Goal: Communication & Community: Answer question/provide support

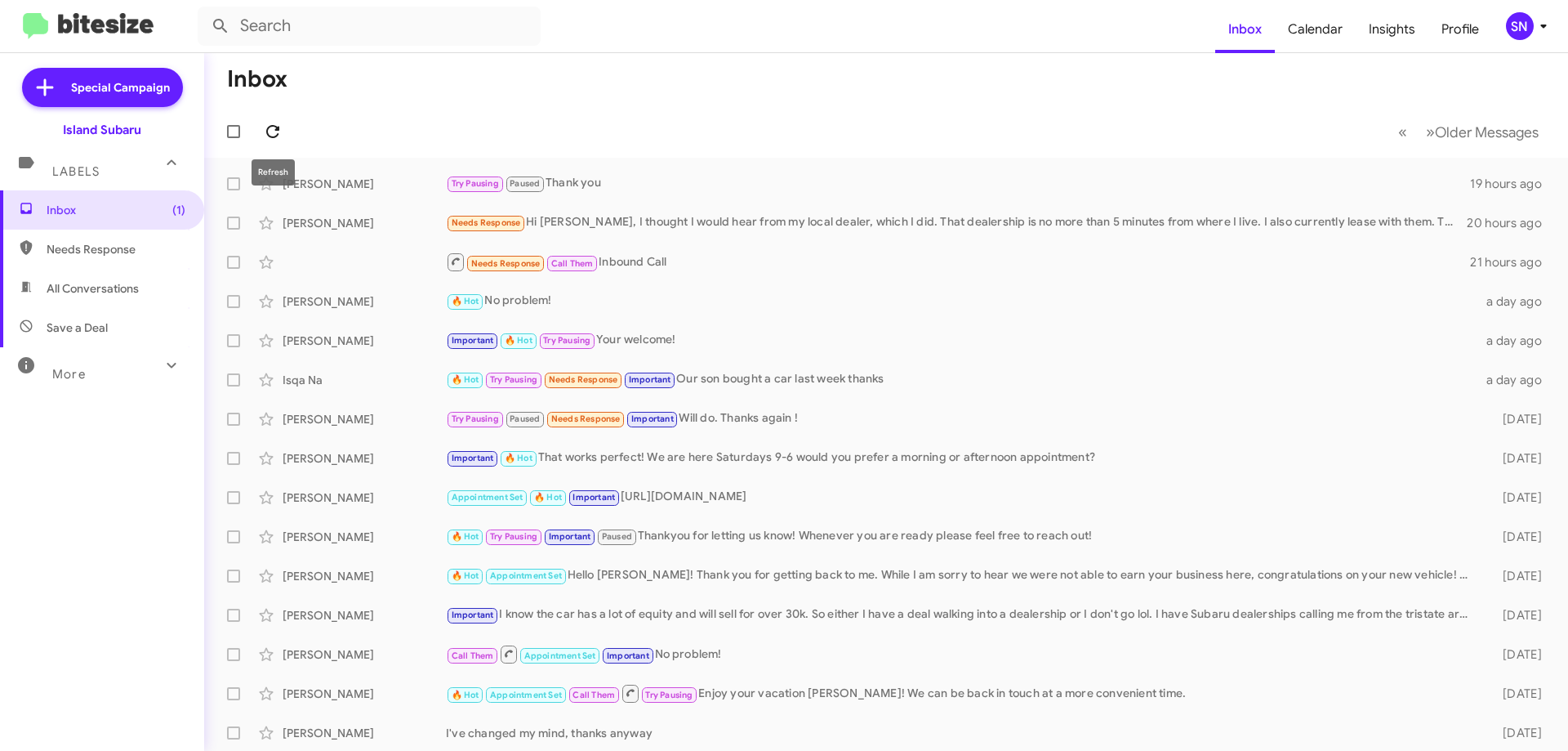
click at [279, 131] on icon at bounding box center [272, 131] width 19 height 19
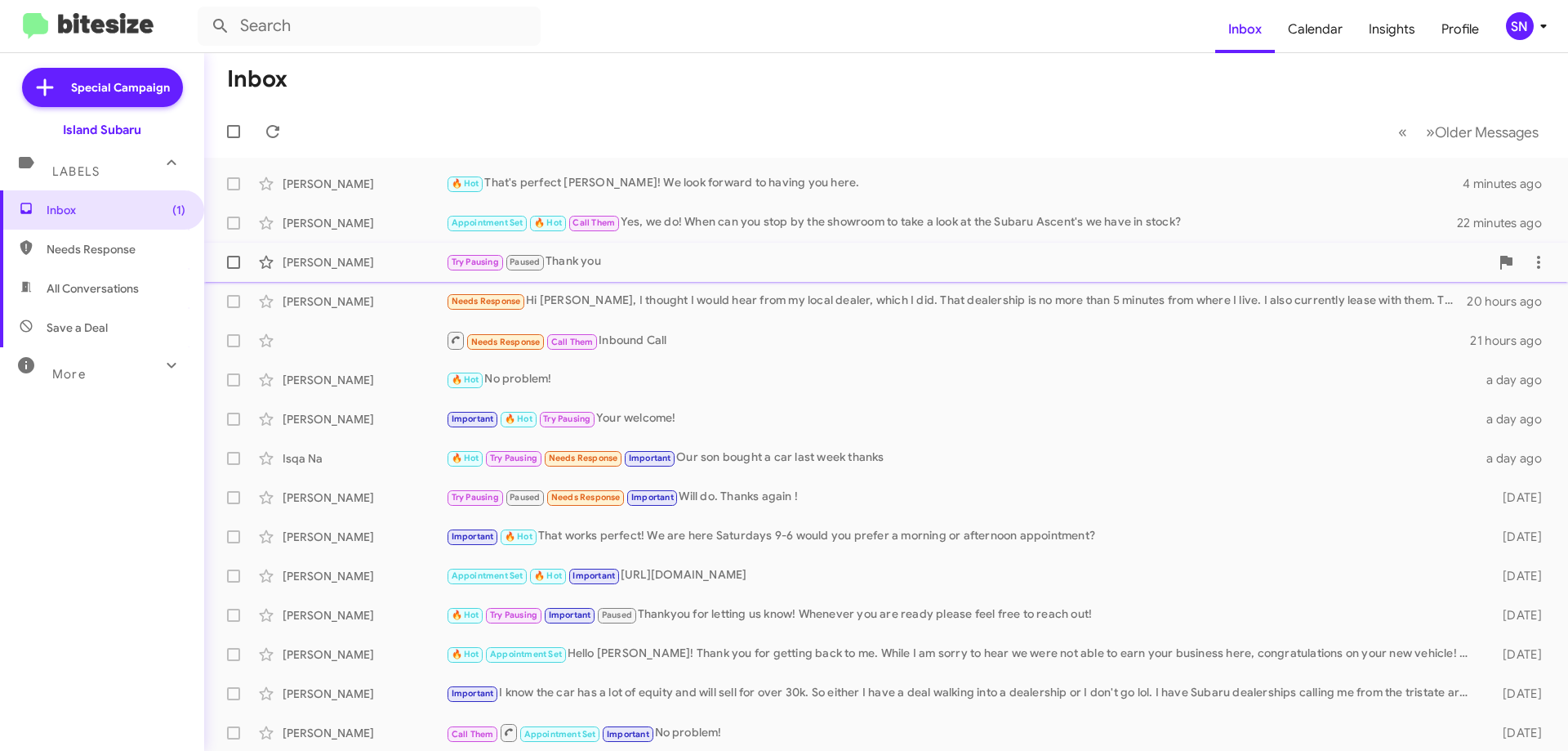
click at [681, 251] on div "[PERSON_NAME] Try Pausing Paused Thank you 19 hours ago" at bounding box center [887, 262] width 1338 height 32
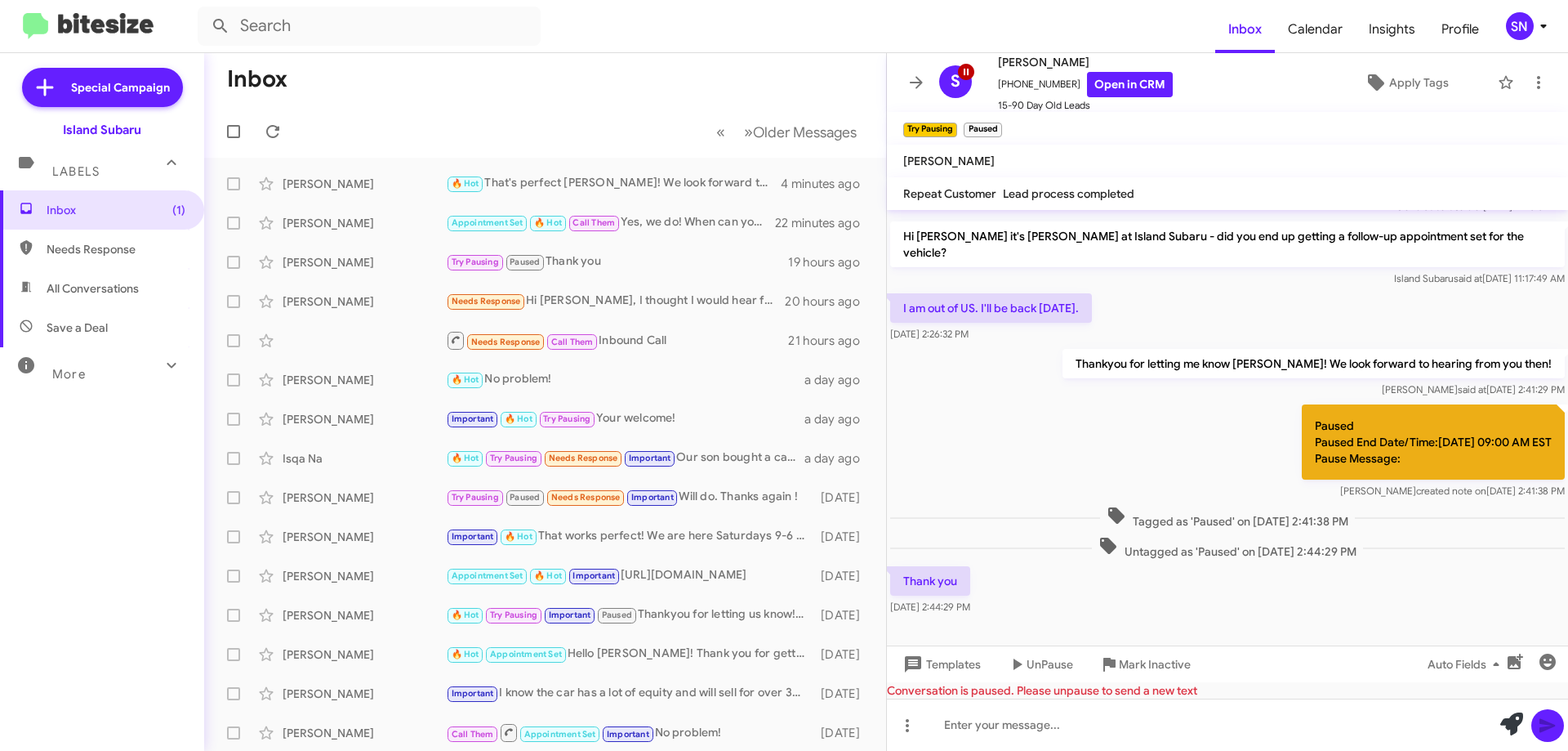
scroll to position [1046, 0]
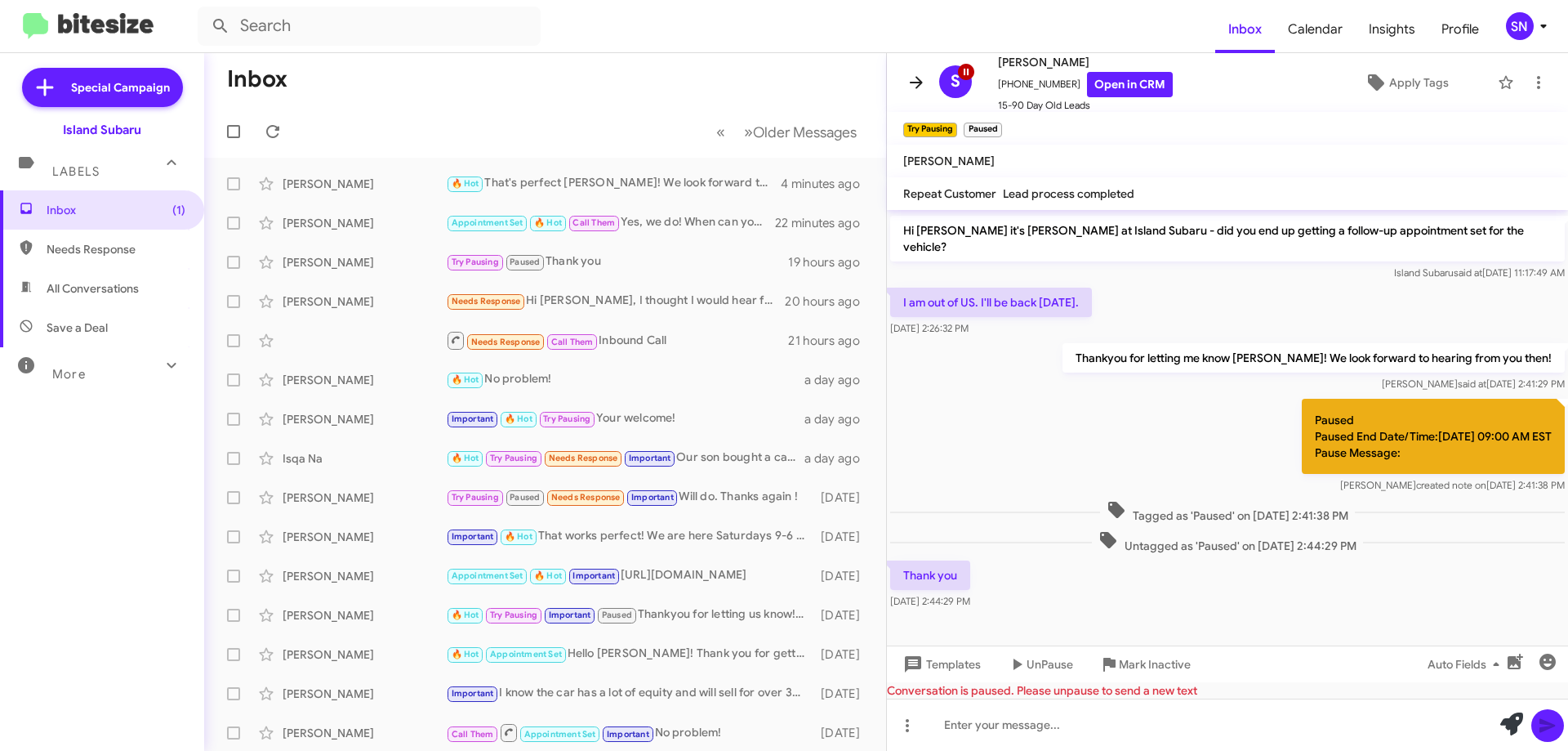
click at [913, 82] on icon at bounding box center [916, 81] width 13 height 12
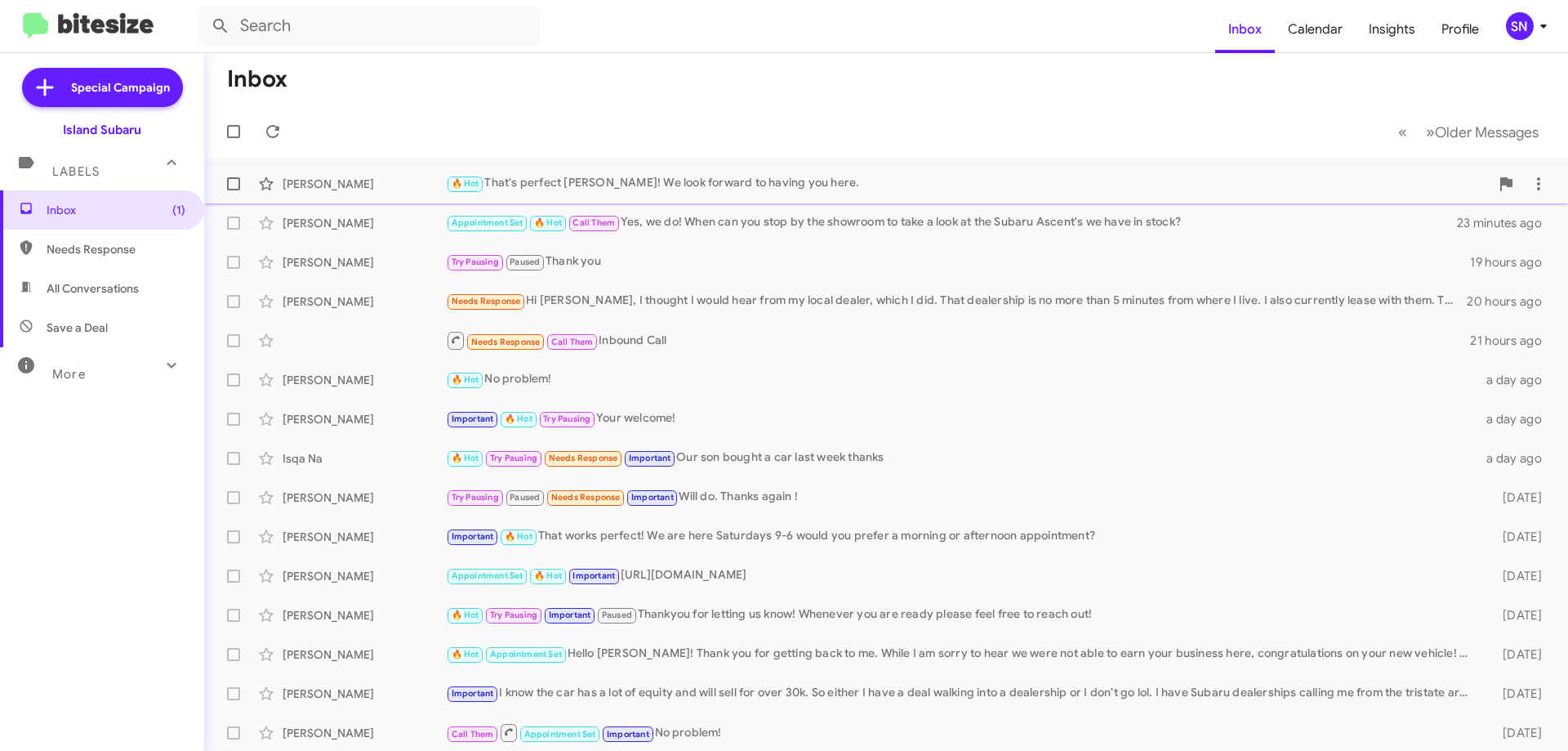
click at [1140, 178] on div "🔥 Hot That's perfect [PERSON_NAME]! We look forward to having you here." at bounding box center [968, 183] width 1044 height 19
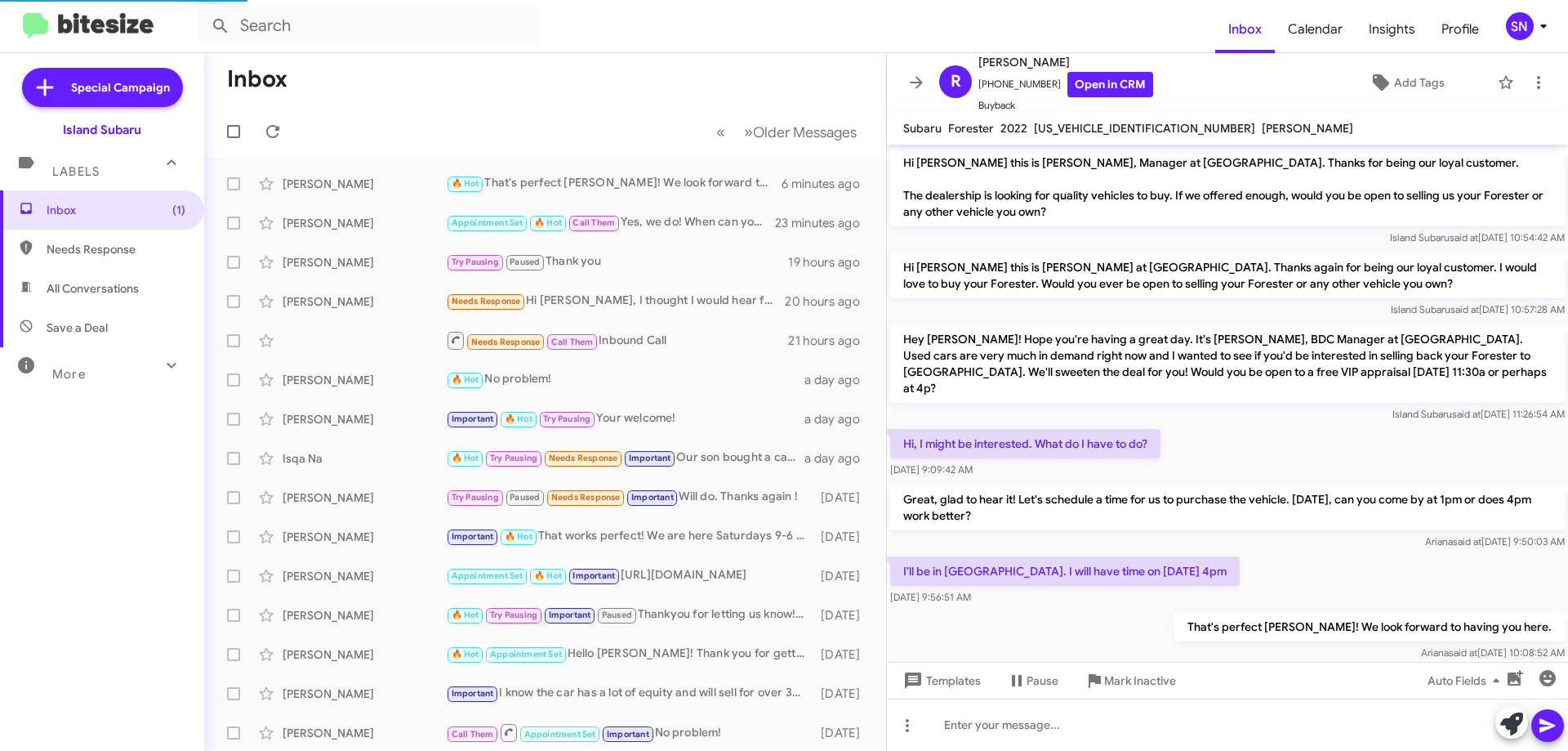
scroll to position [15, 0]
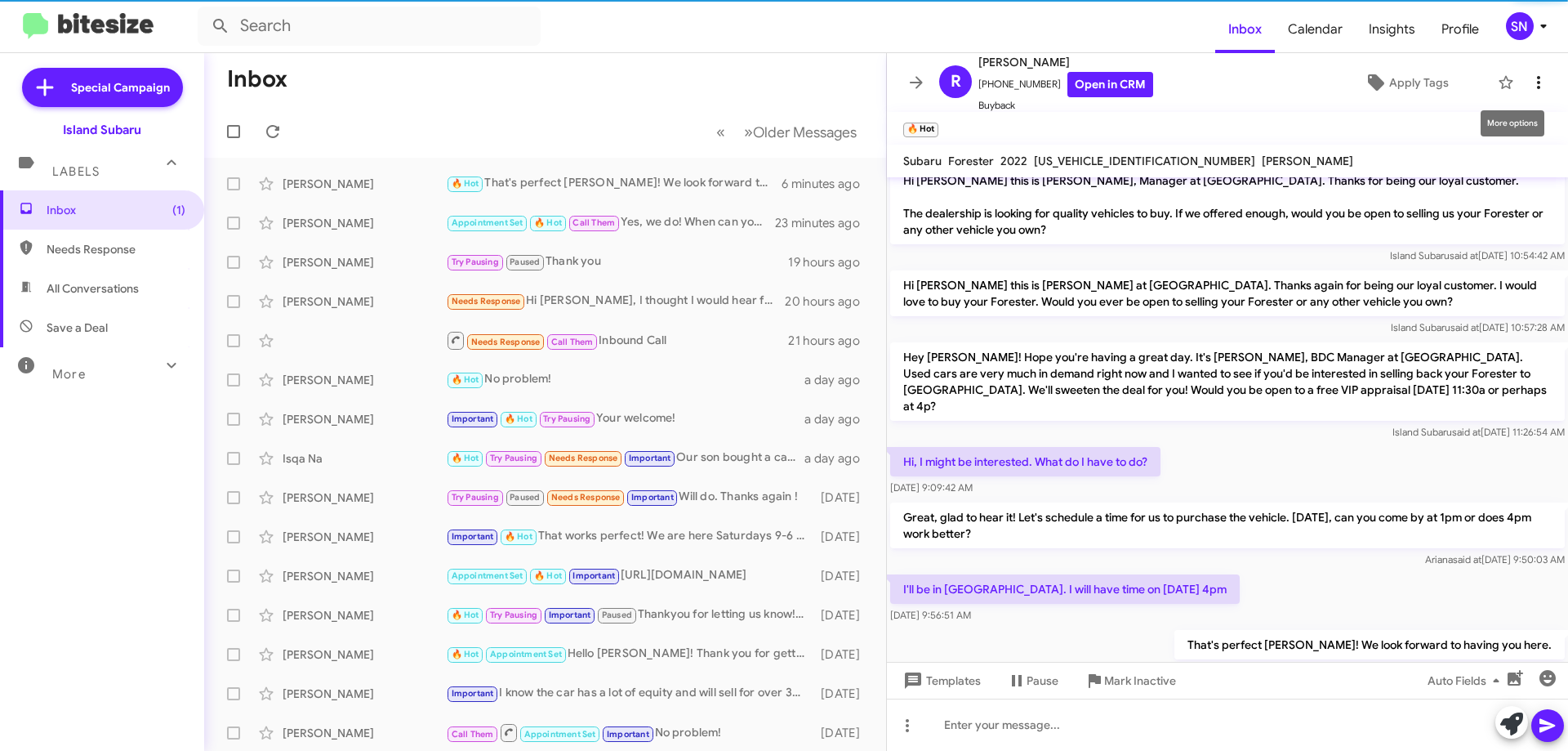
click at [1537, 81] on icon at bounding box center [1539, 82] width 4 height 13
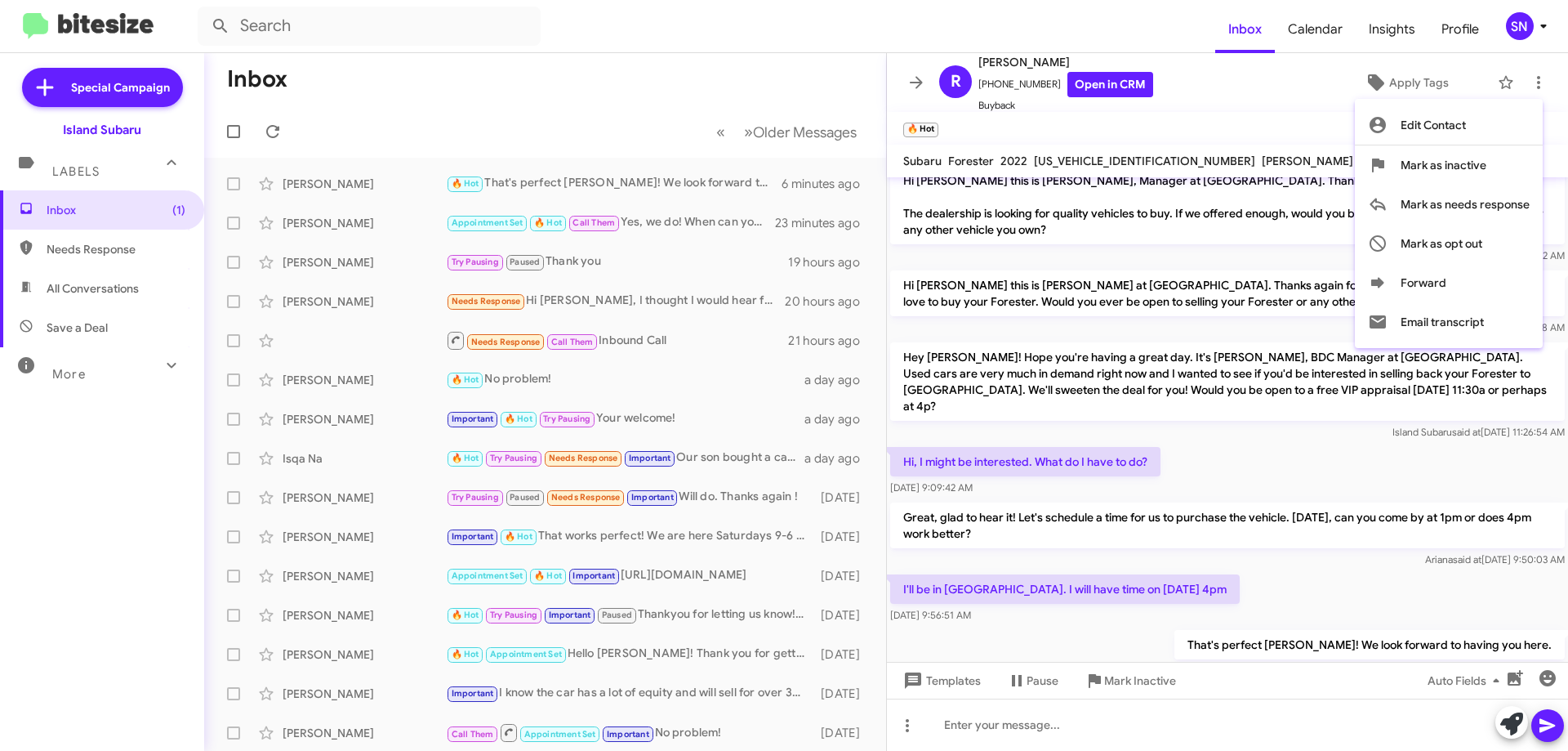
click at [1282, 85] on div at bounding box center [784, 375] width 1568 height 751
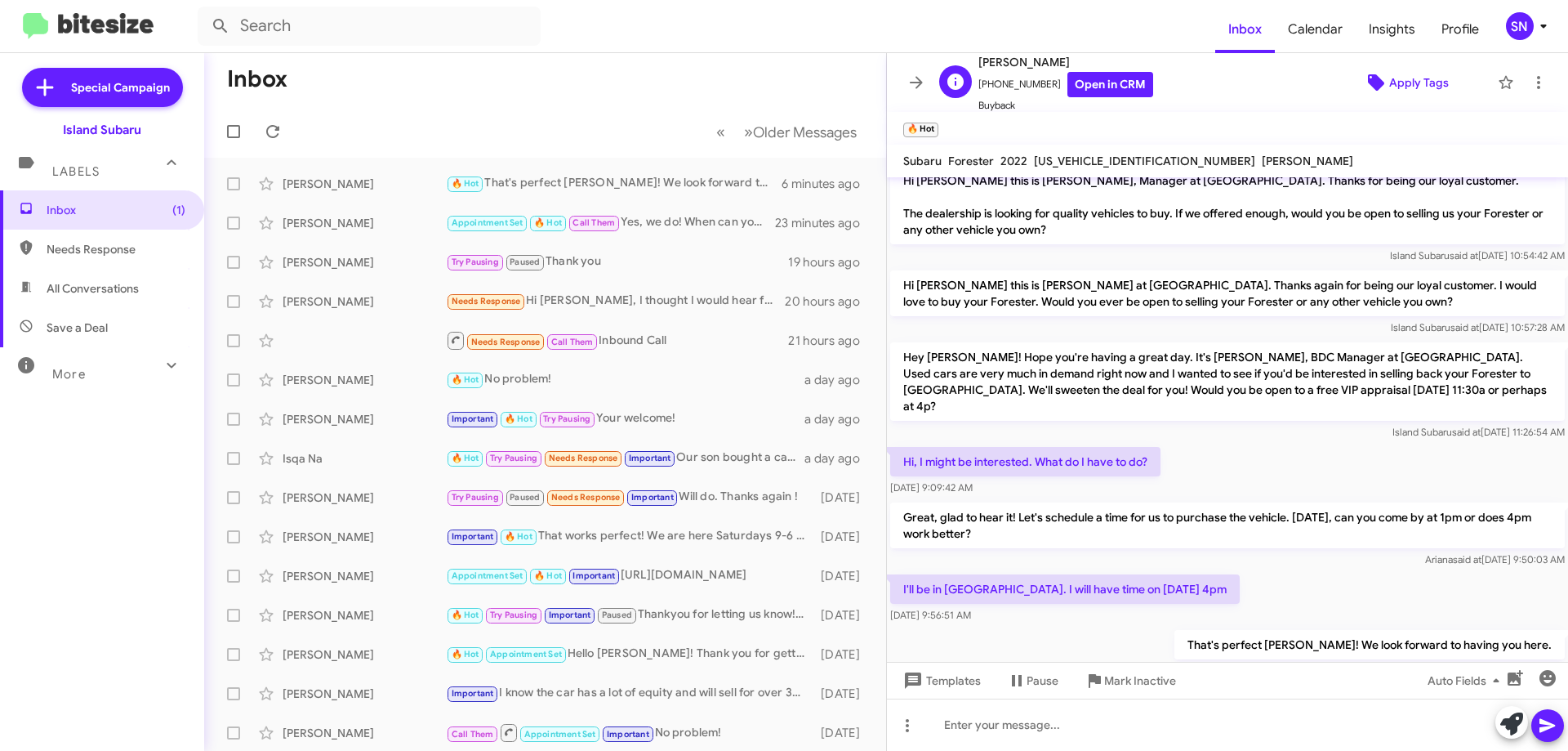
click at [1376, 81] on icon at bounding box center [1375, 82] width 19 height 19
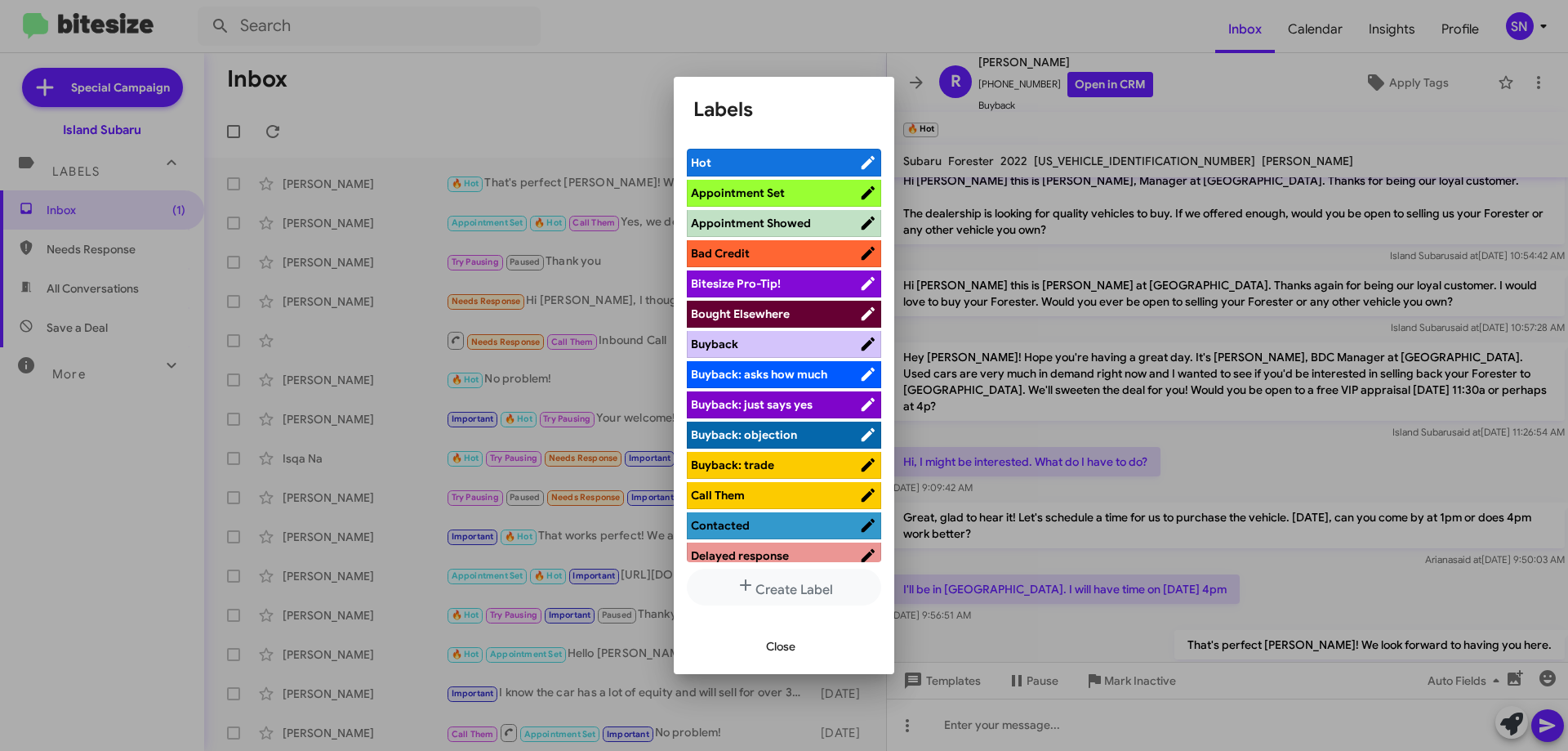
click at [792, 646] on span "Close" at bounding box center [781, 646] width 30 height 30
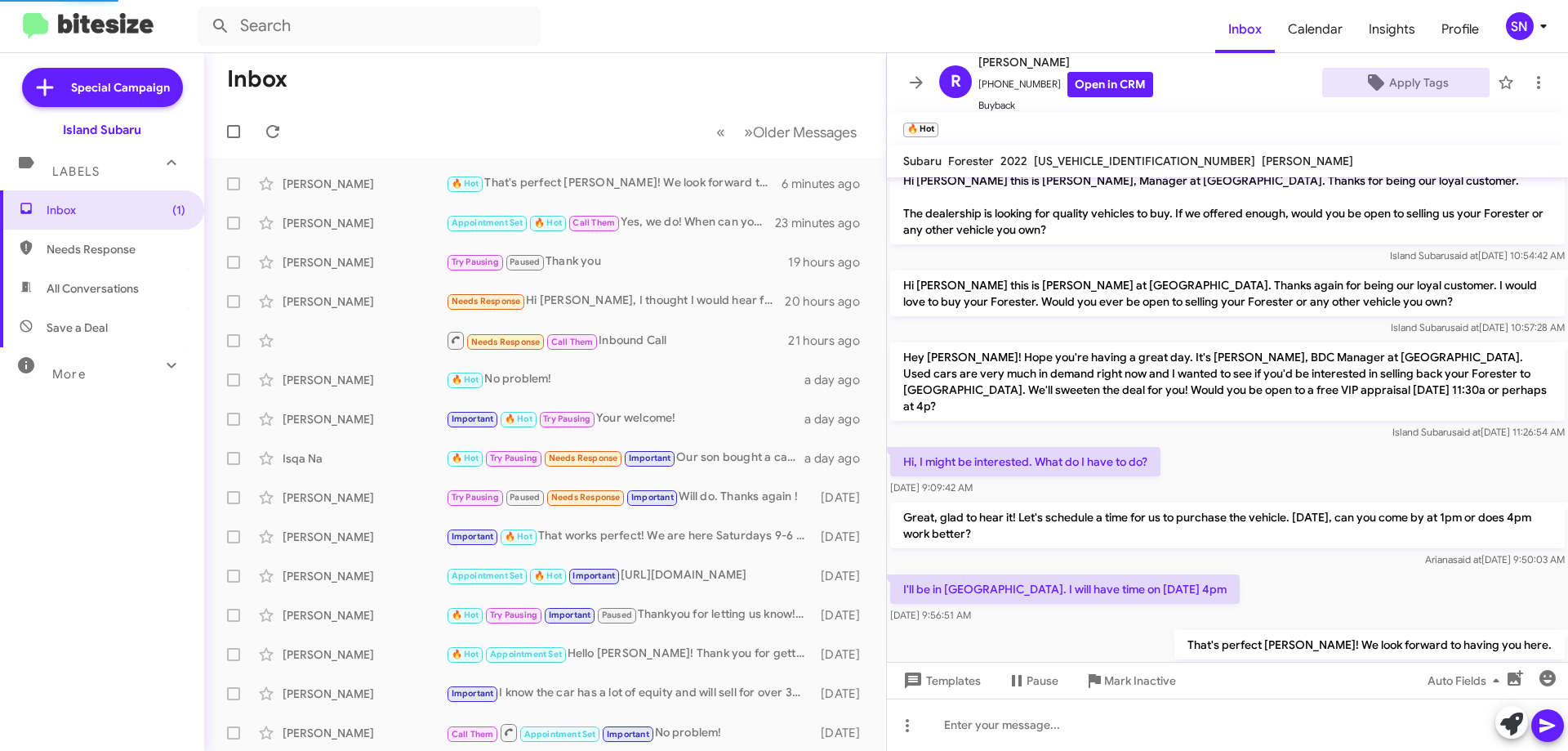
scroll to position [47, 0]
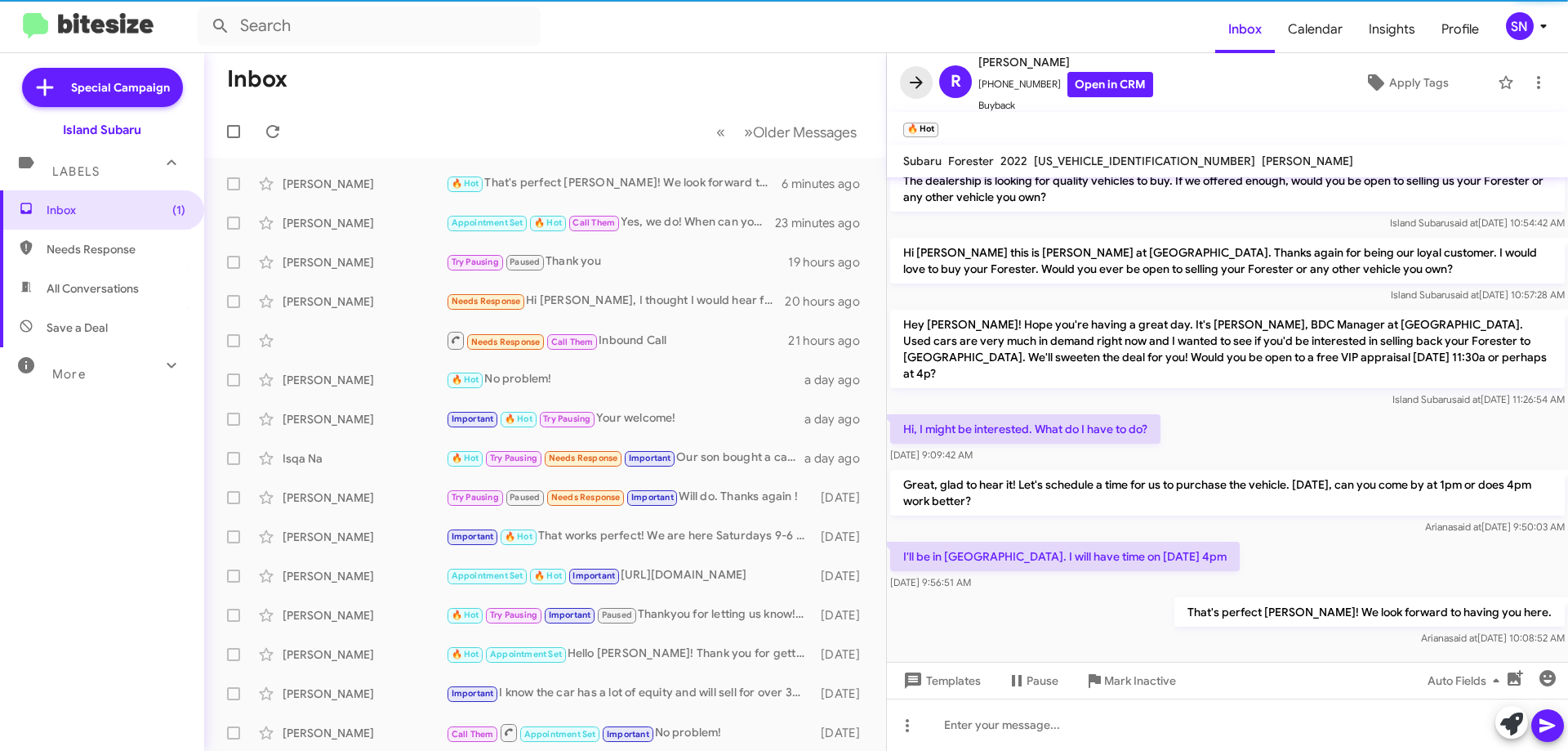
click at [911, 91] on icon at bounding box center [916, 82] width 19 height 19
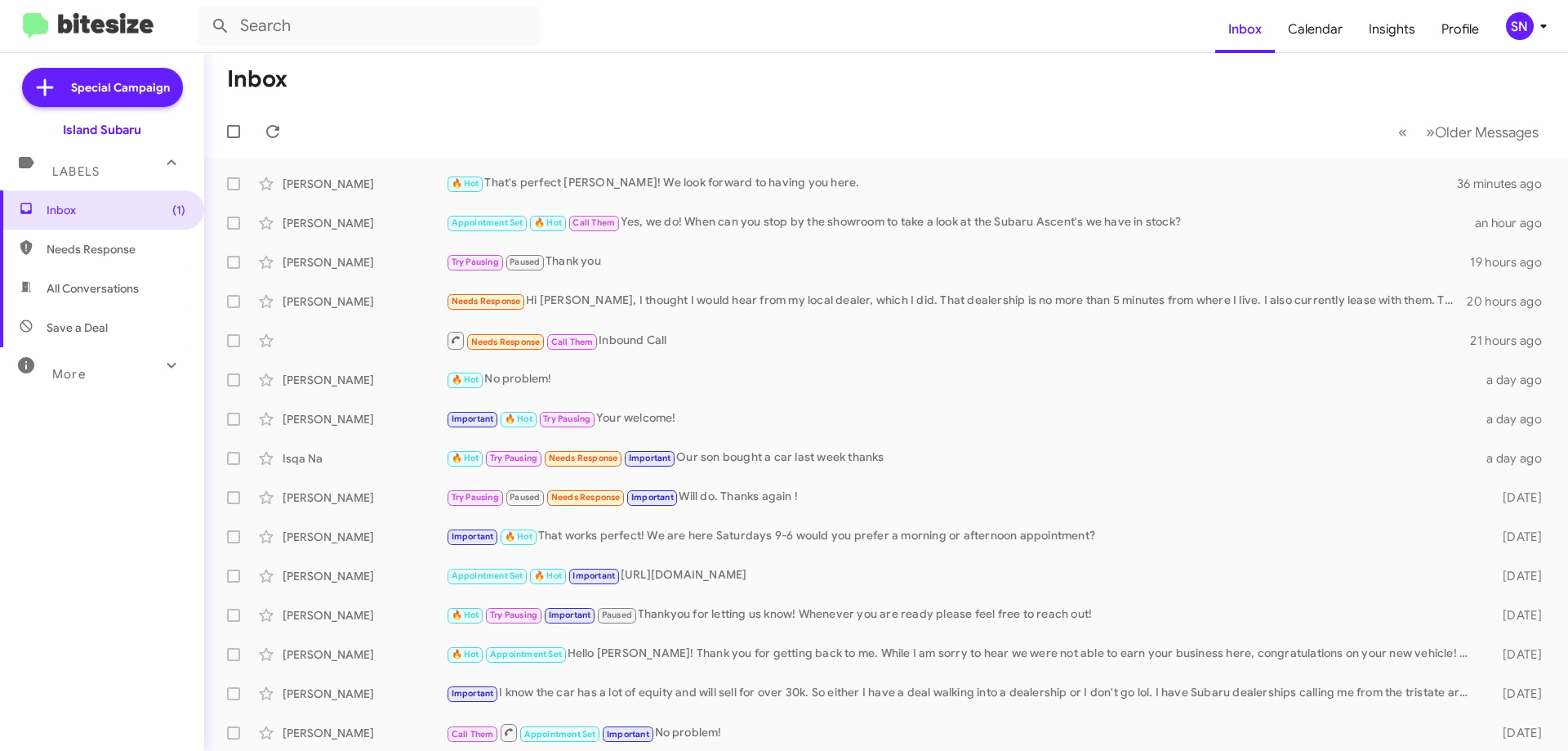
click at [106, 372] on div "More" at bounding box center [85, 367] width 145 height 31
click at [106, 372] on div "More" at bounding box center [85, 373] width 145 height 31
click at [1509, 23] on div "SN" at bounding box center [1520, 26] width 28 height 28
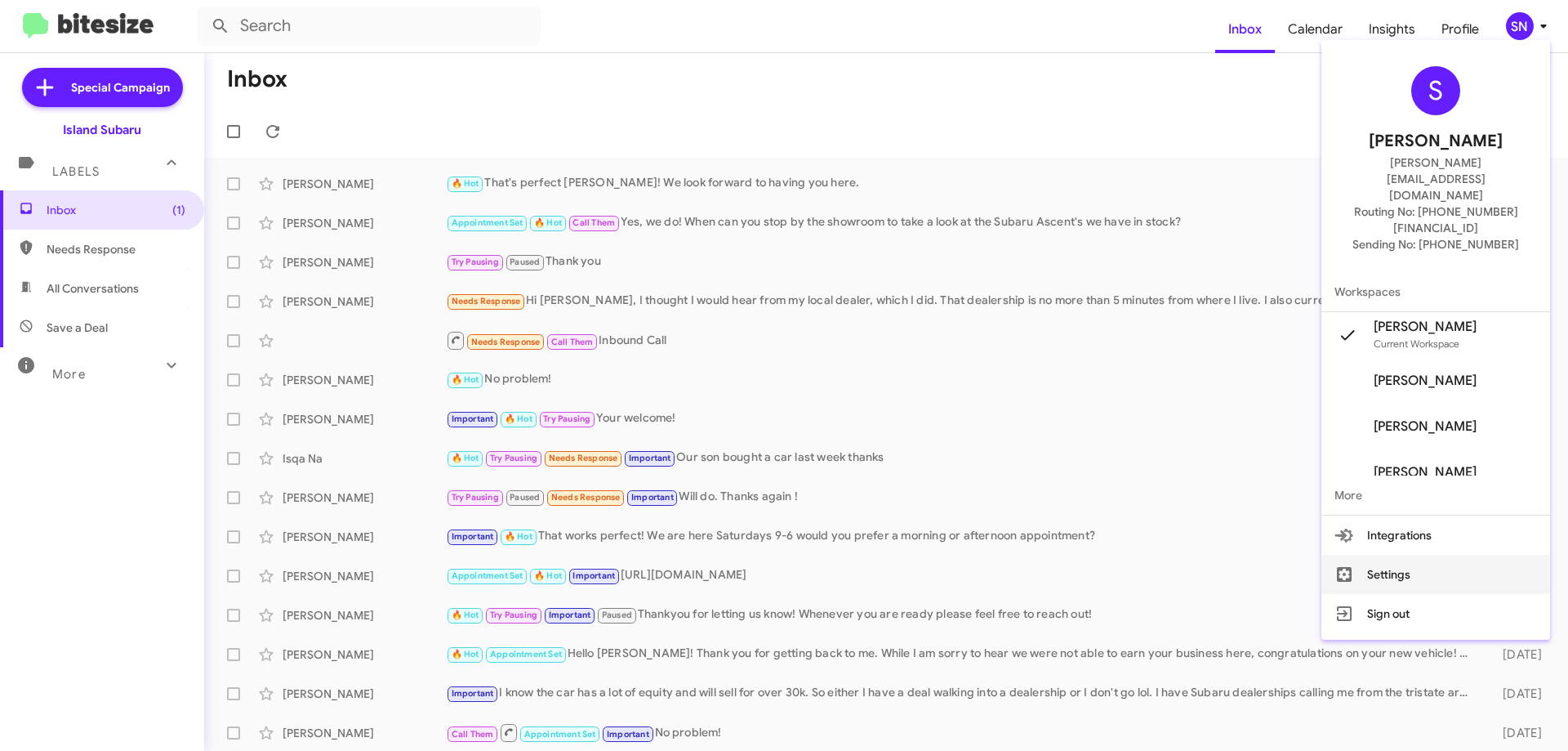
click at [1383, 555] on button "Settings" at bounding box center [1436, 574] width 229 height 39
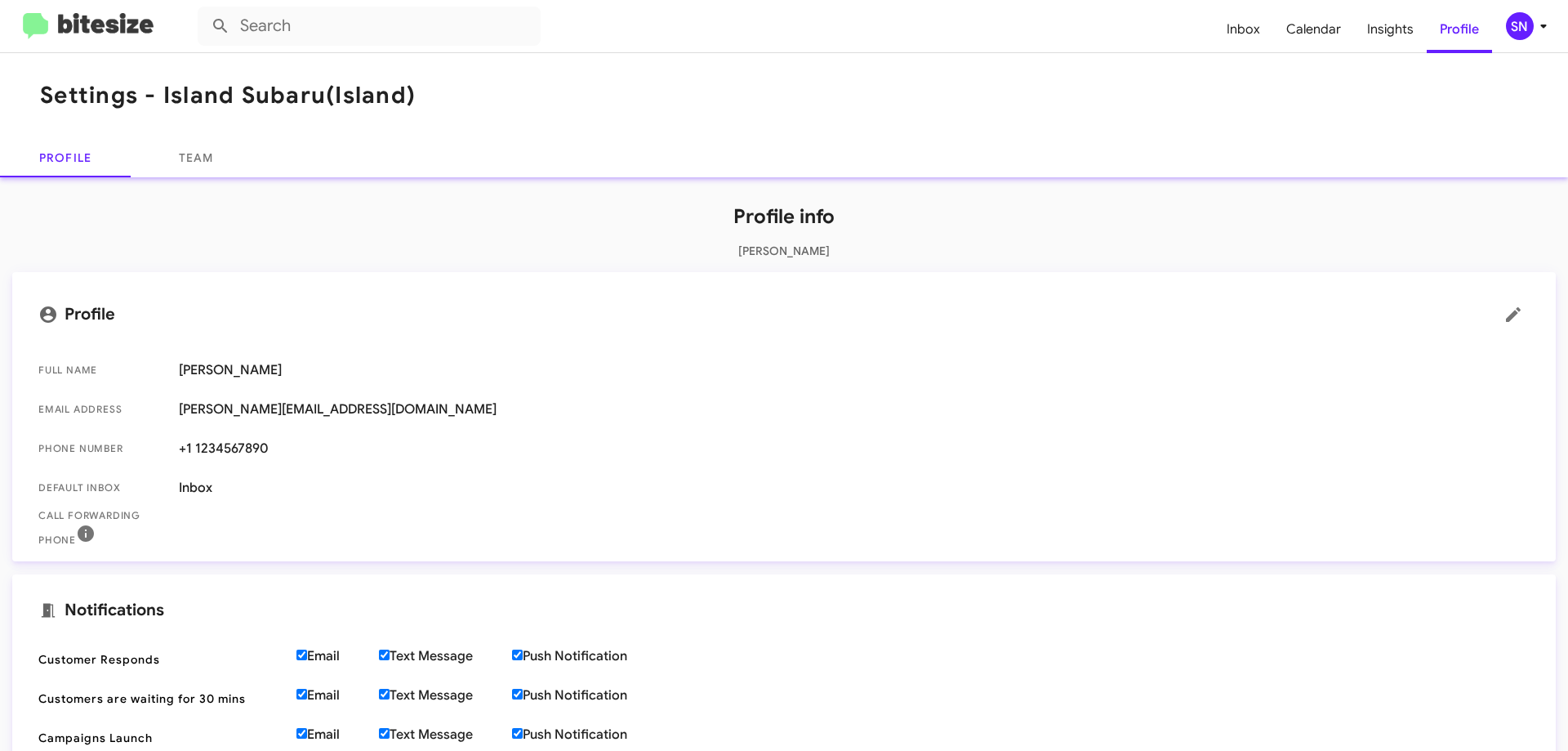
scroll to position [164, 0]
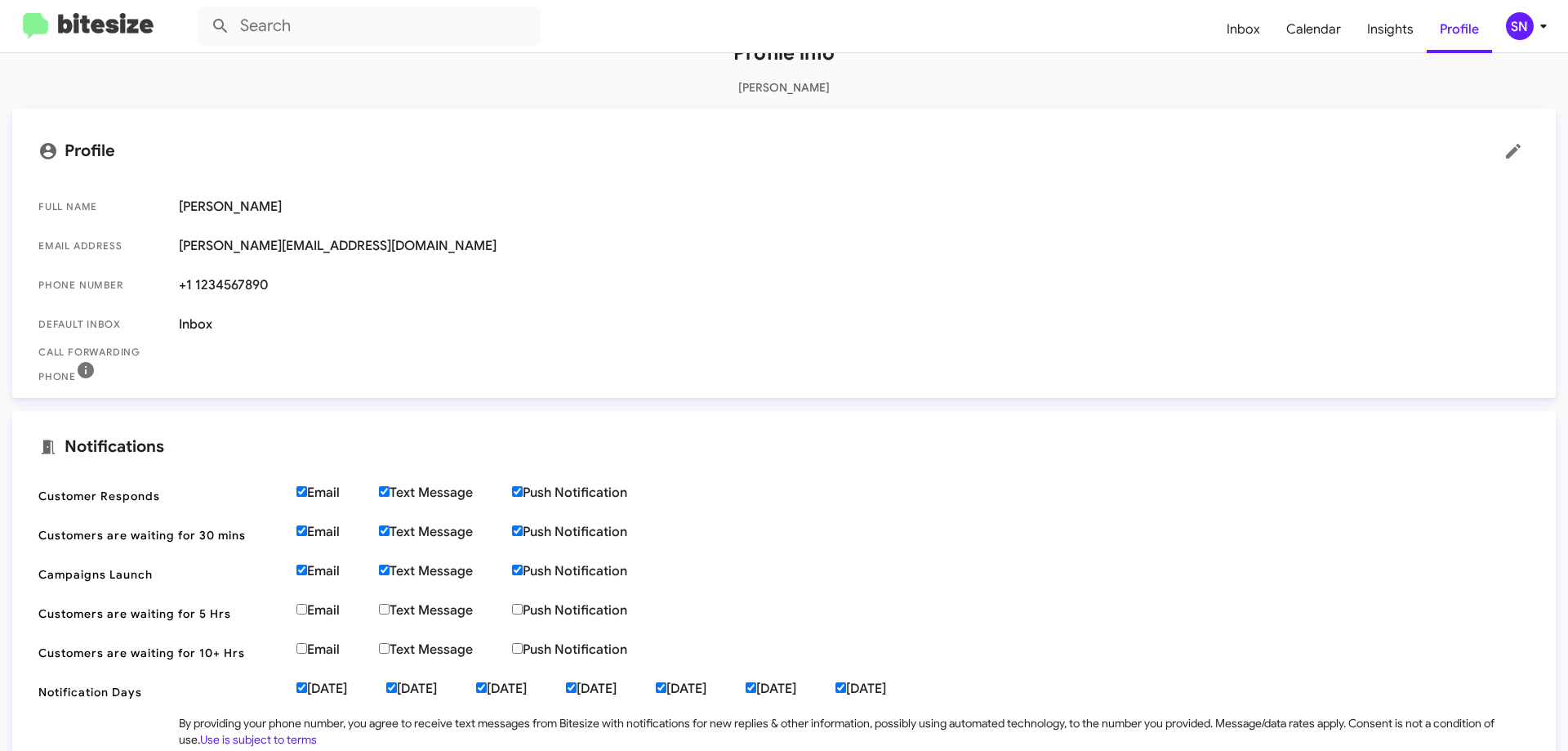
click at [307, 611] on label "Email" at bounding box center [337, 610] width 82 height 17
click at [307, 611] on input "Email" at bounding box center [301, 608] width 10 height 10
checkbox input "true"
click at [307, 650] on label "Email" at bounding box center [337, 650] width 82 height 17
click at [307, 650] on input "Email" at bounding box center [301, 648] width 10 height 10
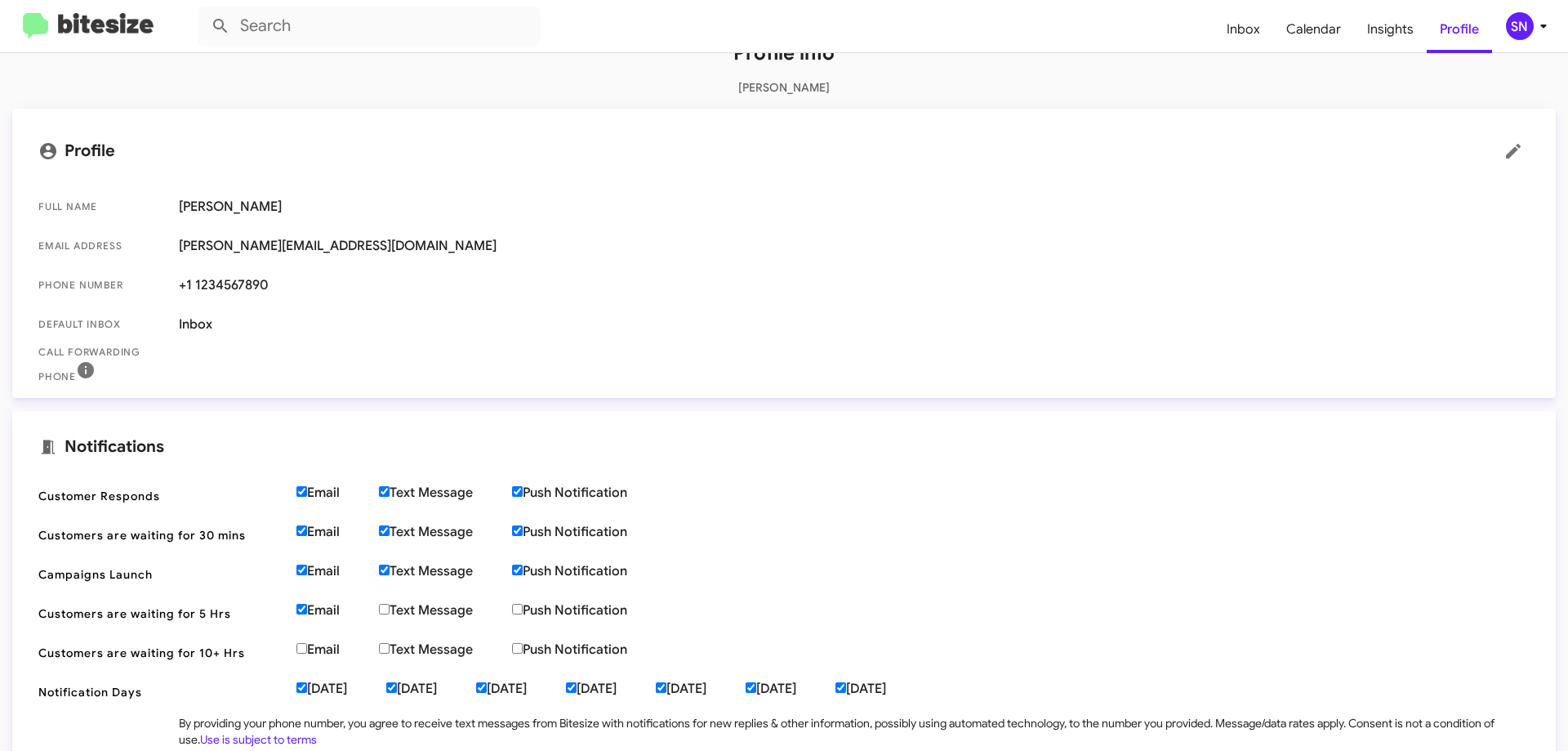
checkbox input "true"
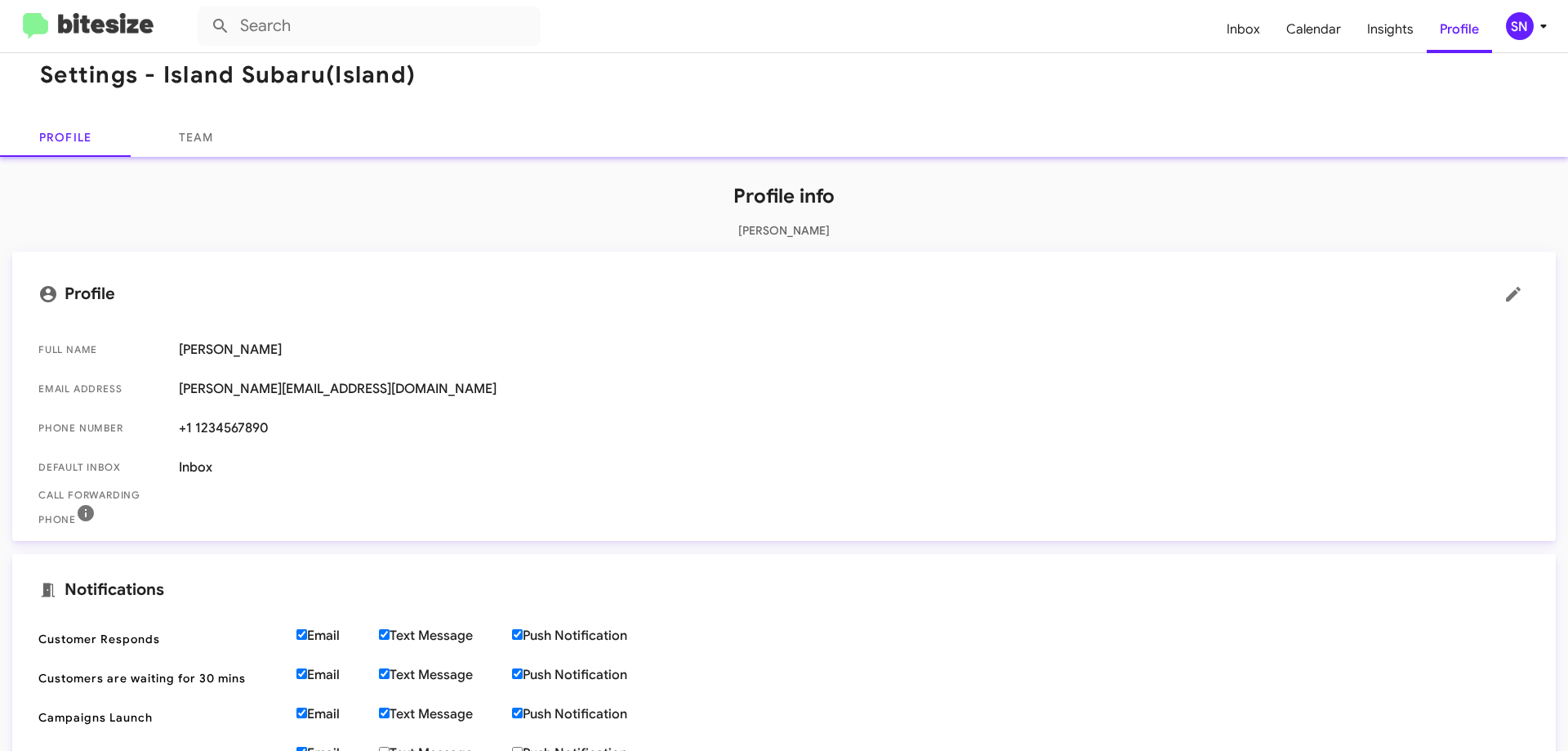
scroll to position [0, 0]
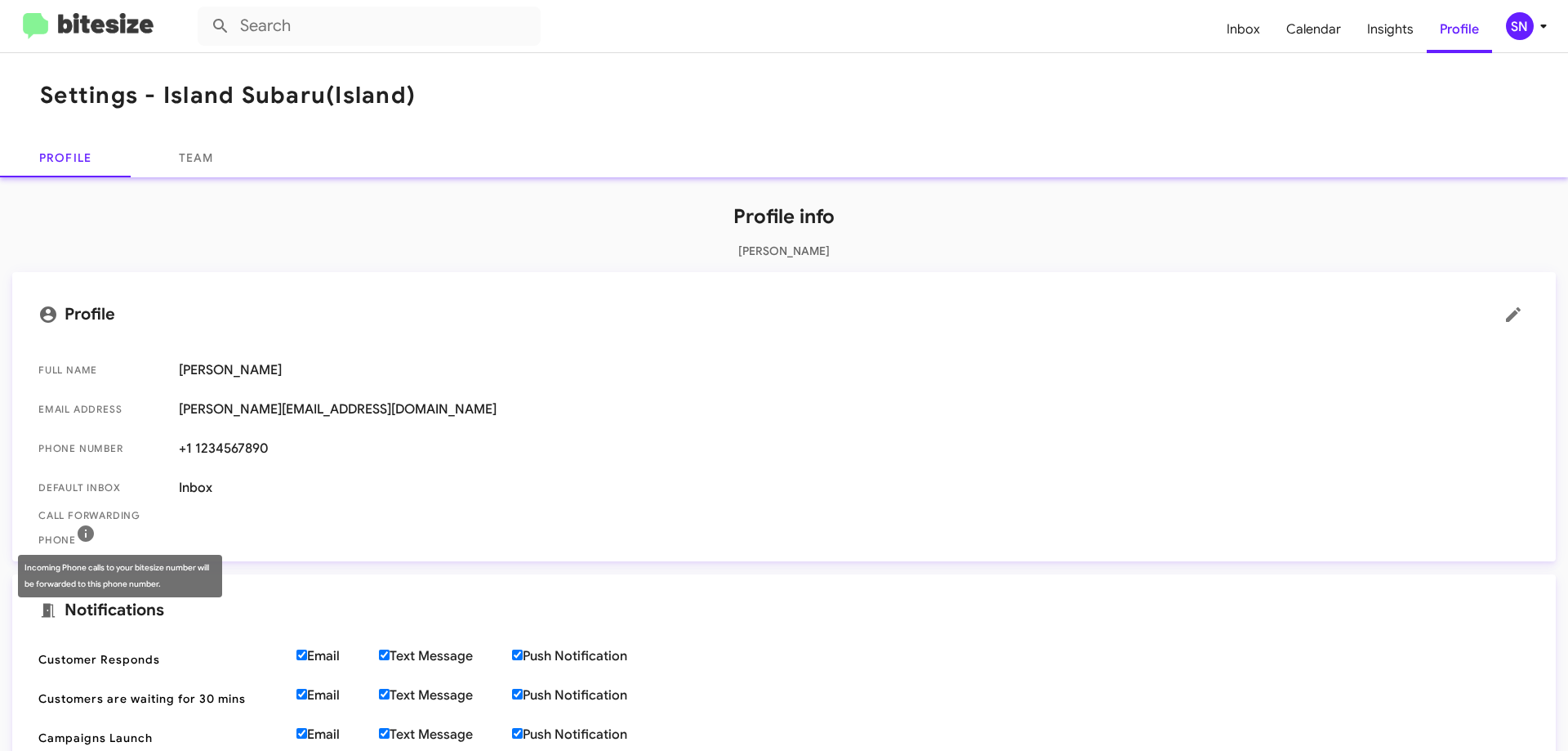
click at [81, 538] on icon at bounding box center [85, 533] width 19 height 19
click at [84, 527] on icon at bounding box center [86, 533] width 17 height 17
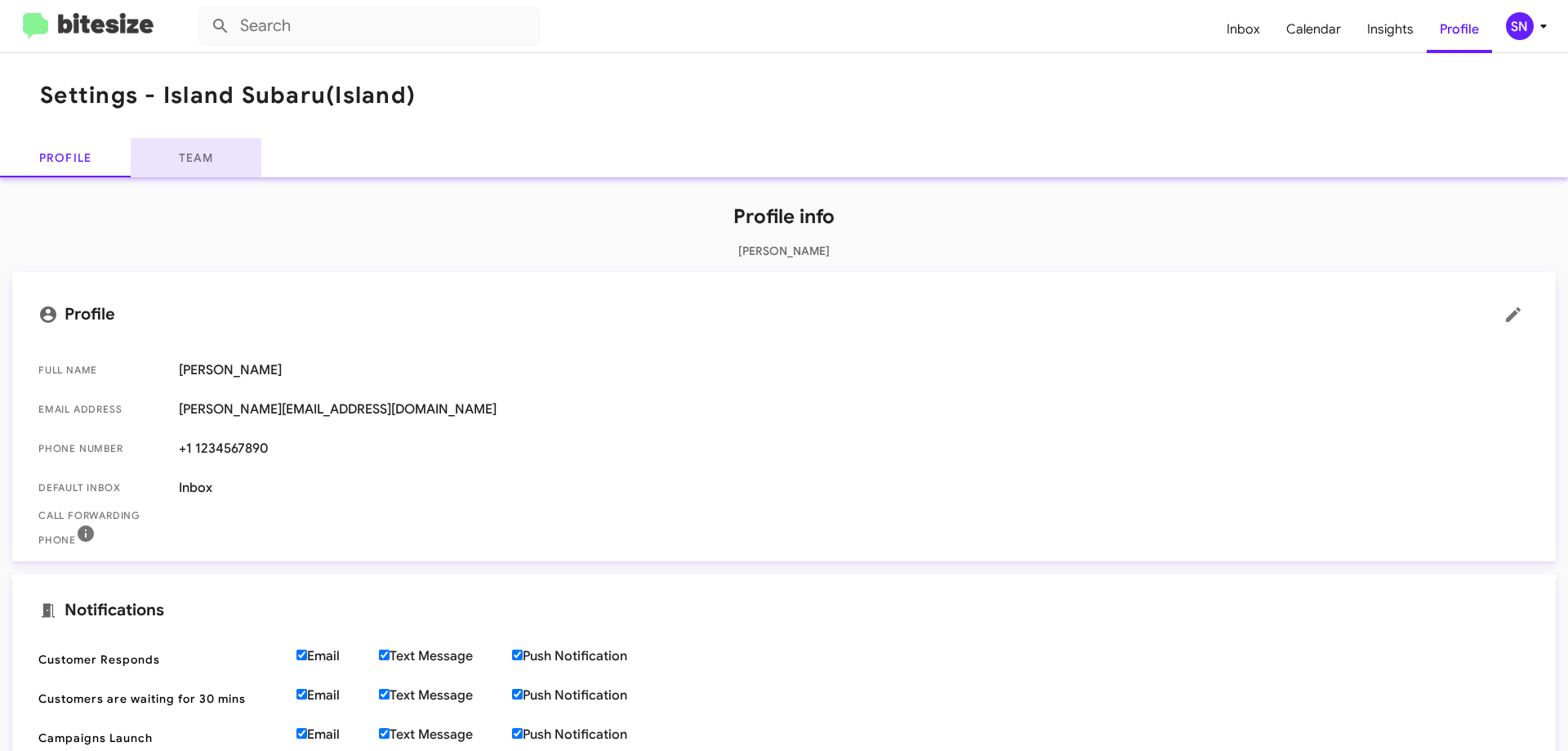
click at [201, 139] on link "Team" at bounding box center [195, 157] width 131 height 39
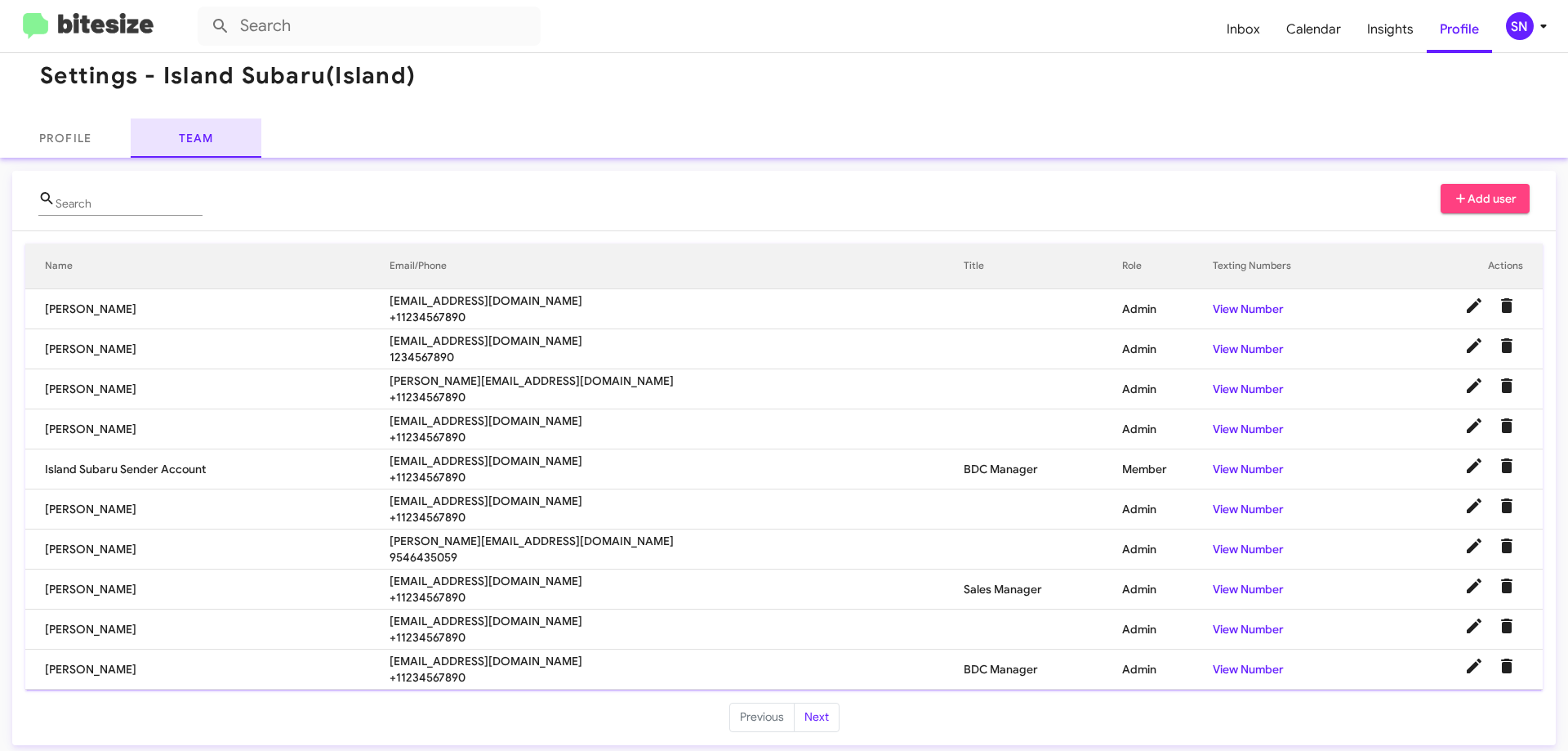
scroll to position [27, 0]
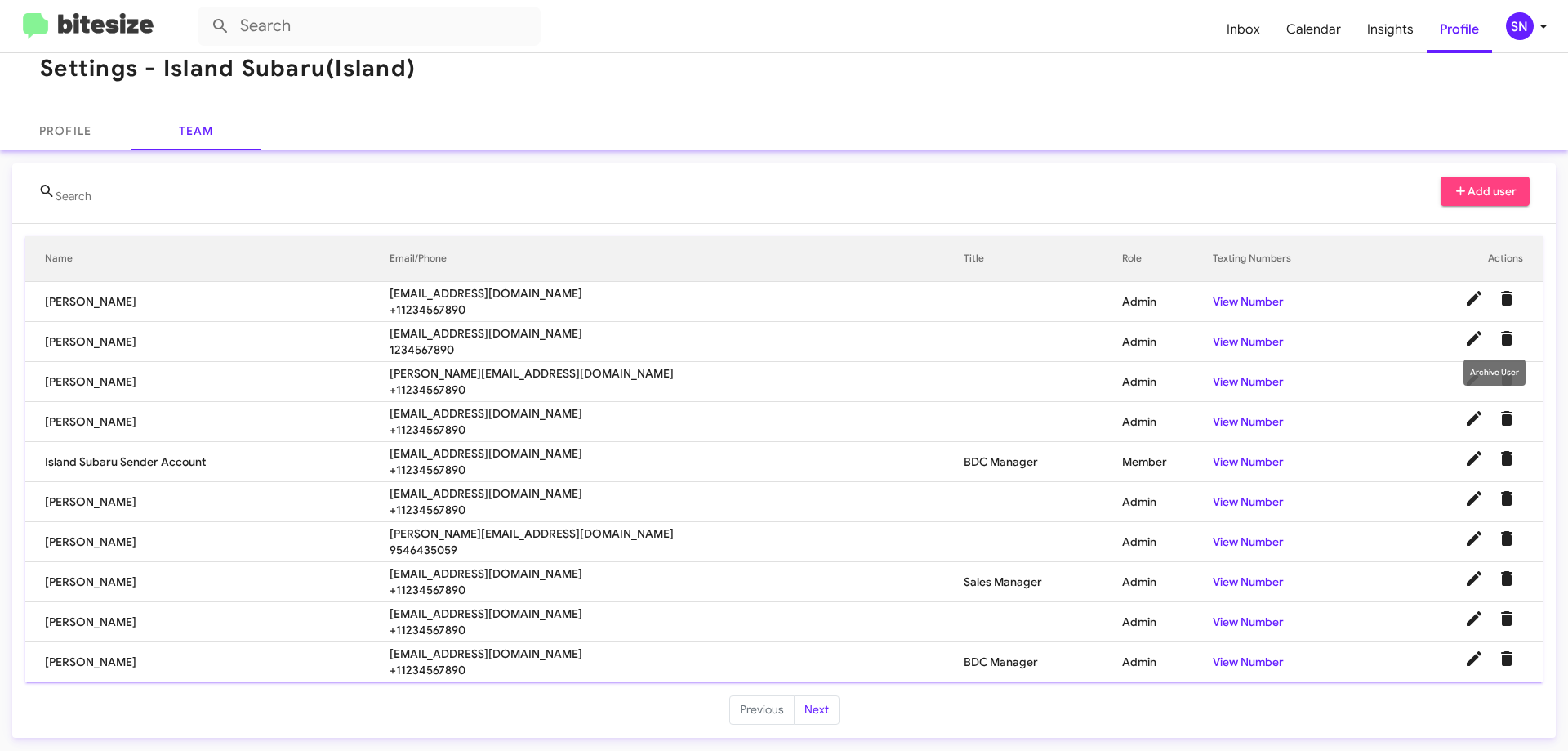
click at [1501, 332] on icon "Delete User" at bounding box center [1507, 338] width 11 height 15
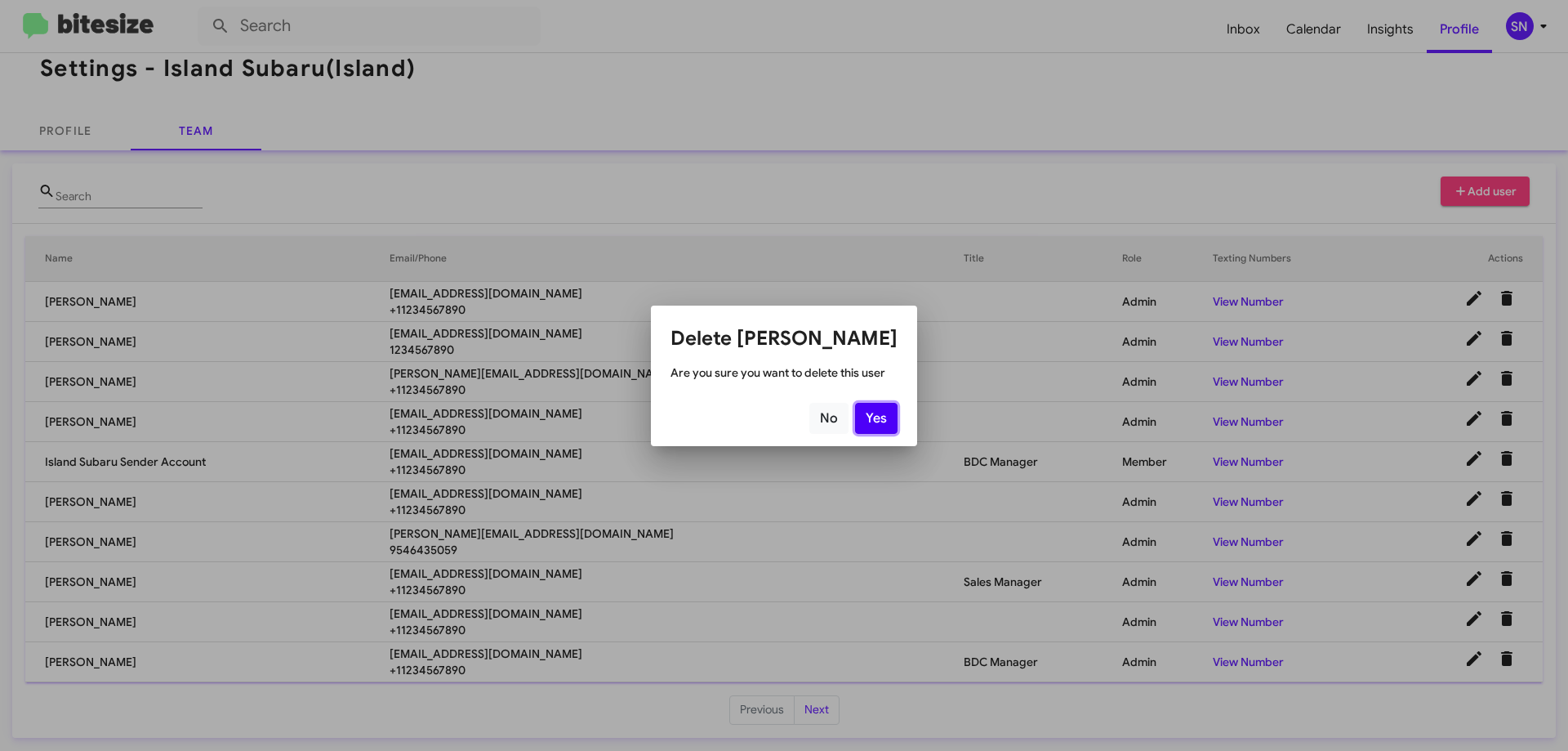
click at [887, 416] on button "Yes" at bounding box center [877, 419] width 43 height 31
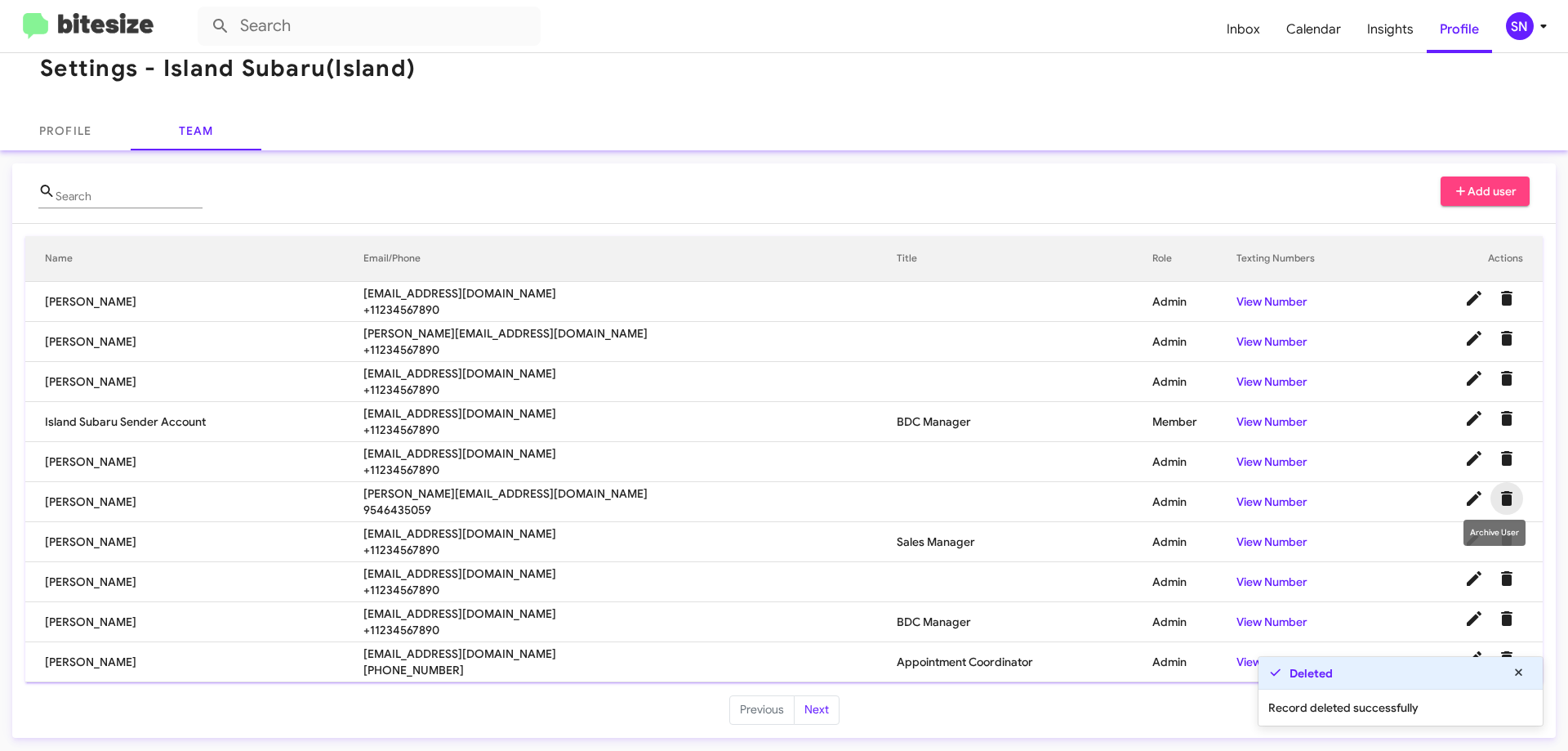
click at [1501, 494] on icon "Delete User" at bounding box center [1507, 498] width 19 height 19
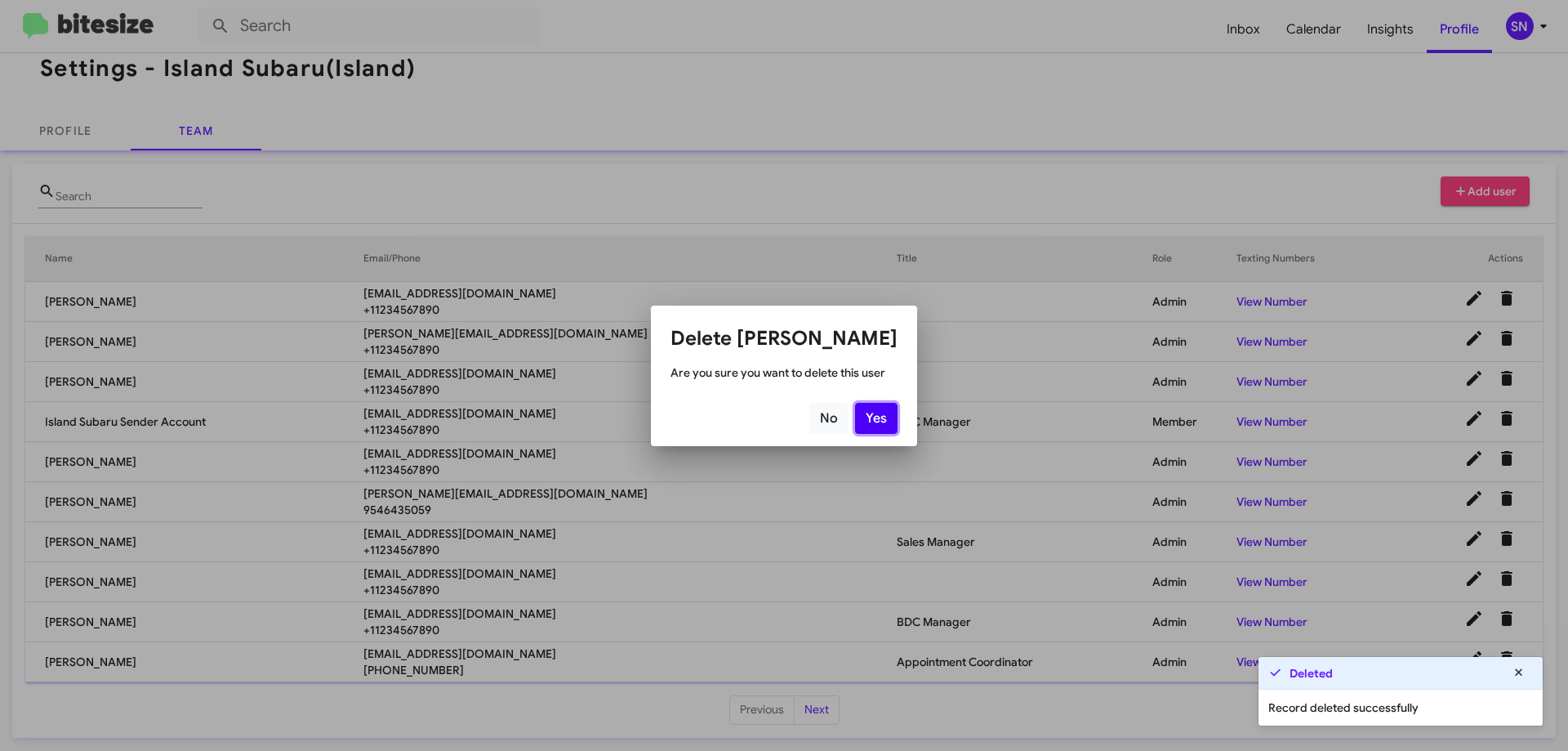
click at [880, 414] on button "Yes" at bounding box center [877, 419] width 43 height 31
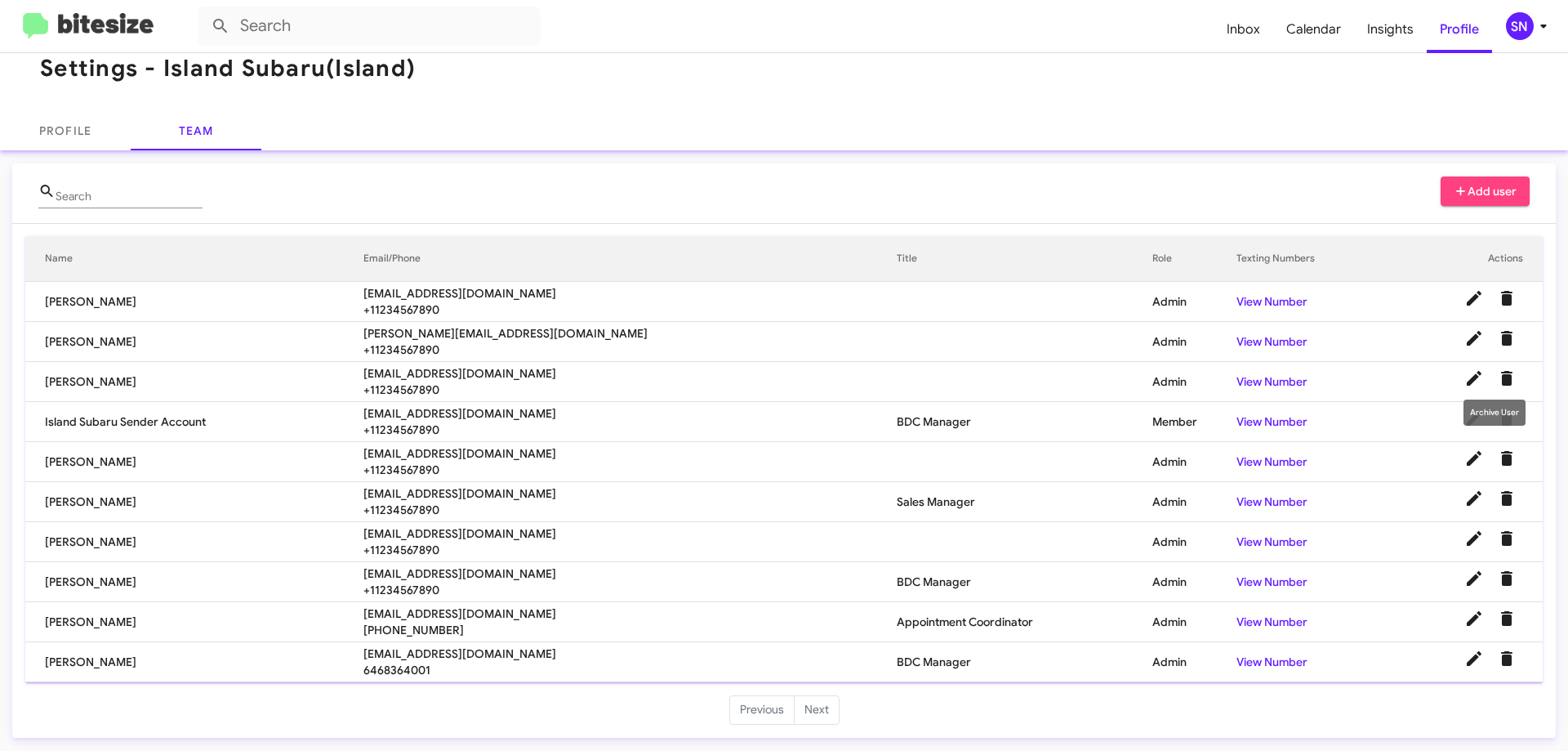
click at [1500, 380] on icon "Delete User" at bounding box center [1507, 378] width 19 height 19
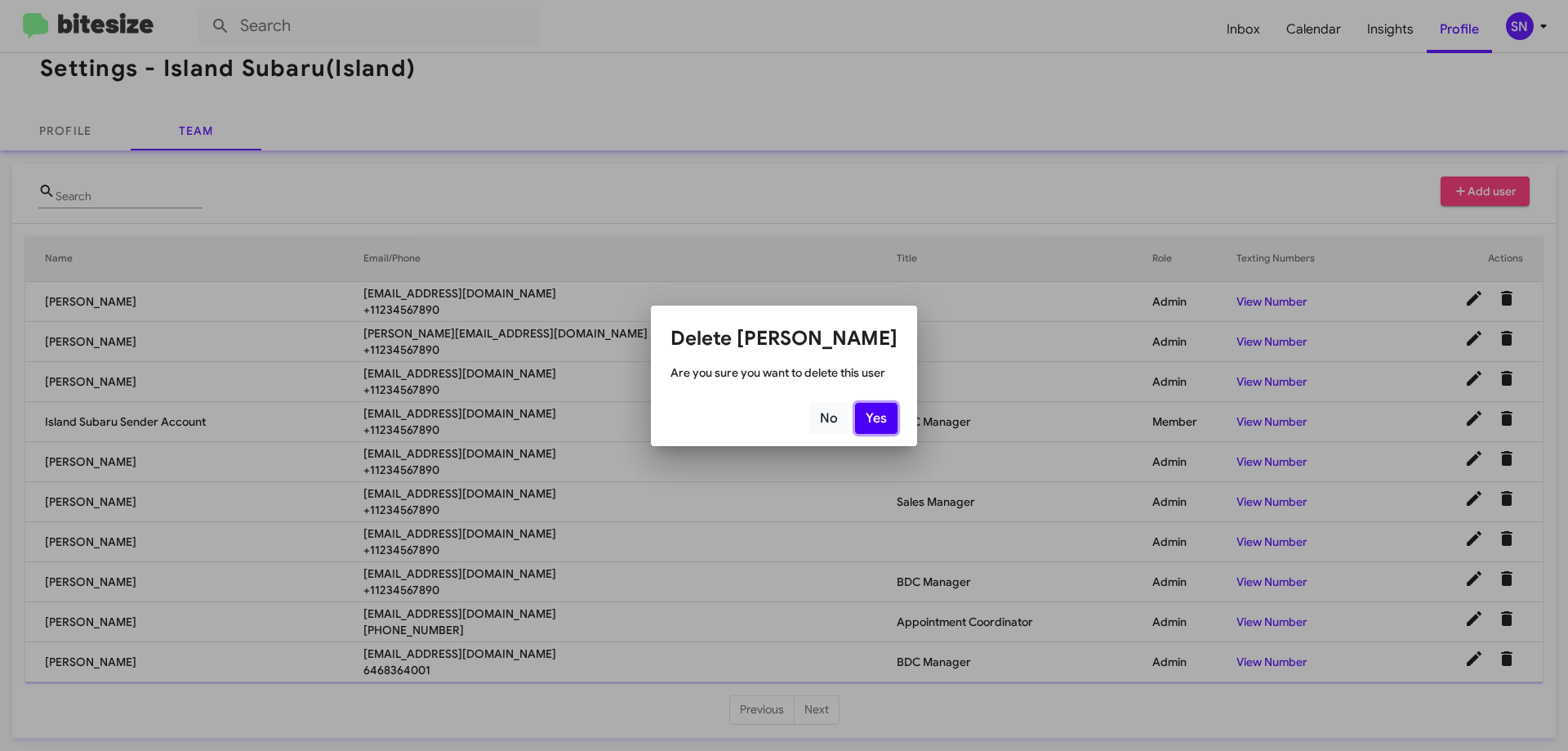
click at [880, 411] on button "Yes" at bounding box center [877, 419] width 43 height 31
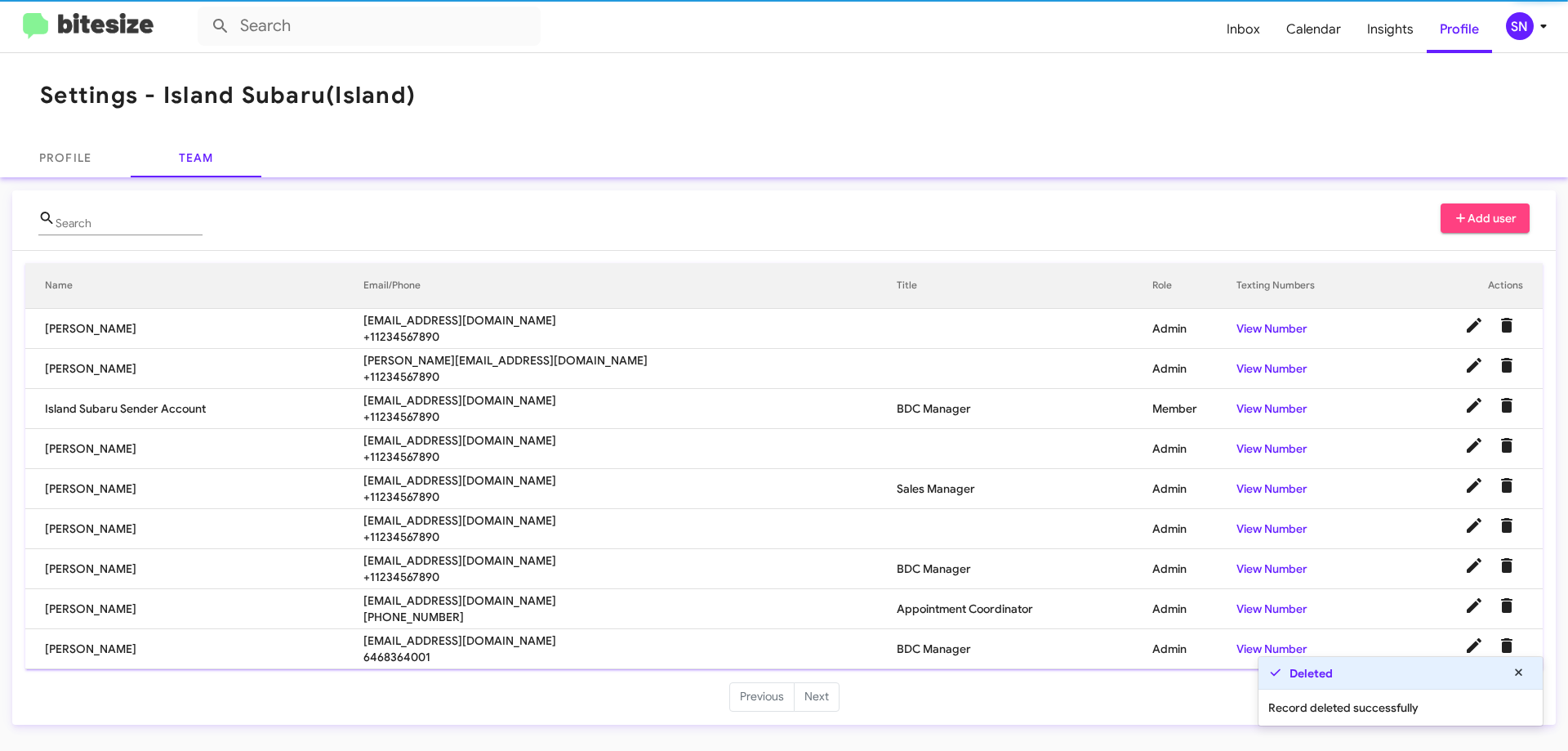
scroll to position [0, 0]
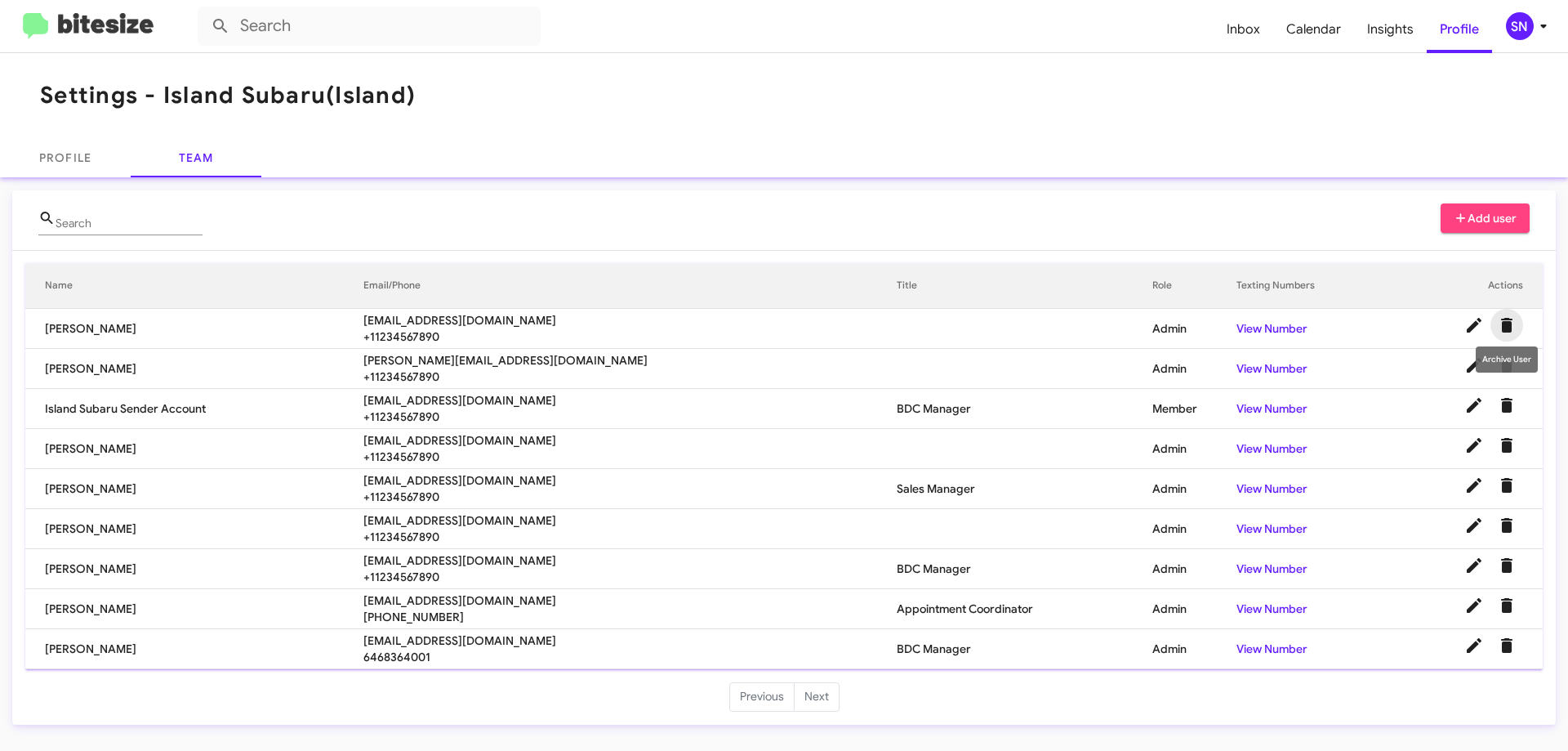
click at [1512, 329] on icon "Delete User" at bounding box center [1507, 325] width 19 height 19
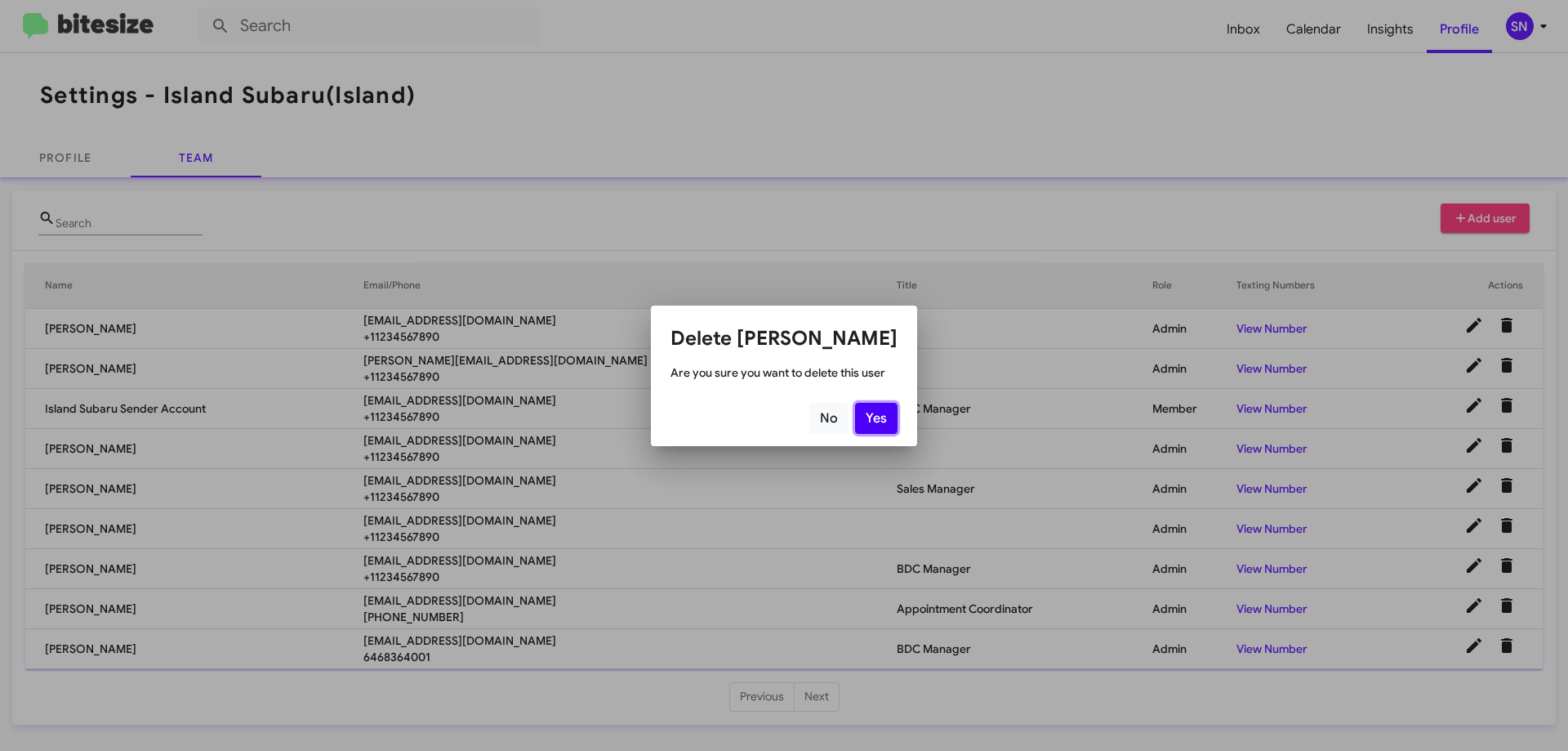
click at [891, 418] on button "Yes" at bounding box center [877, 419] width 43 height 31
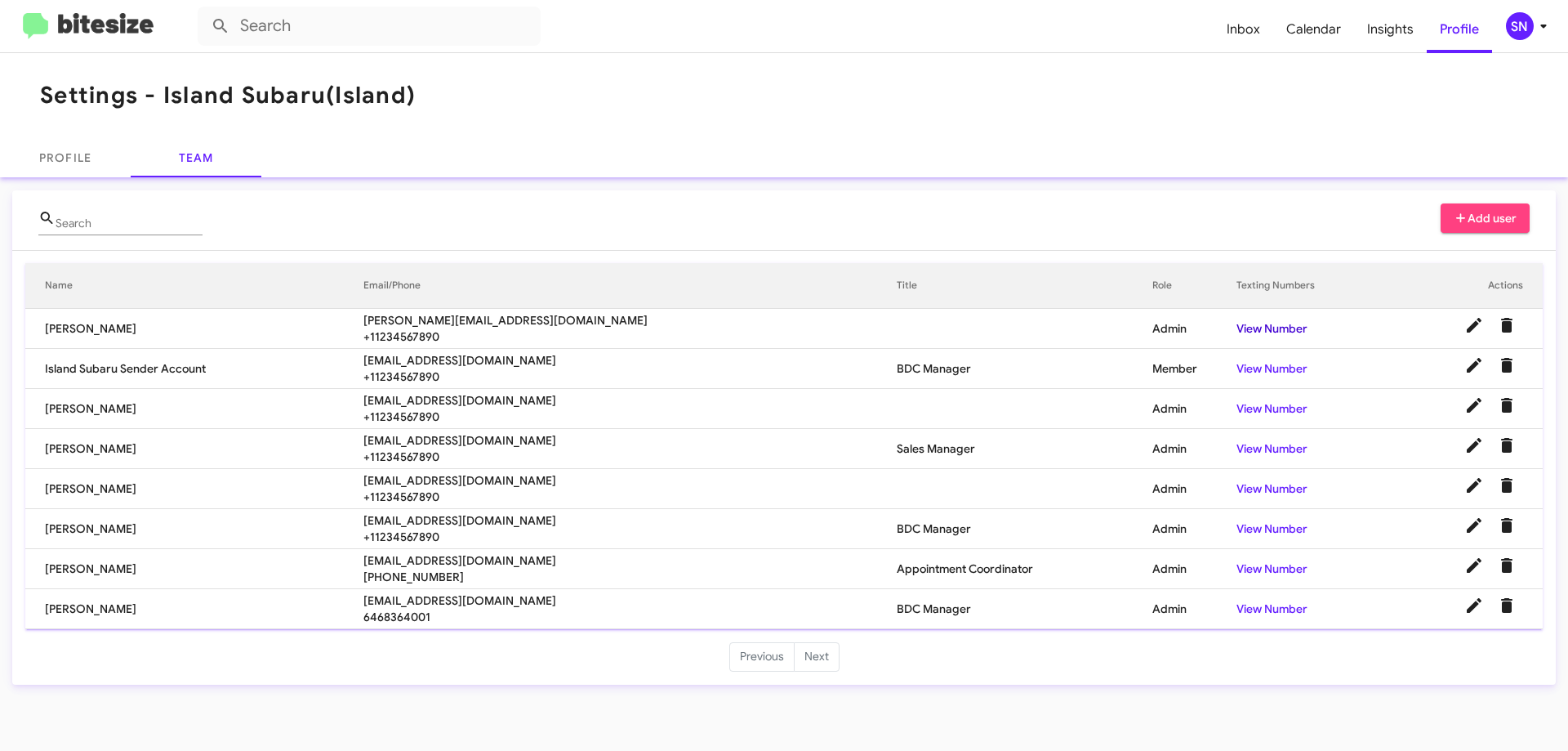
click at [1252, 325] on link "View Number" at bounding box center [1272, 329] width 71 height 15
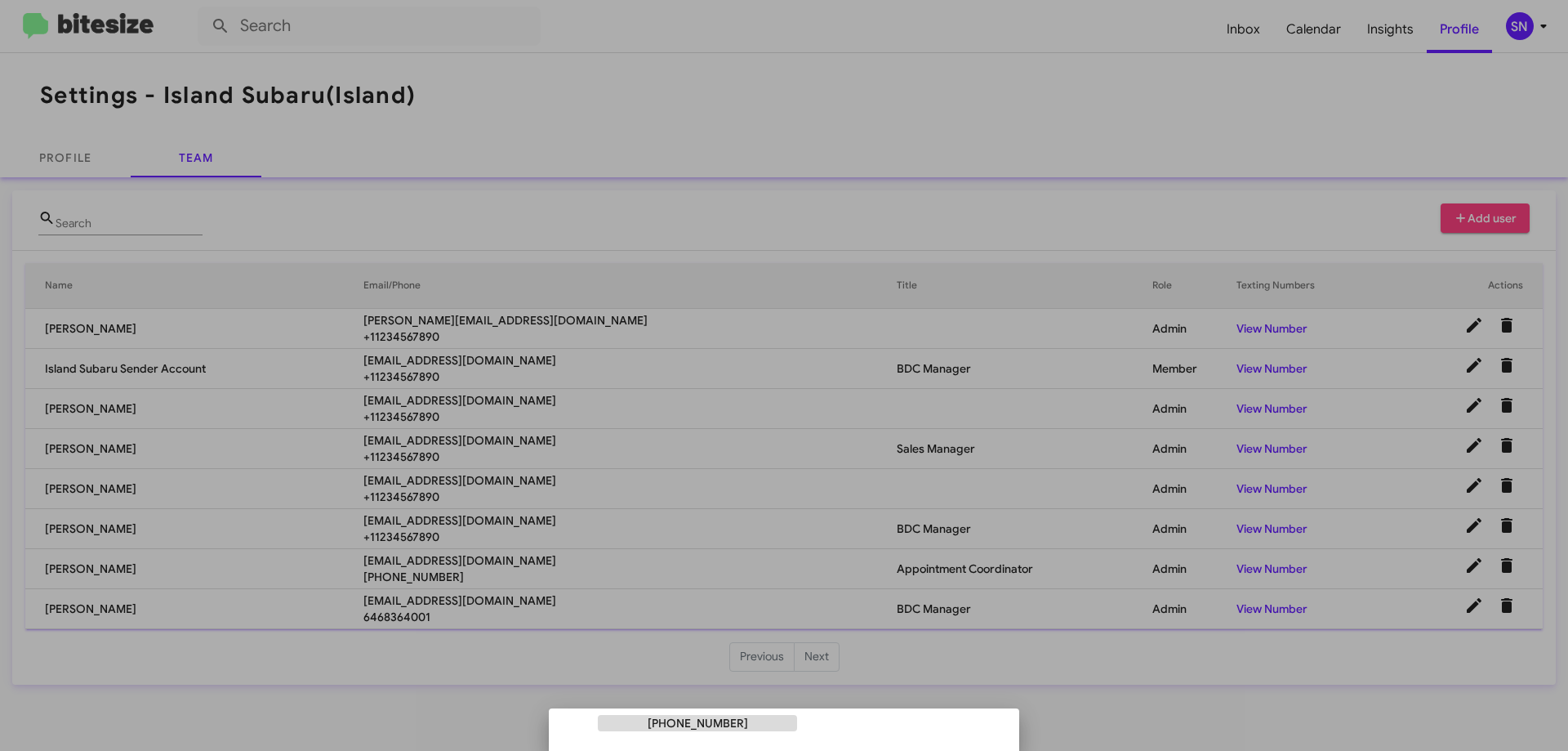
click at [1266, 237] on div at bounding box center [784, 375] width 1568 height 751
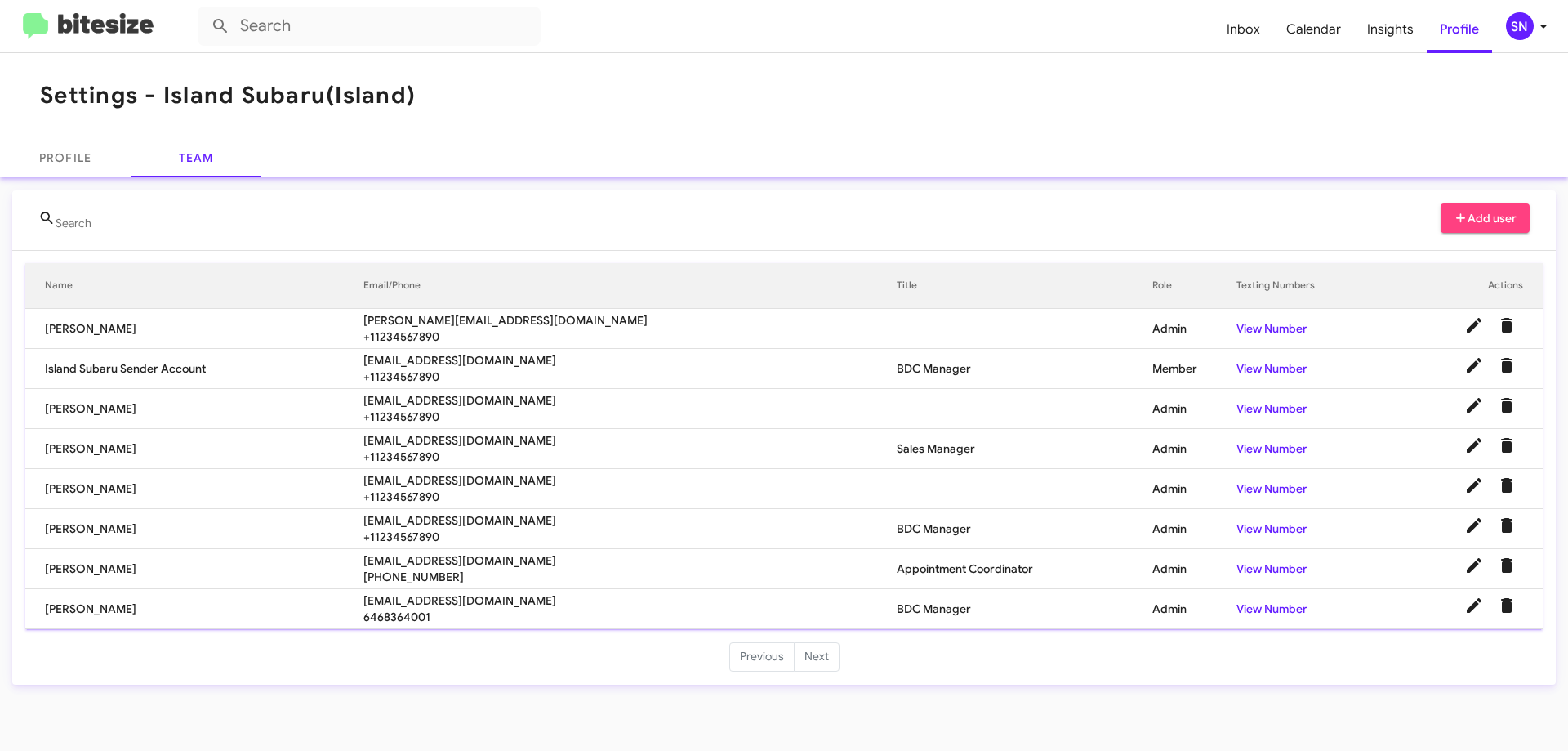
click at [1541, 25] on icon at bounding box center [1543, 26] width 6 height 4
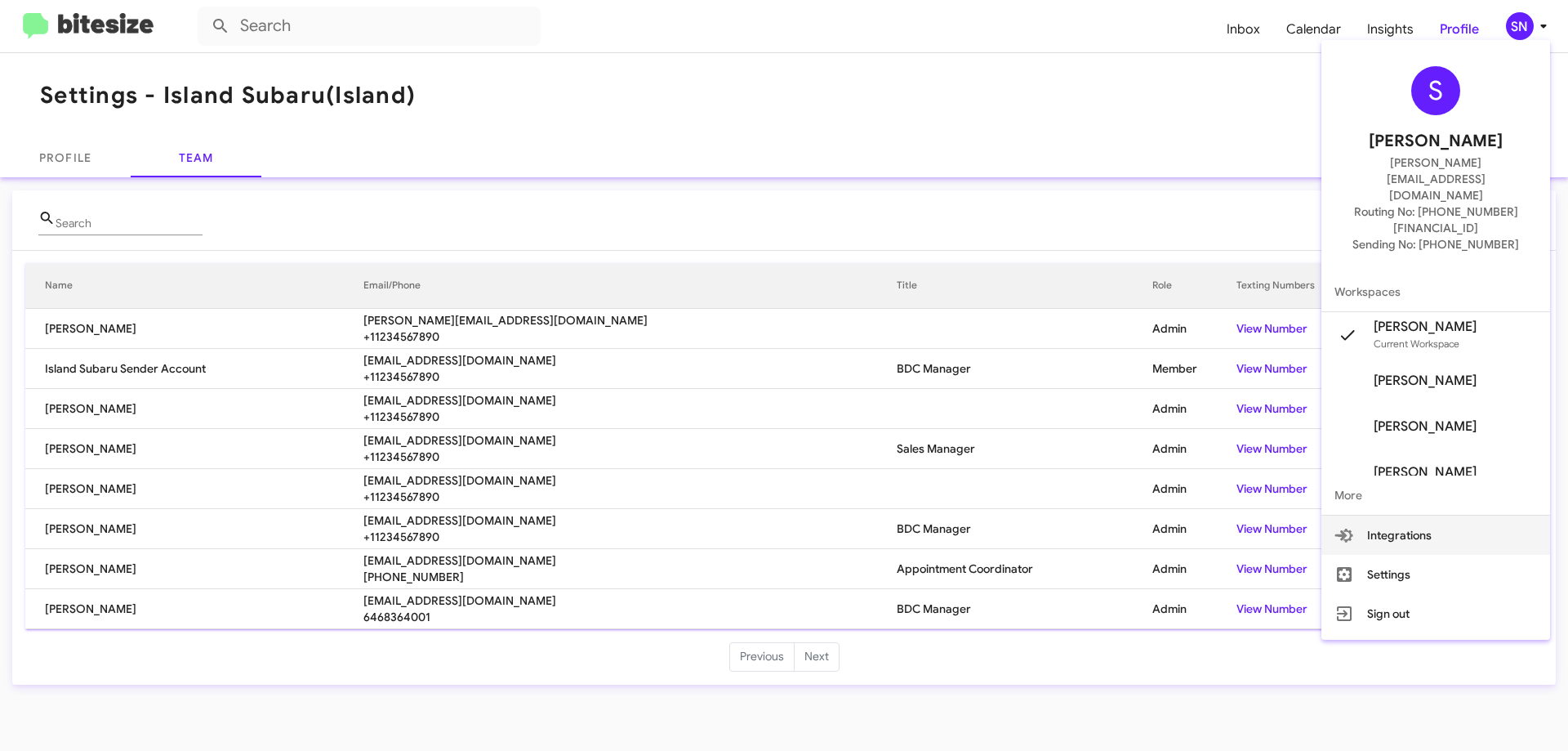
click at [1405, 516] on button "Integrations" at bounding box center [1436, 535] width 229 height 39
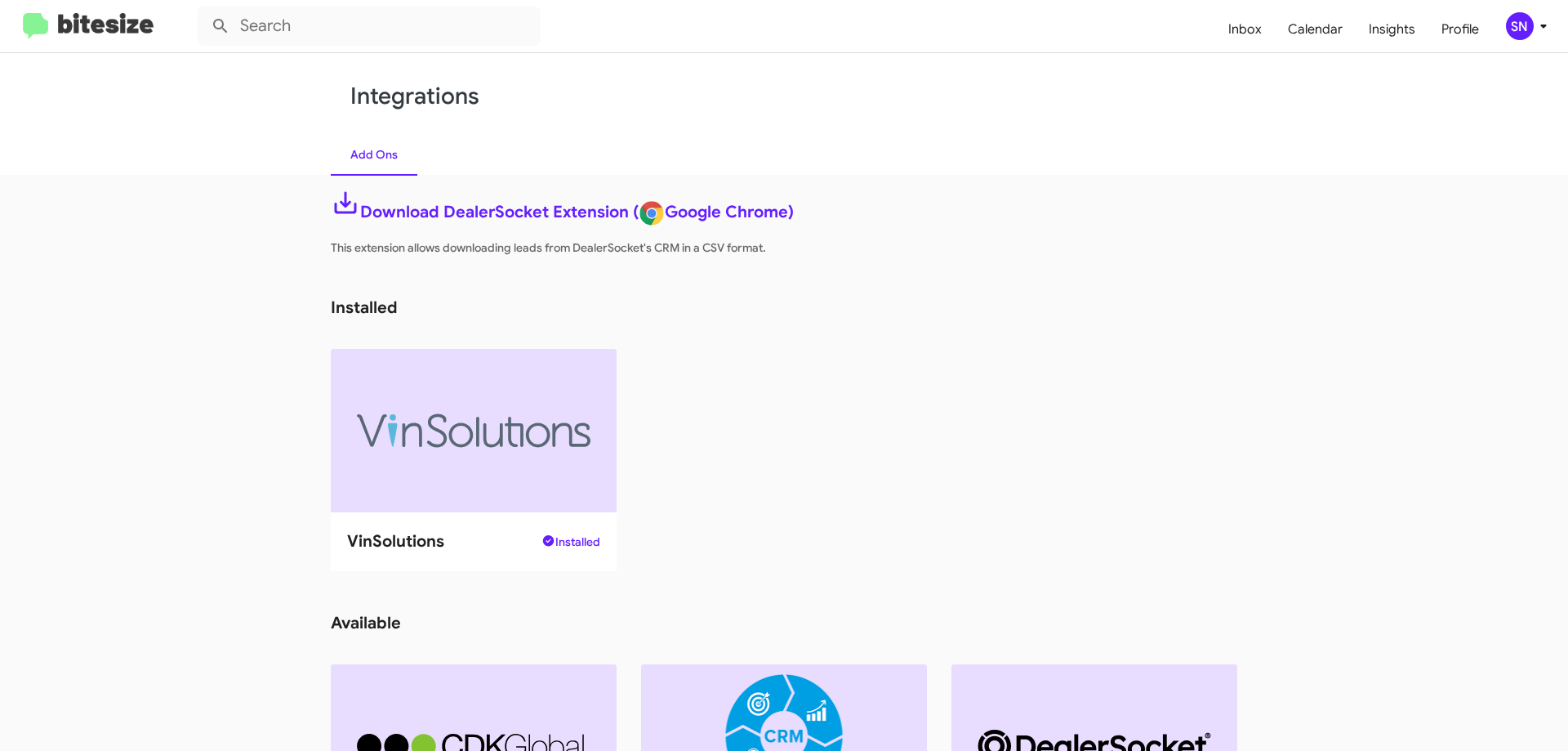
click at [1512, 23] on div "SN" at bounding box center [1520, 26] width 28 height 28
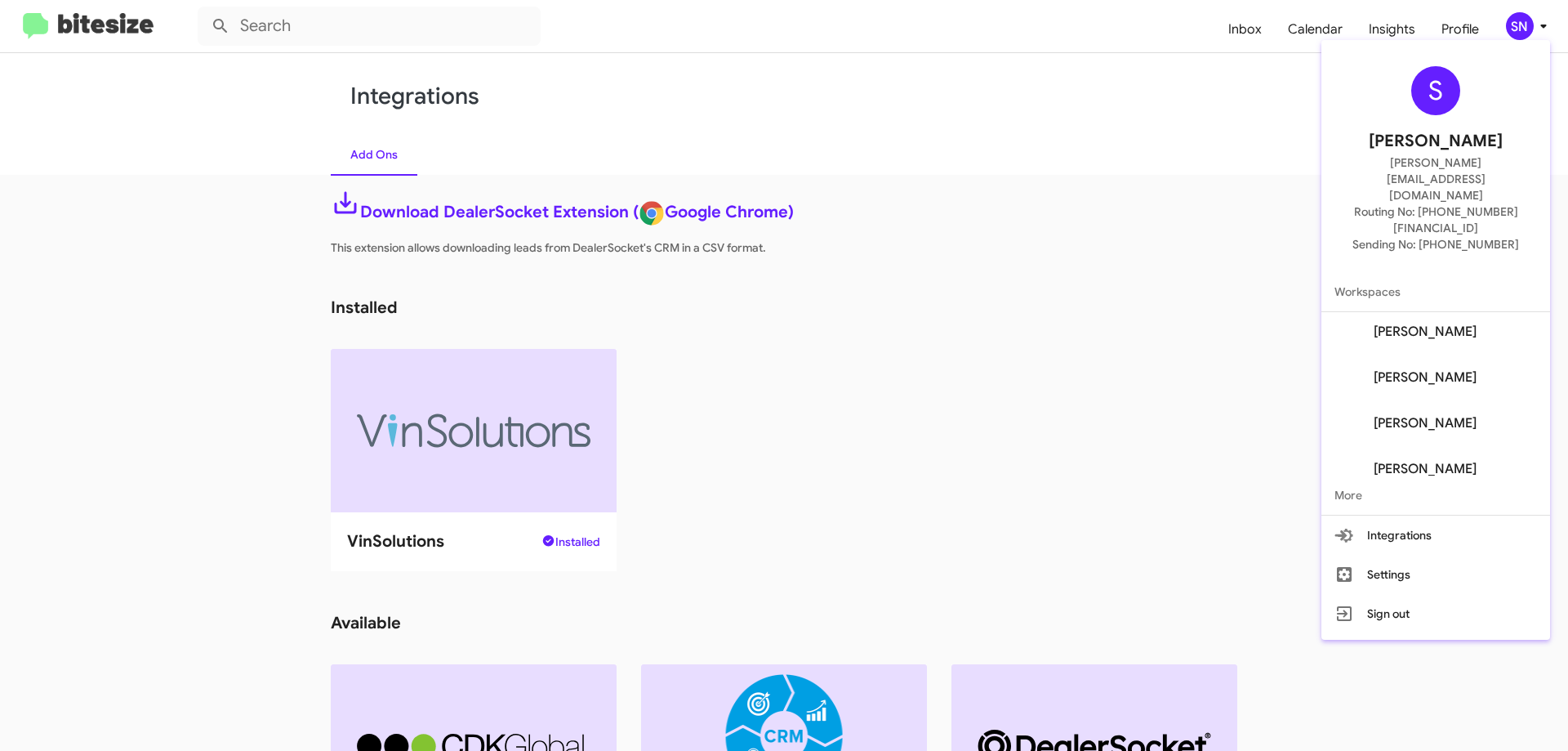
scroll to position [248, 0]
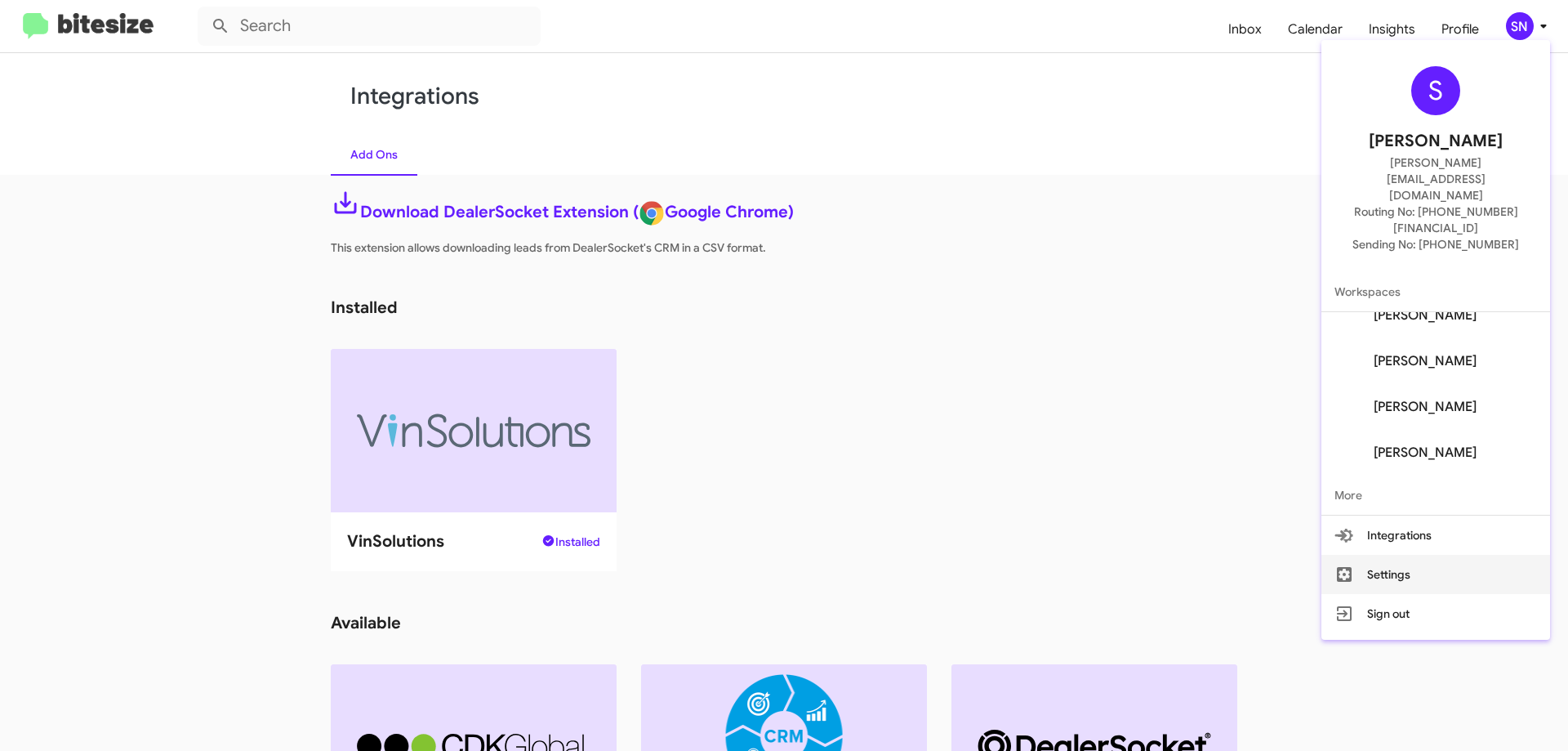
click at [1383, 555] on button "Settings" at bounding box center [1436, 574] width 229 height 39
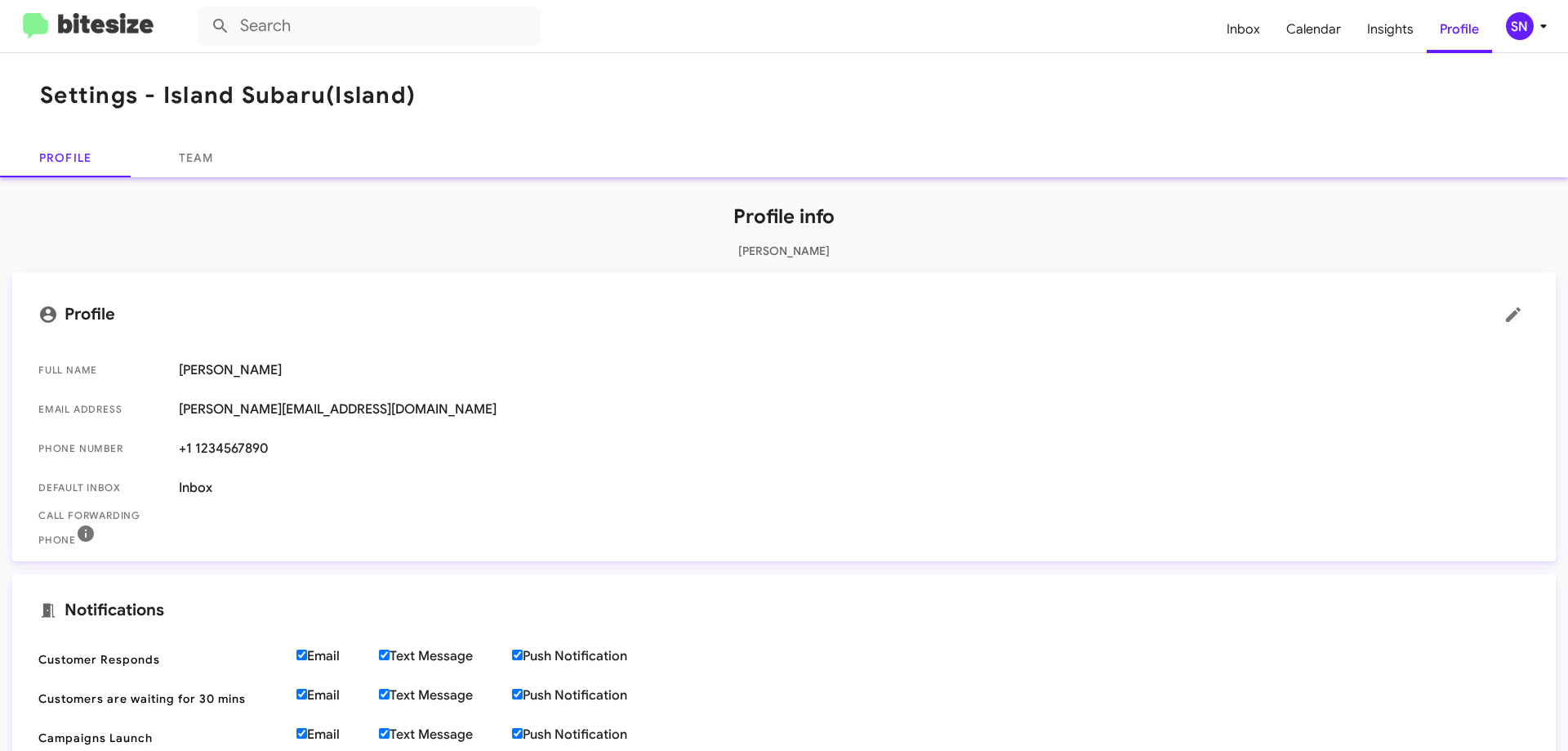
drag, startPoint x: 437, startPoint y: 408, endPoint x: 308, endPoint y: 413, distance: 129.1
click at [308, 413] on span "[PERSON_NAME][EMAIL_ADDRESS][DOMAIN_NAME]" at bounding box center [854, 409] width 1351 height 17
click at [355, 371] on span "[PERSON_NAME]" at bounding box center [854, 370] width 1351 height 17
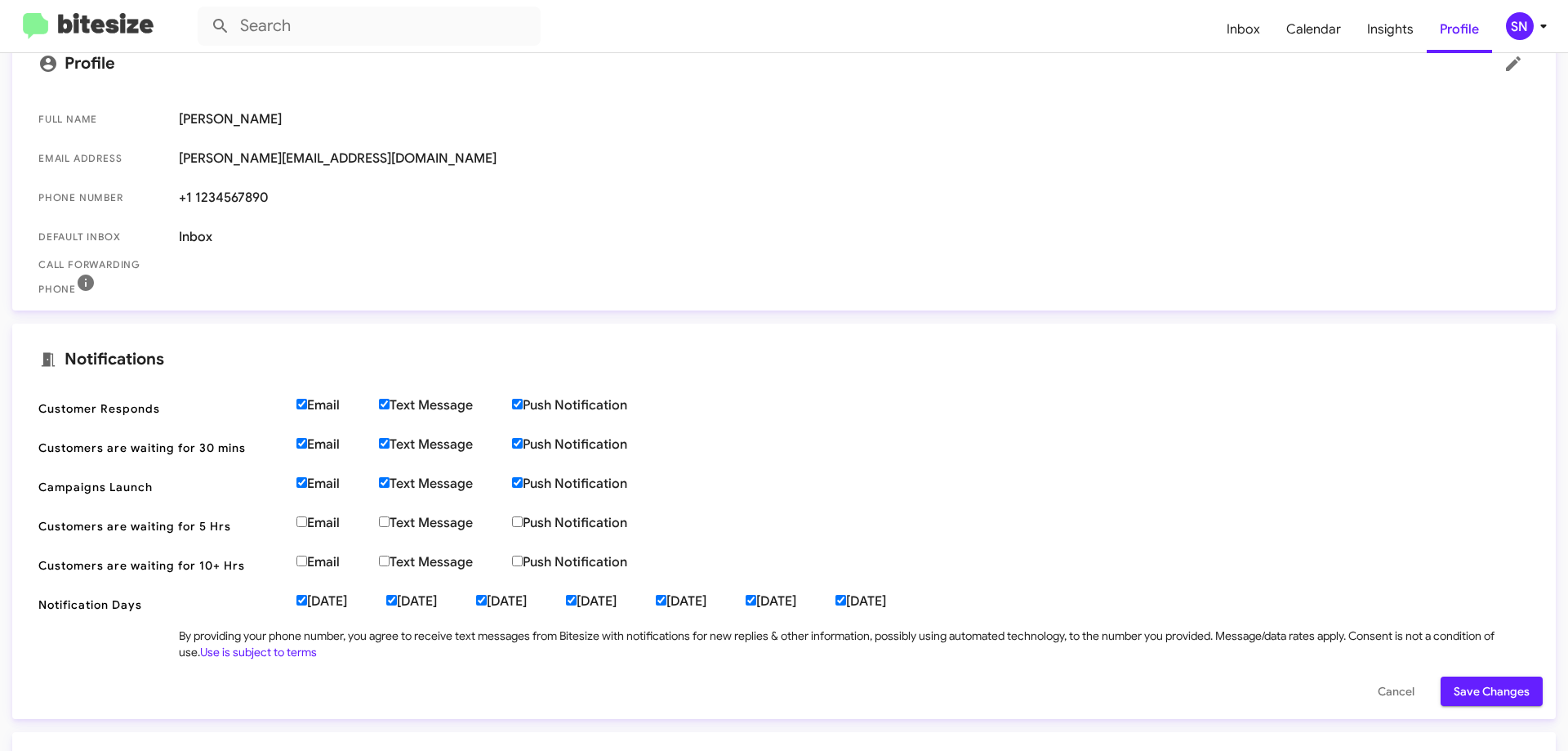
scroll to position [212, 0]
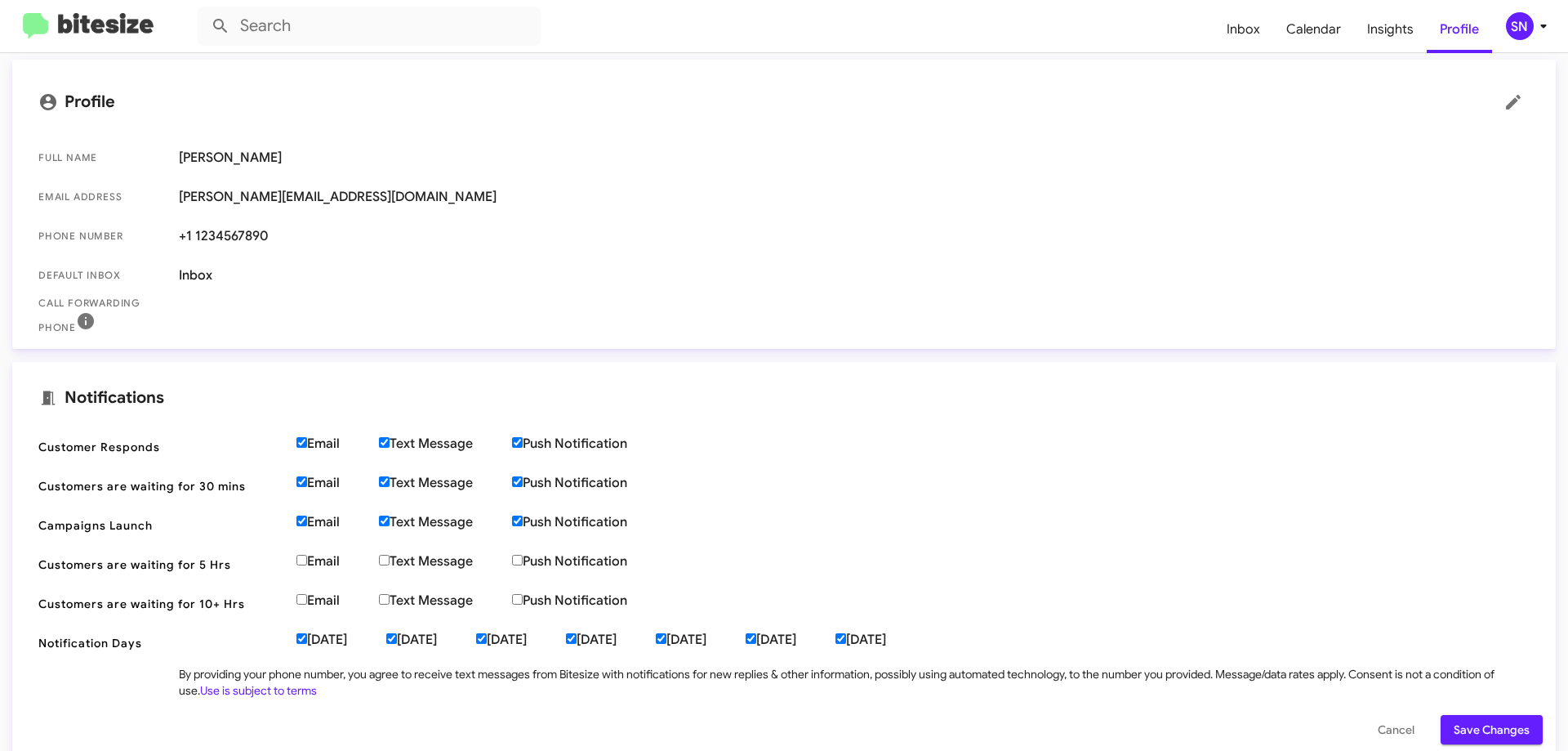
click at [302, 561] on input "Email" at bounding box center [301, 559] width 10 height 10
checkbox input "true"
click at [310, 598] on label "Email" at bounding box center [337, 601] width 82 height 17
click at [307, 598] on input "Email" at bounding box center [301, 599] width 10 height 10
checkbox input "true"
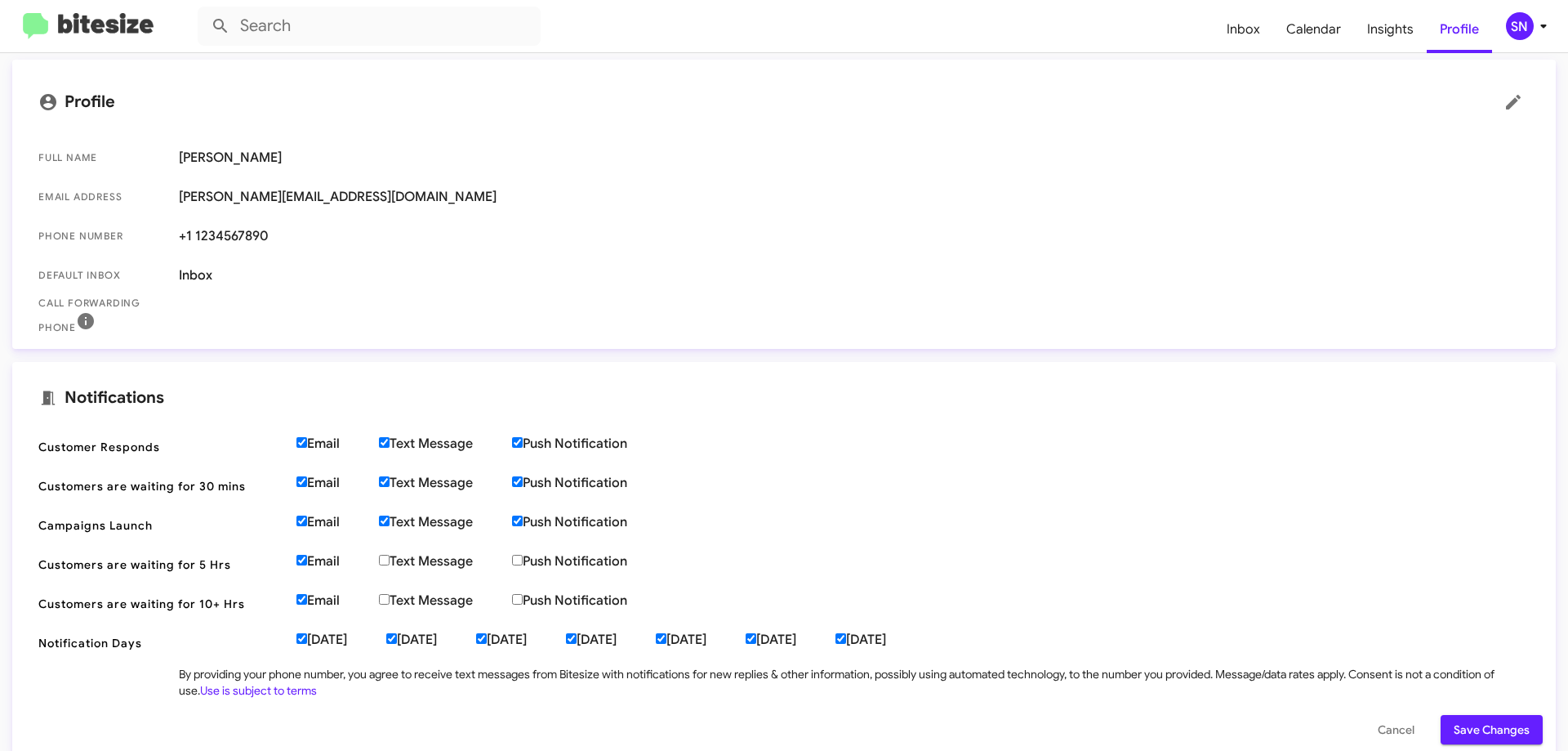
click at [1491, 720] on span "Save Changes" at bounding box center [1492, 730] width 76 height 30
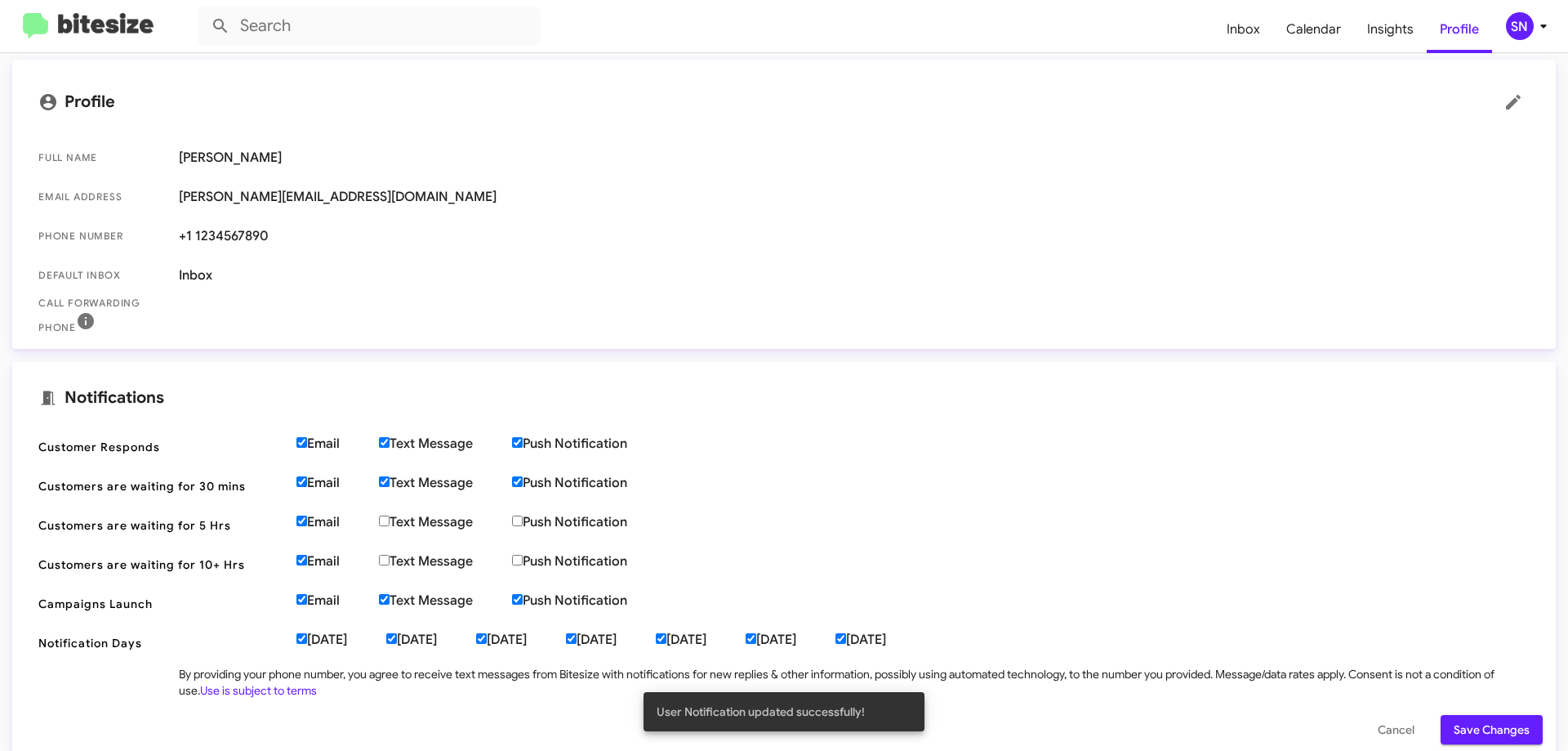
scroll to position [0, 0]
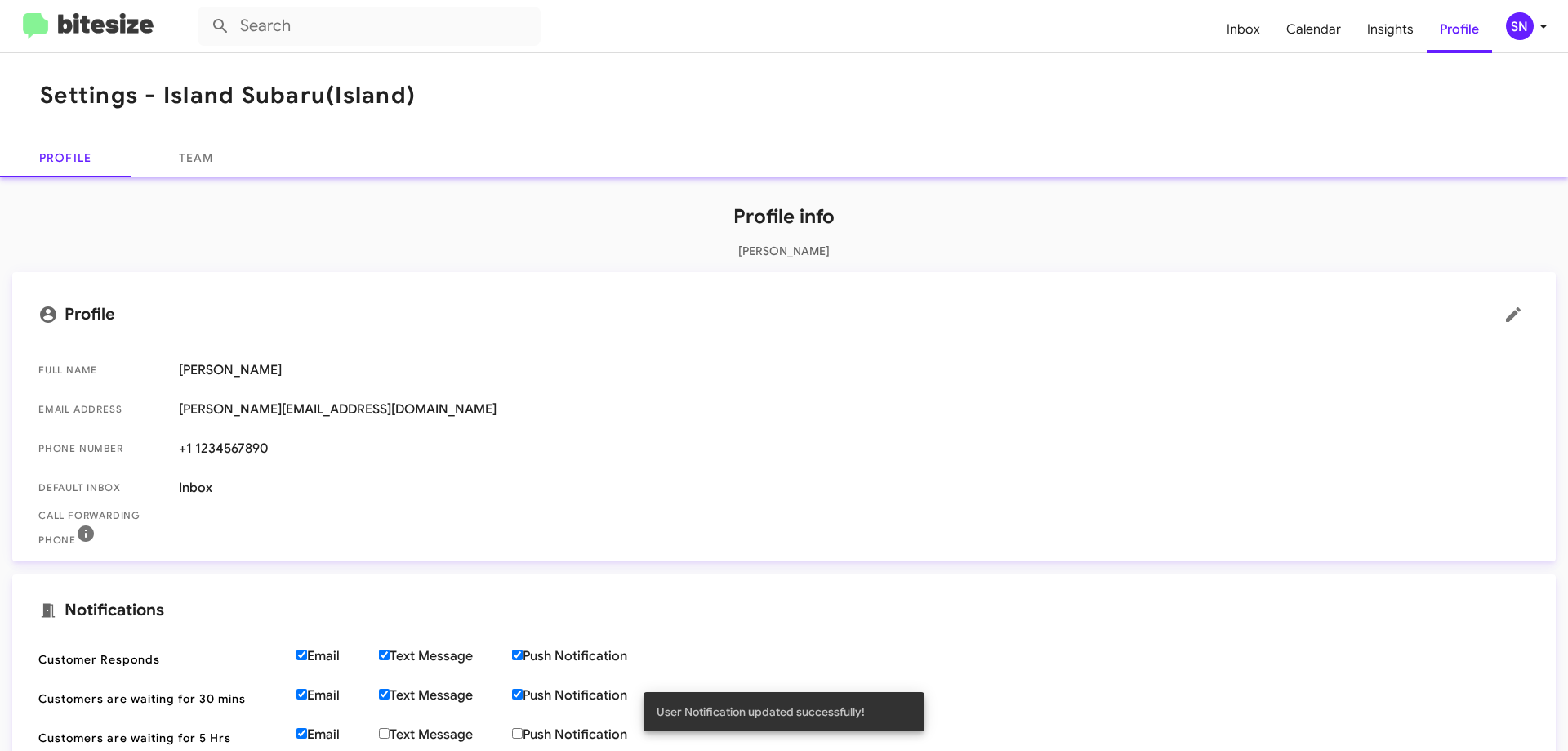
click at [1534, 24] on icon at bounding box center [1543, 26] width 19 height 19
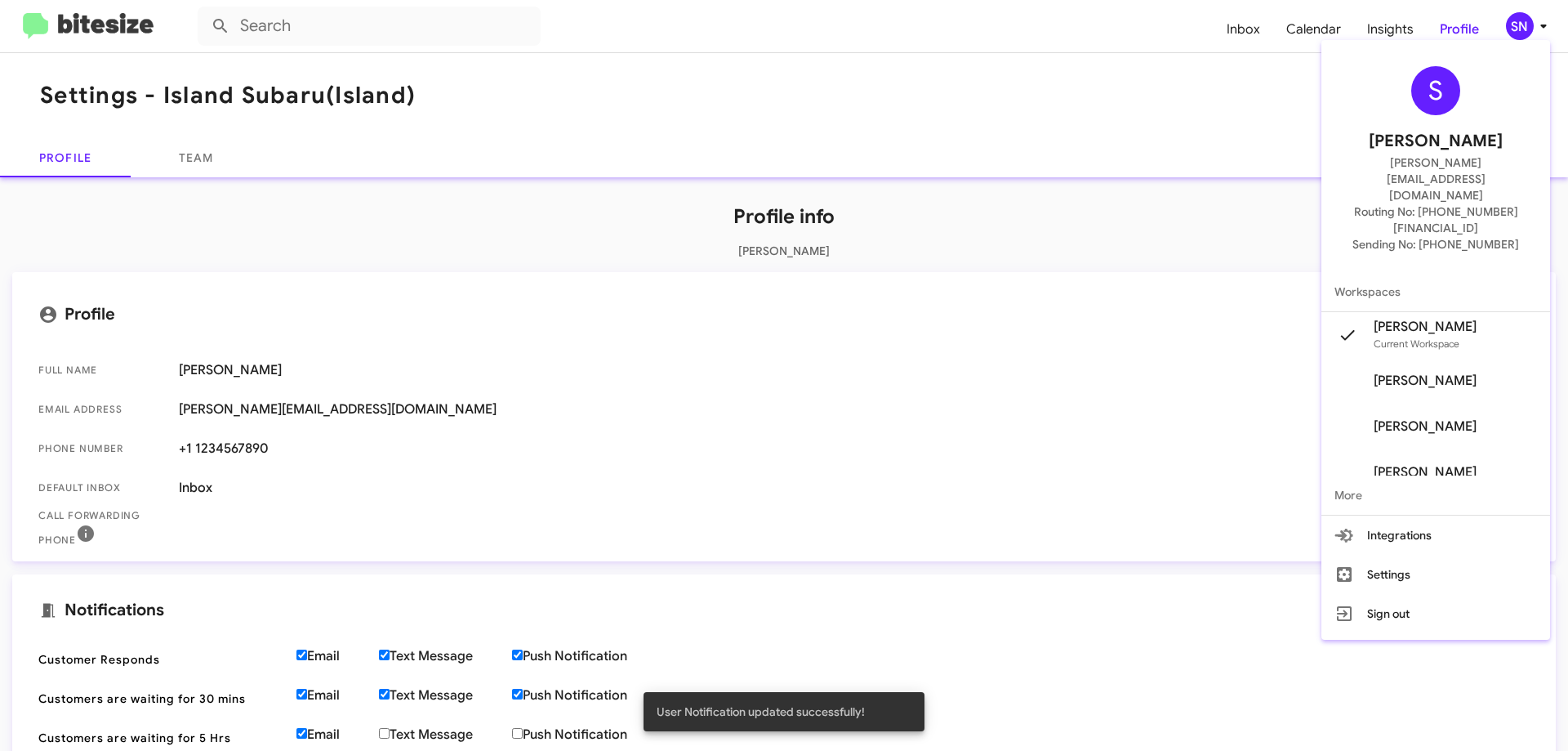
click at [1475, 139] on span "[PERSON_NAME]" at bounding box center [1436, 142] width 134 height 26
click at [1454, 107] on div "S" at bounding box center [1436, 90] width 49 height 49
click at [1429, 104] on div "S" at bounding box center [1436, 90] width 49 height 49
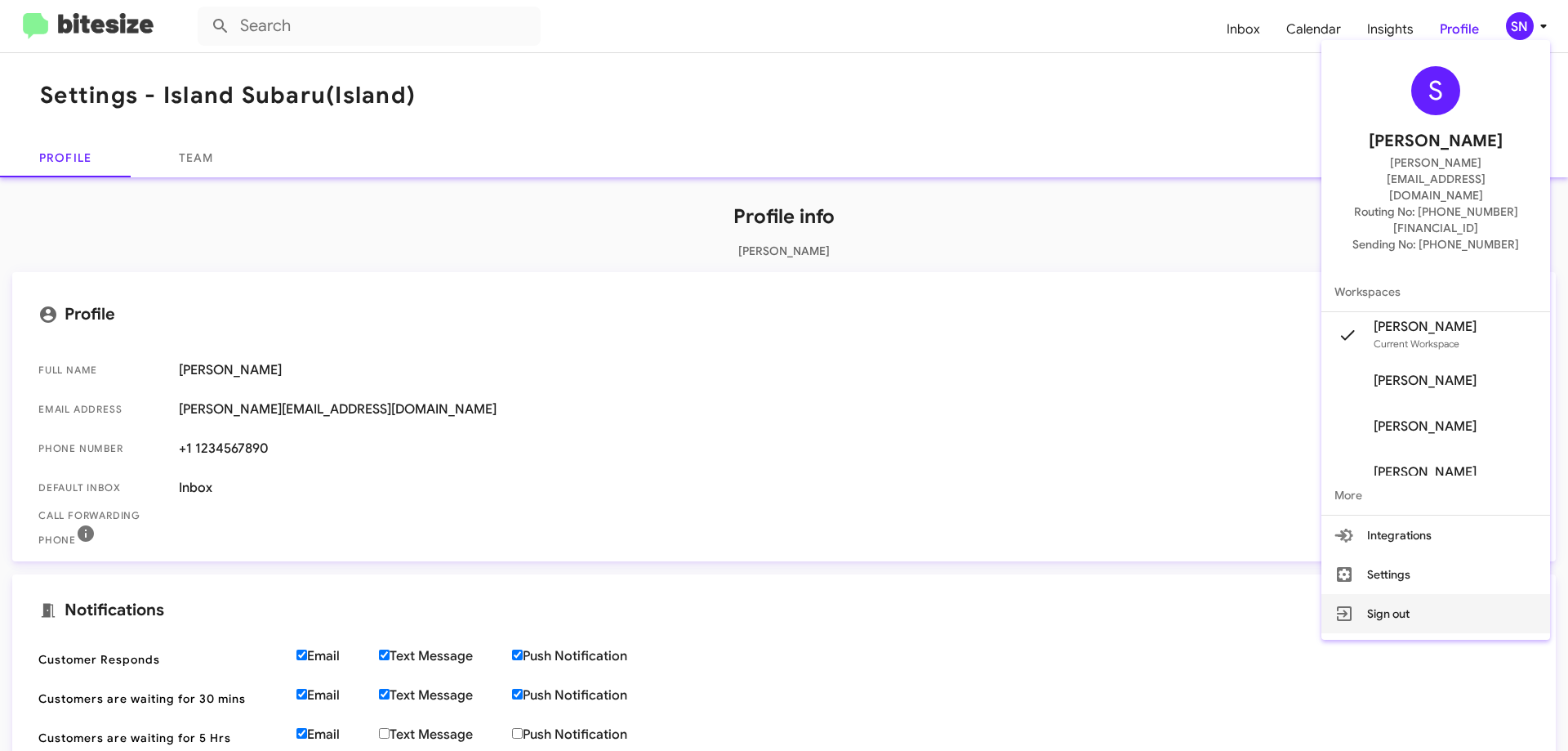
click at [1419, 595] on button "Sign out" at bounding box center [1436, 614] width 229 height 39
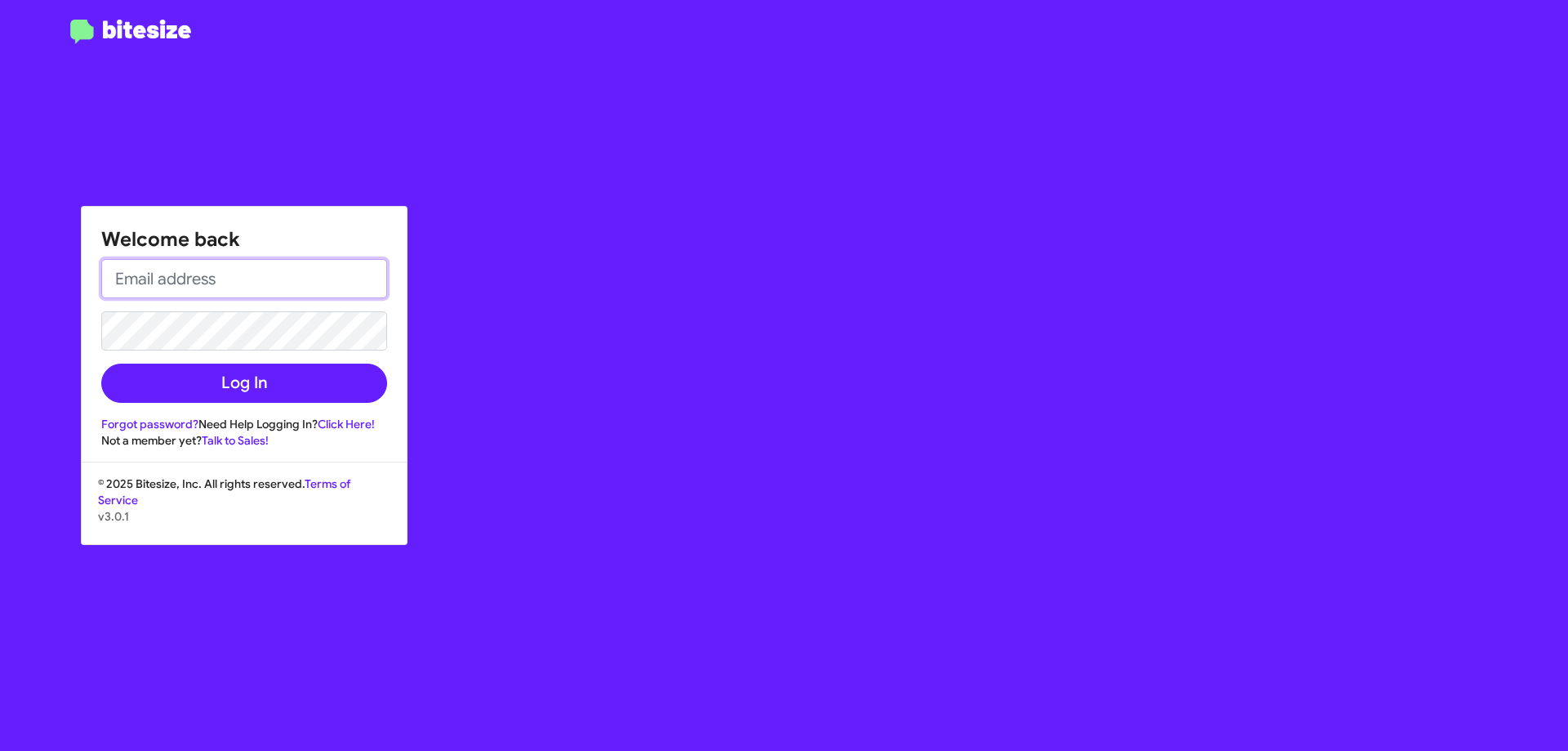
click at [188, 274] on input "email" at bounding box center [243, 279] width 286 height 39
type input "[PERSON_NAME][EMAIL_ADDRESS][DOMAIN_NAME]"
click at [101, 364] on button "Log In" at bounding box center [243, 383] width 286 height 39
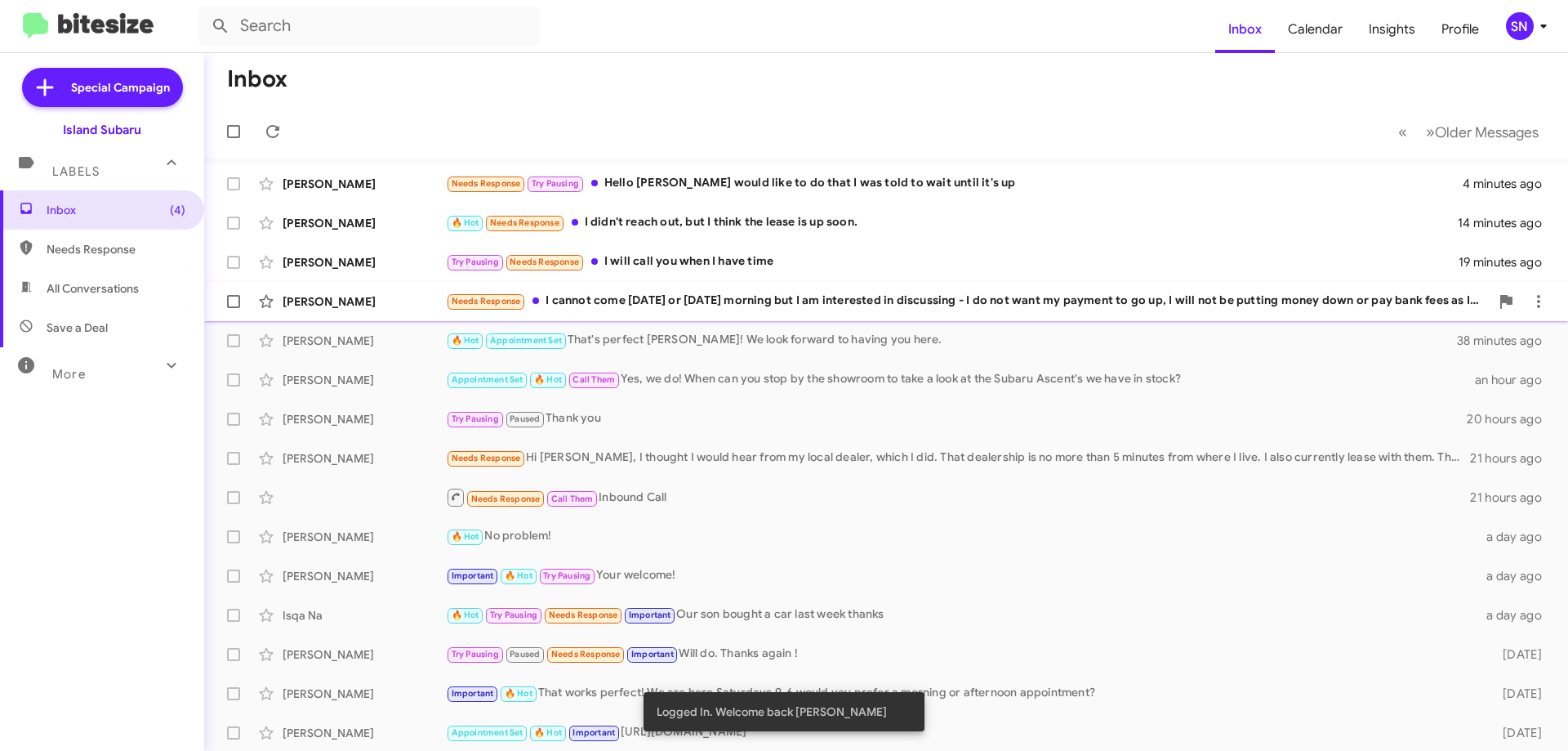
click at [805, 296] on div "Needs Response I cannot come [DATE] or [DATE] morning but I am interested in di…" at bounding box center [968, 301] width 1044 height 19
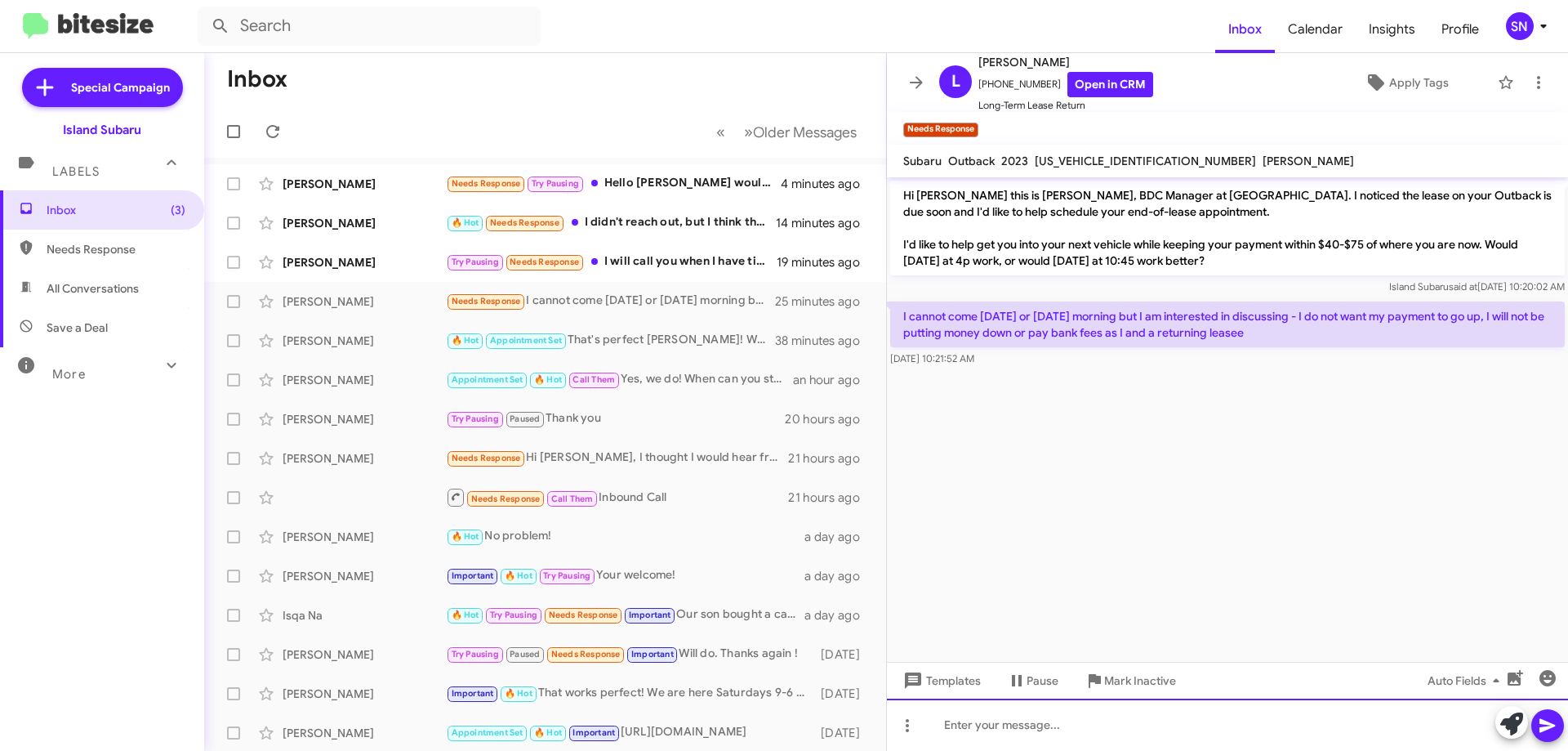
click at [984, 727] on div at bounding box center [1227, 725] width 681 height 52
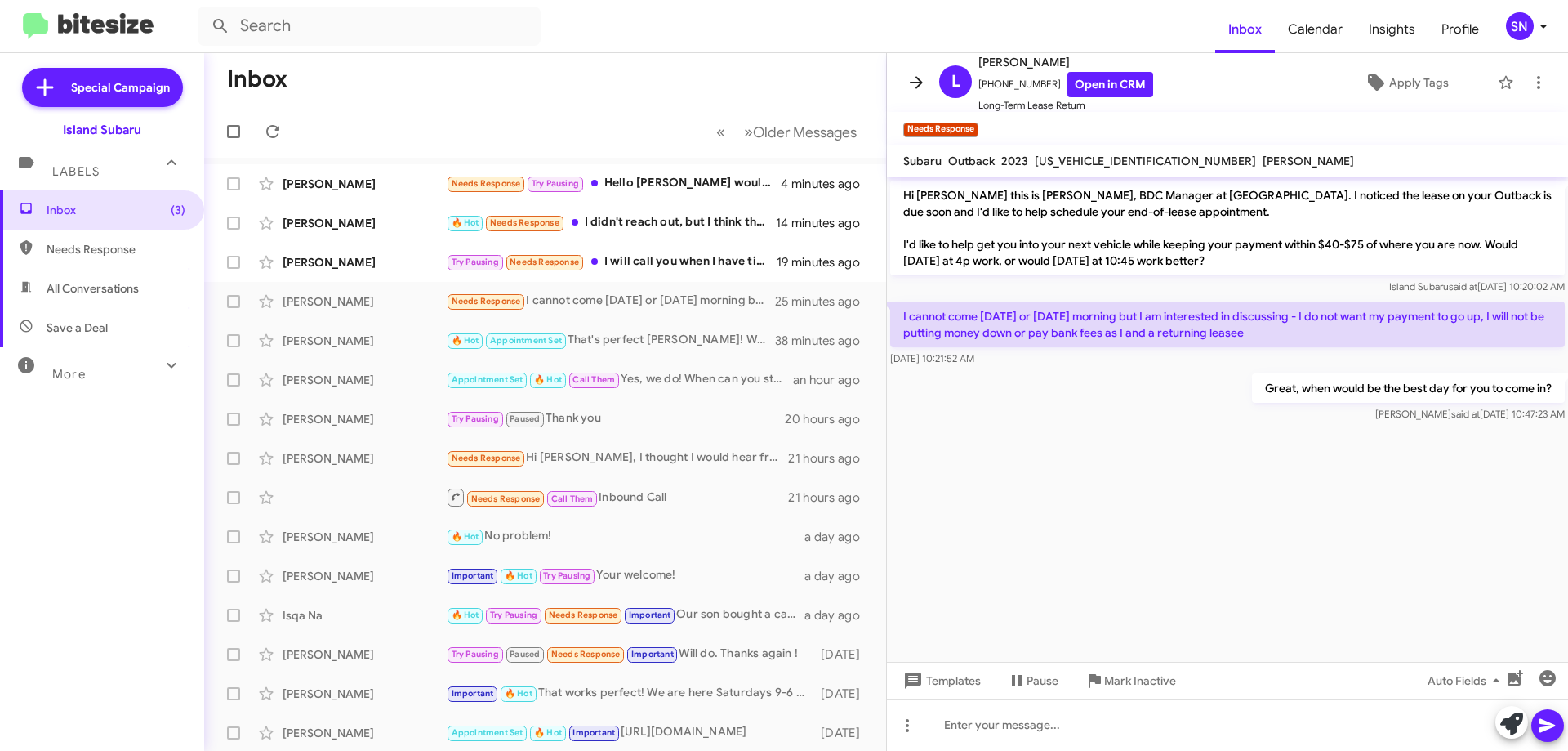
click at [922, 73] on icon at bounding box center [916, 82] width 19 height 19
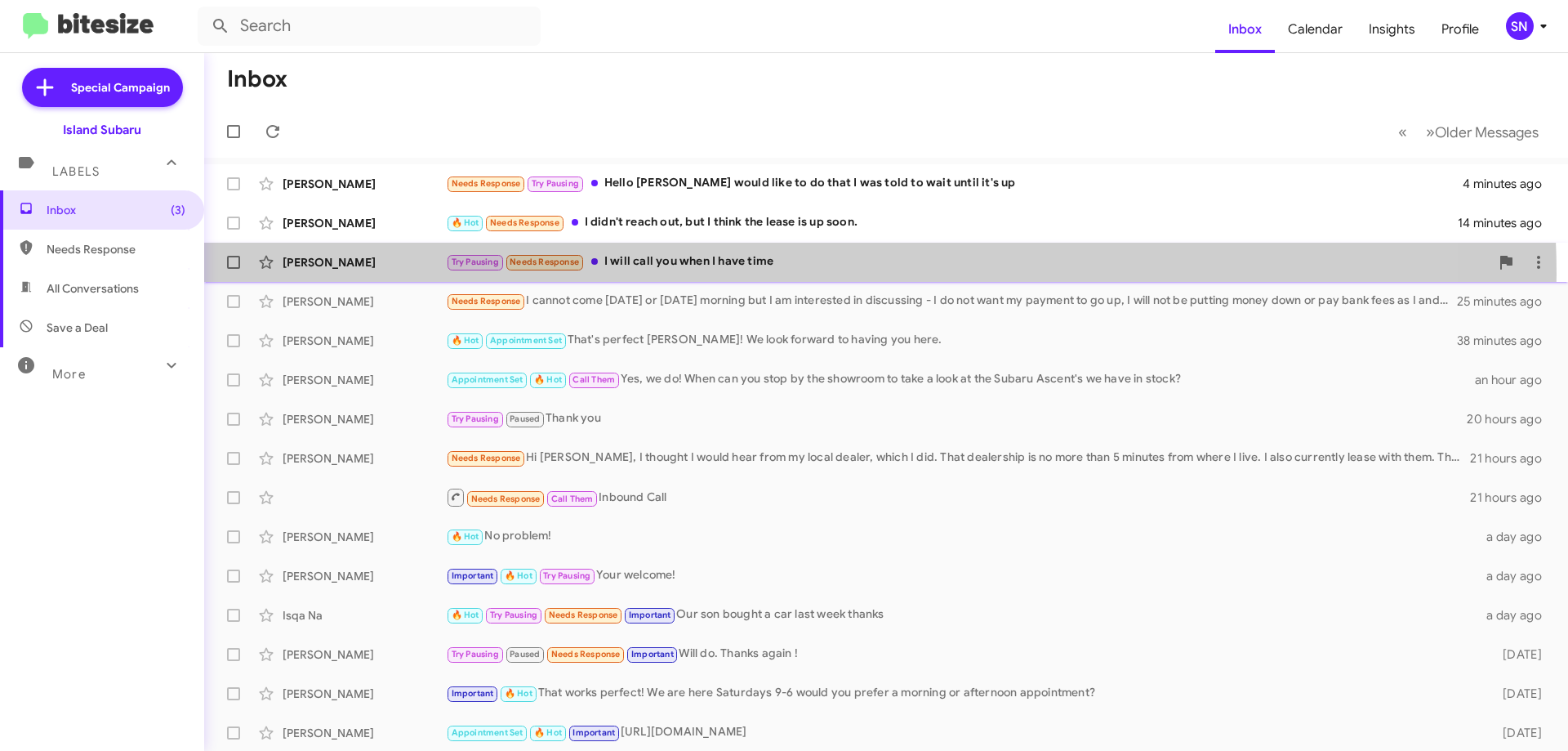
click at [781, 275] on div "[PERSON_NAME] Try Pausing Needs Response I will call you when I have time 19 mi…" at bounding box center [887, 262] width 1338 height 32
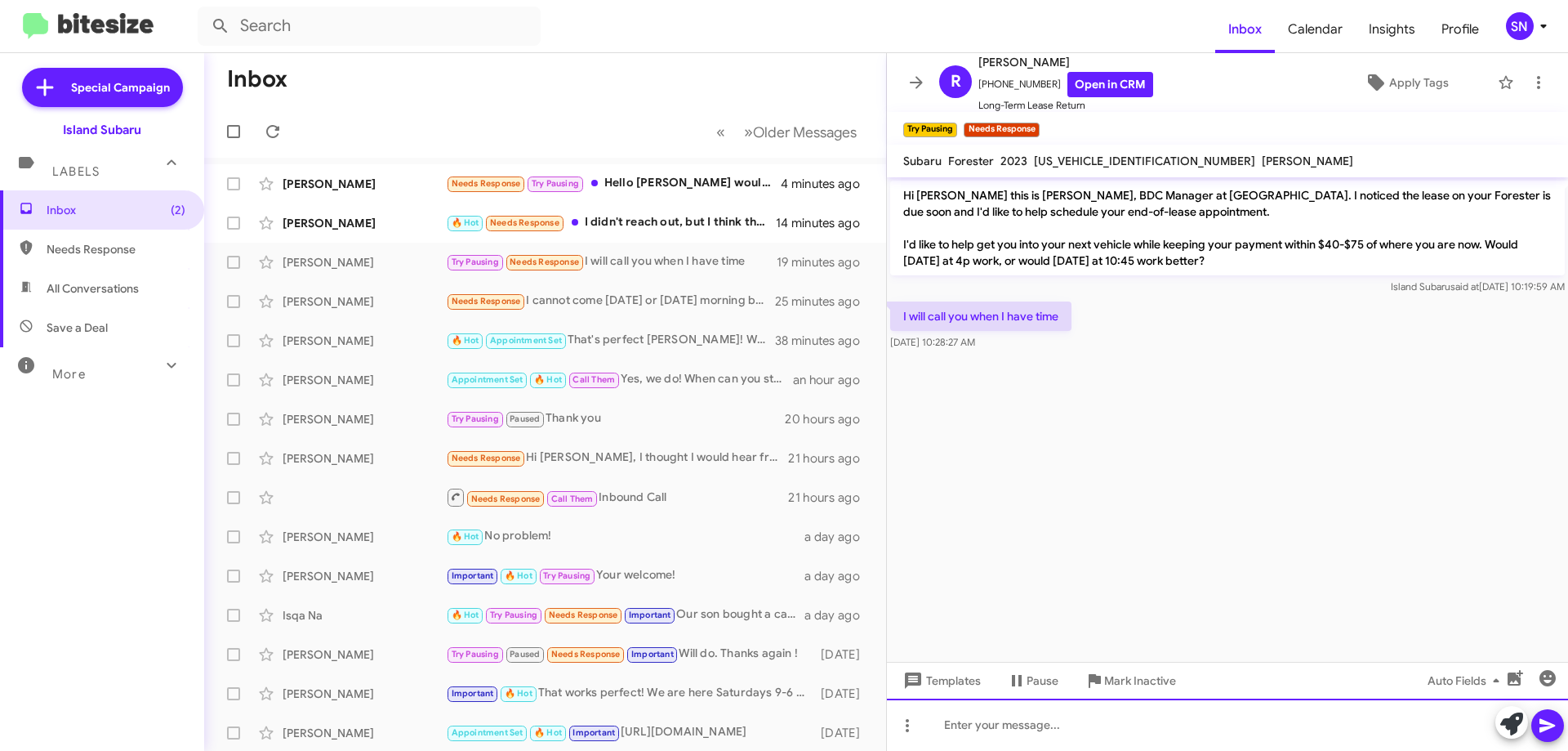
click at [1005, 726] on div at bounding box center [1227, 725] width 681 height 52
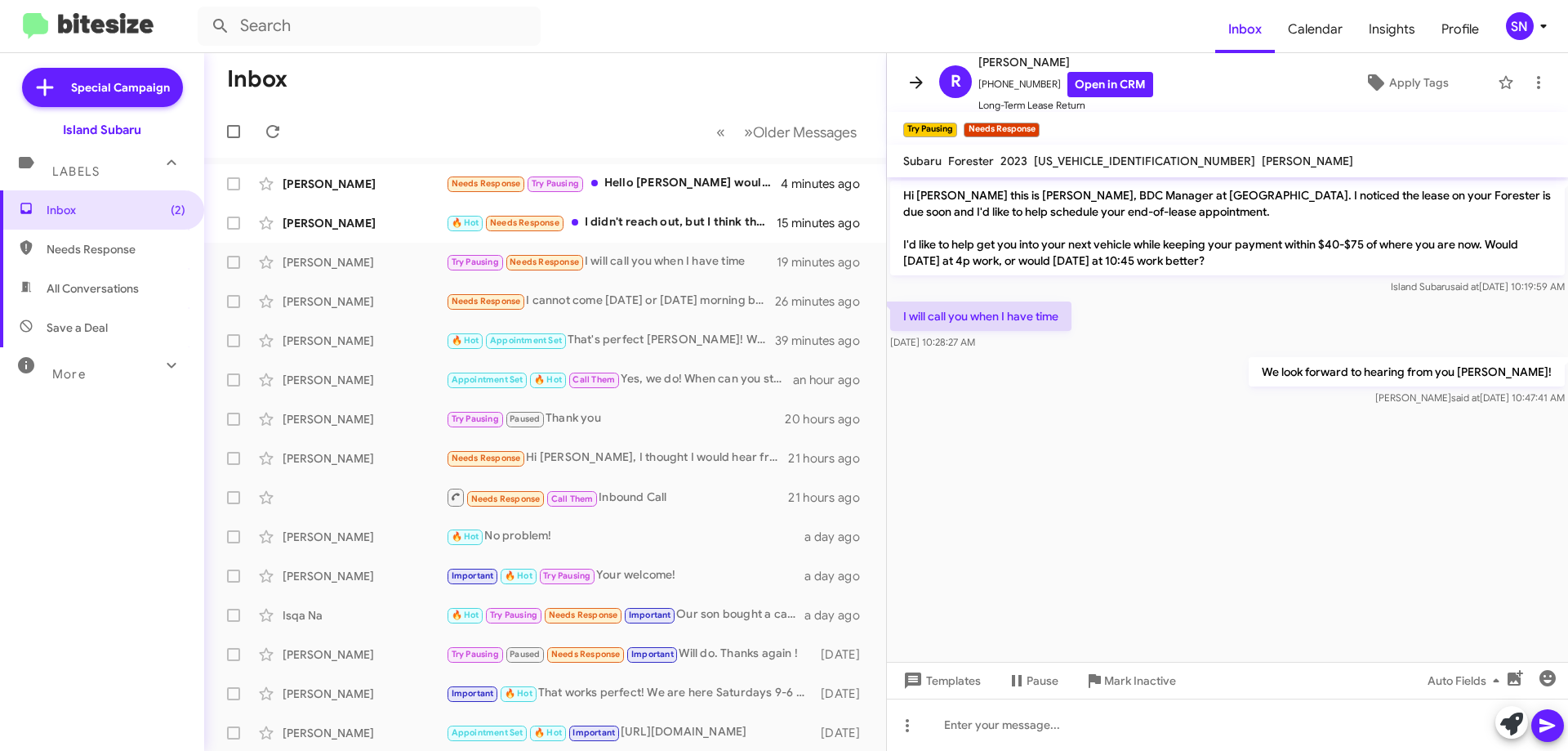
click at [910, 77] on icon at bounding box center [916, 82] width 19 height 19
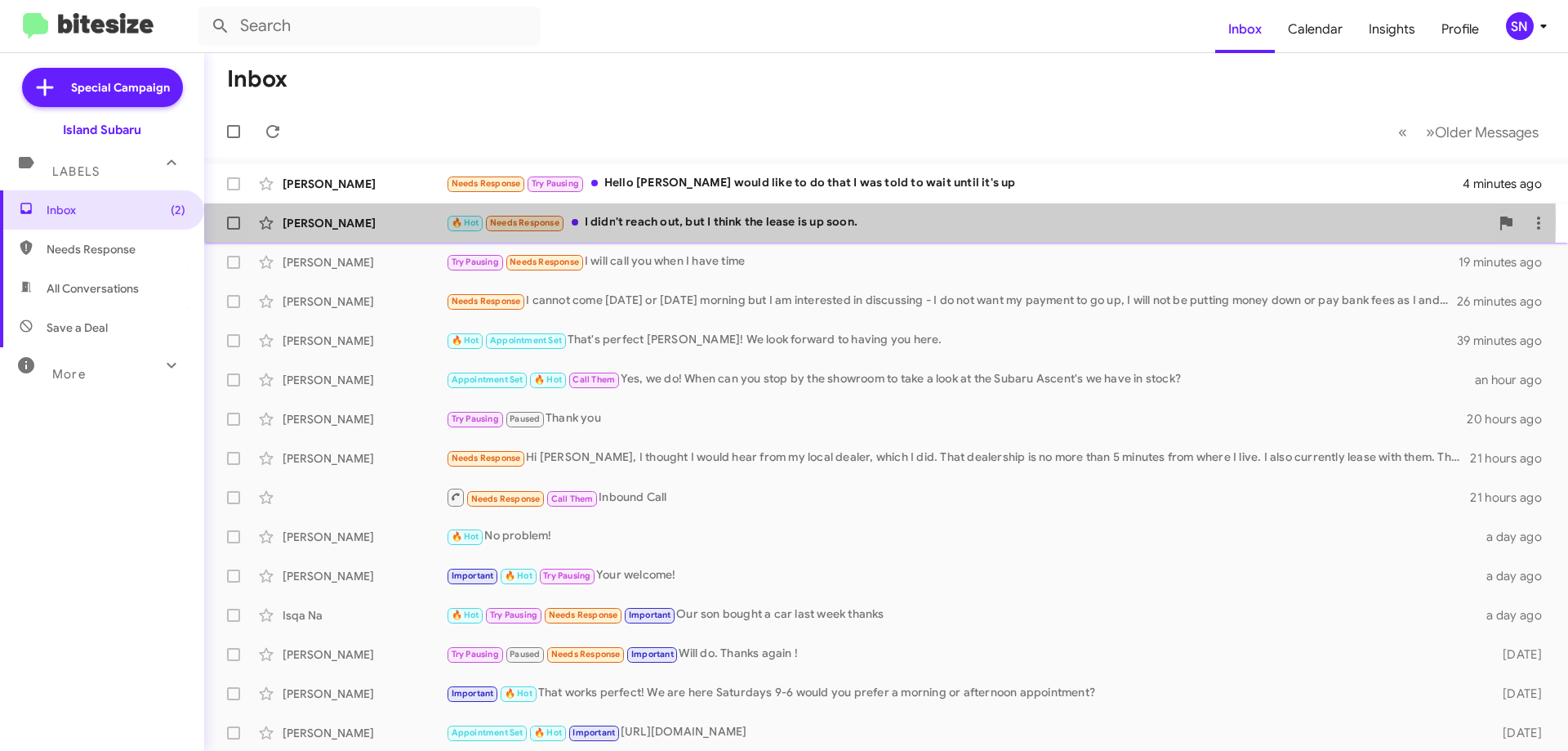
click at [799, 219] on div "🔥 Hot Needs Response I didn't reach out, but I think the lease is up soon." at bounding box center [968, 222] width 1044 height 19
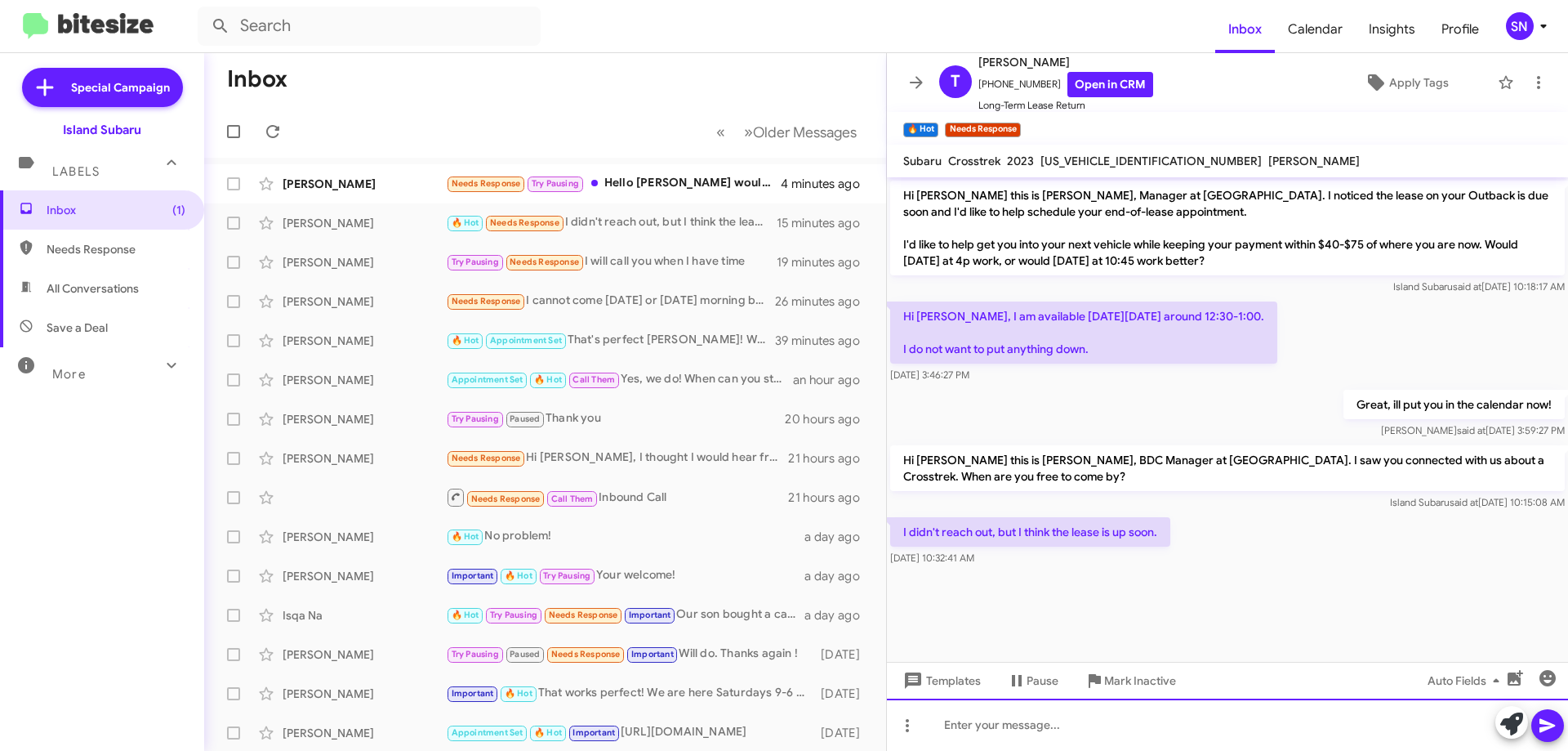
click at [994, 741] on div at bounding box center [1227, 725] width 681 height 52
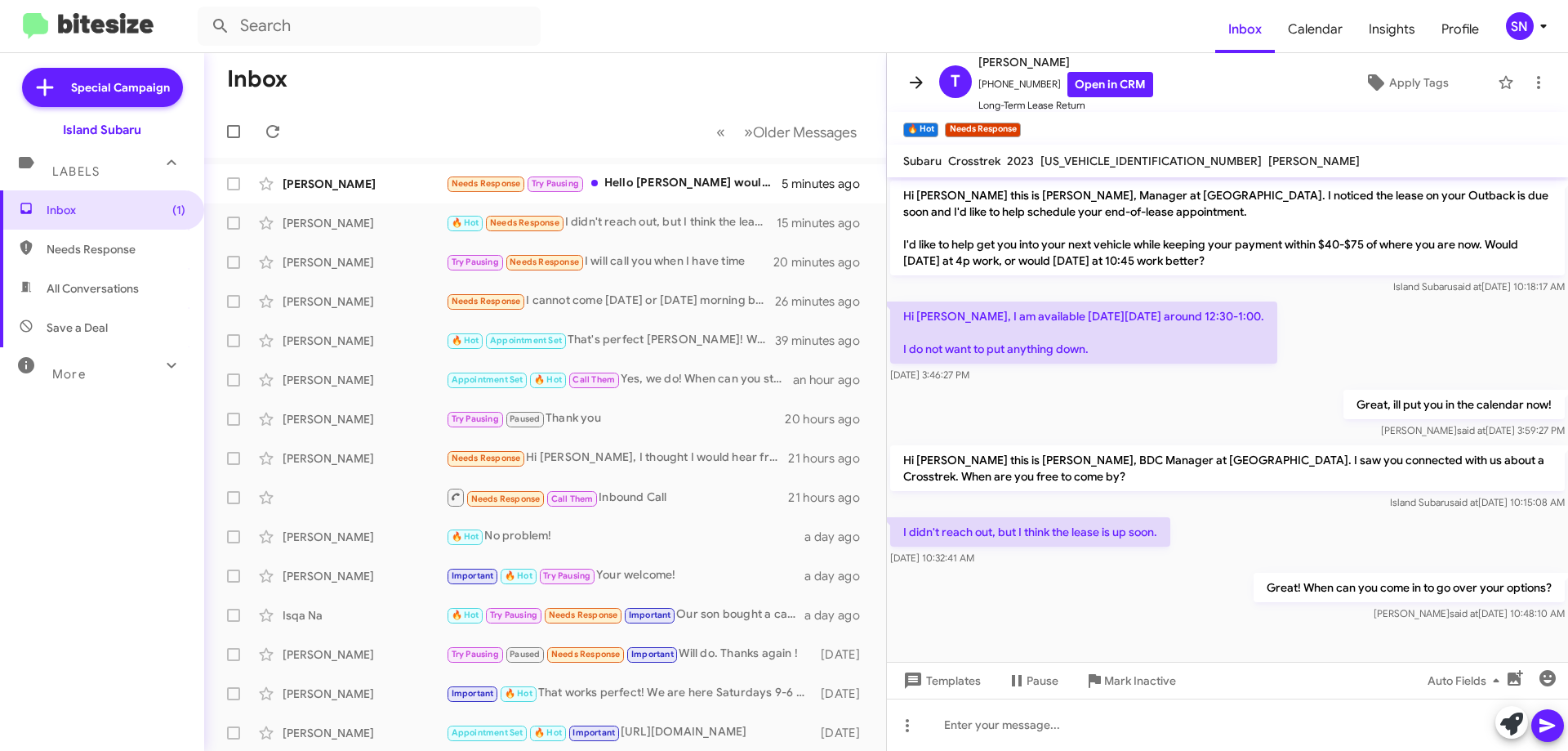
click at [924, 81] on icon at bounding box center [916, 82] width 19 height 19
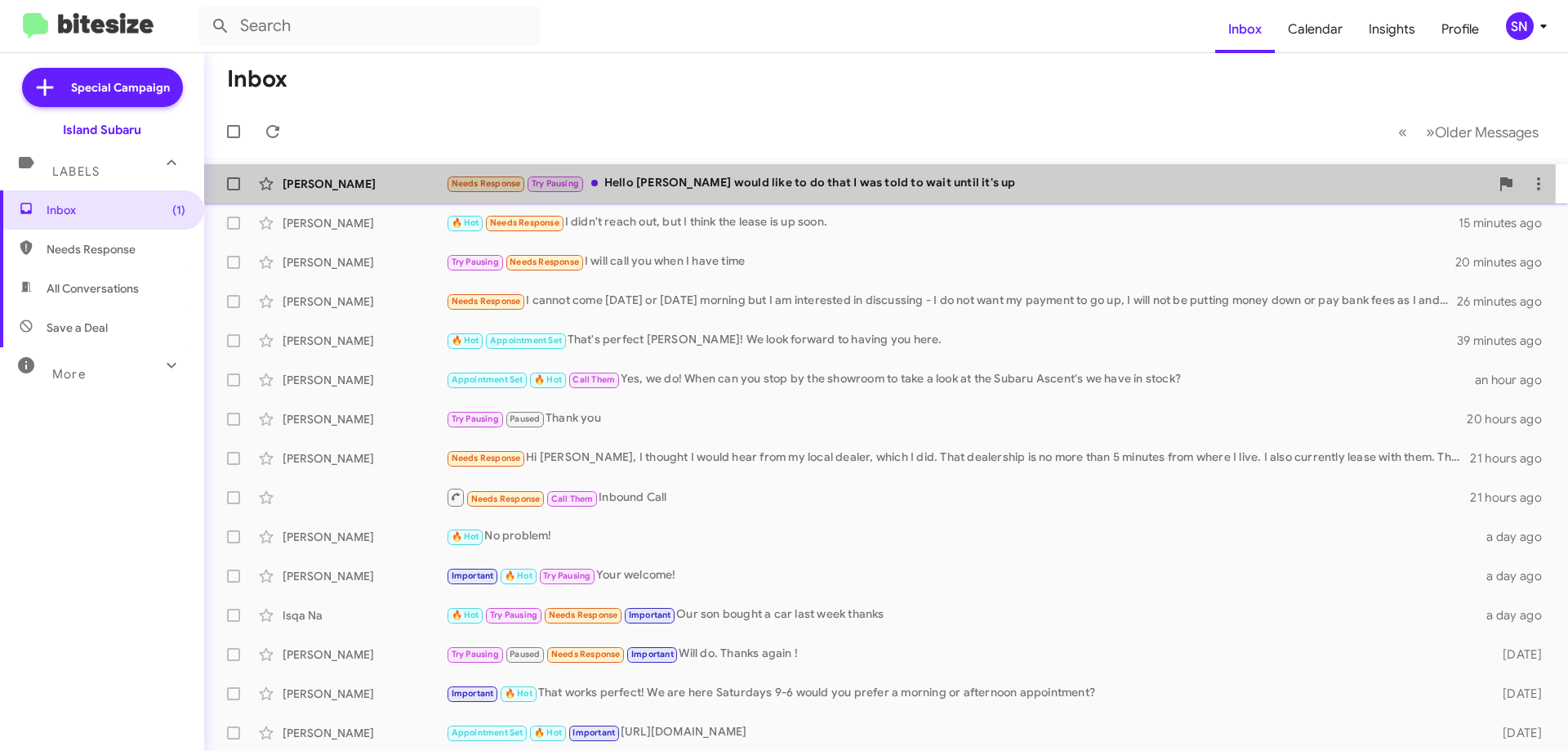
click at [769, 183] on div "Needs Response Try Pausing Hello [PERSON_NAME] I would like to do that I was to…" at bounding box center [968, 183] width 1044 height 19
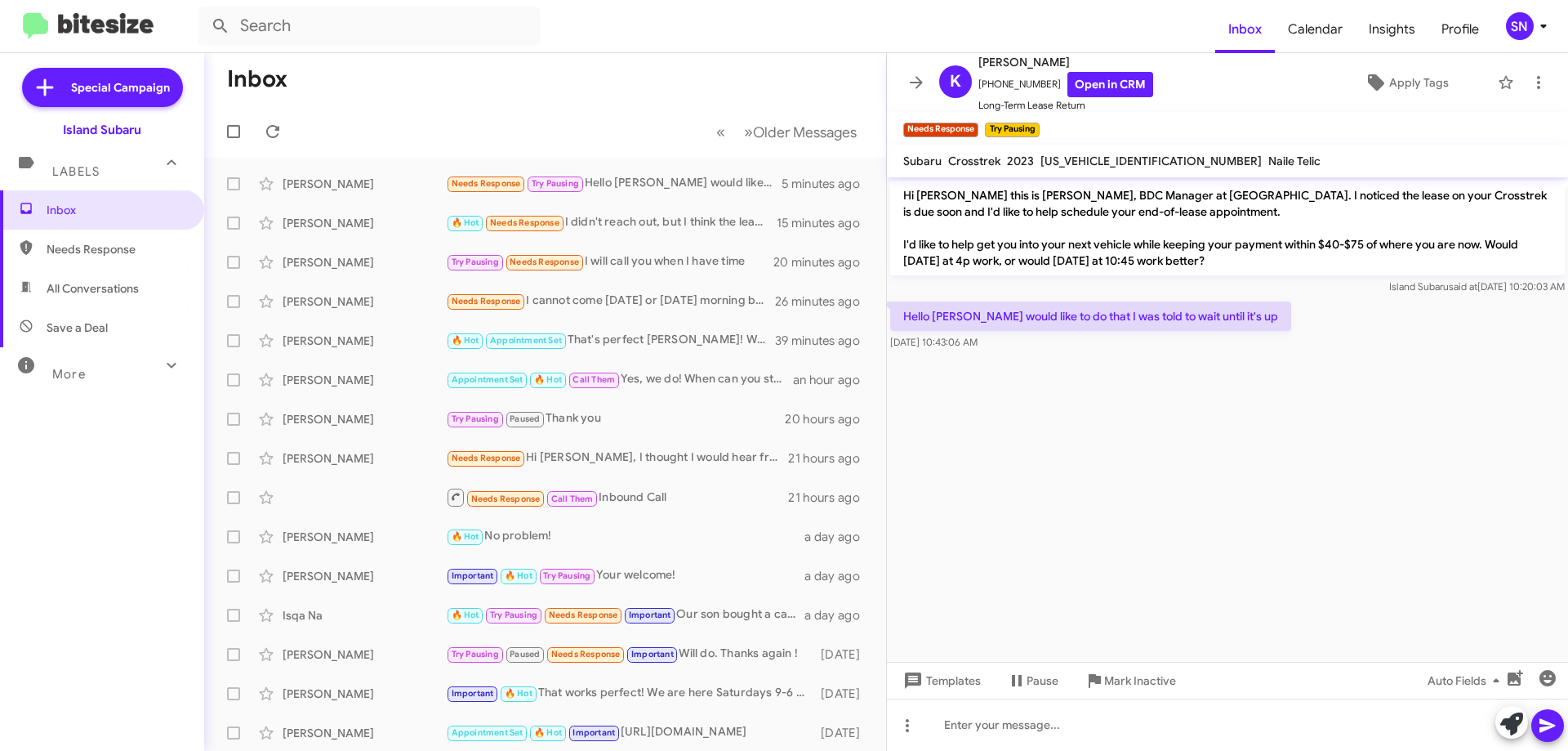
click at [1508, 724] on icon at bounding box center [1512, 724] width 23 height 23
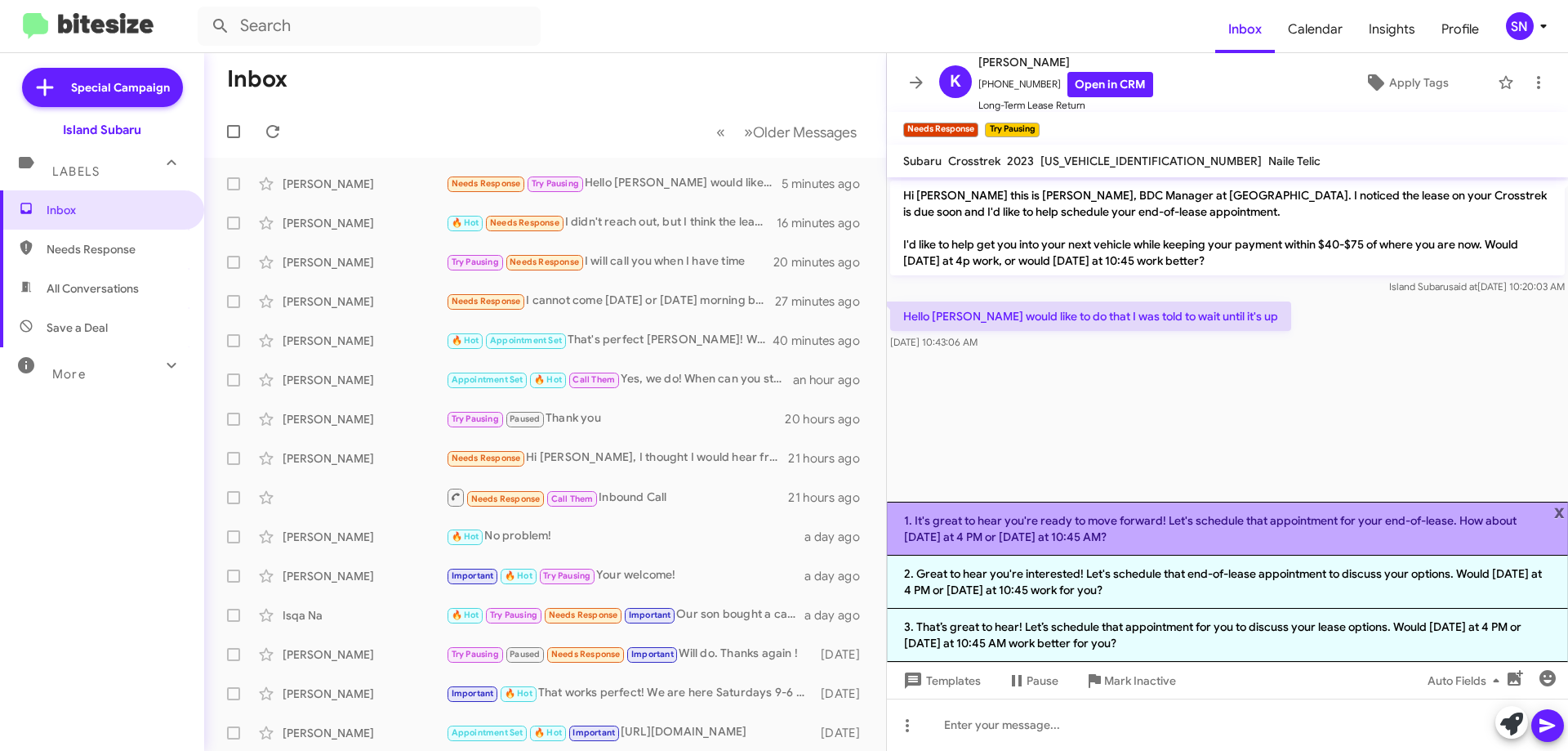
click at [1111, 533] on li "1. It's great to hear you're ready to move forward! Let's schedule that appoint…" at bounding box center [1227, 529] width 681 height 54
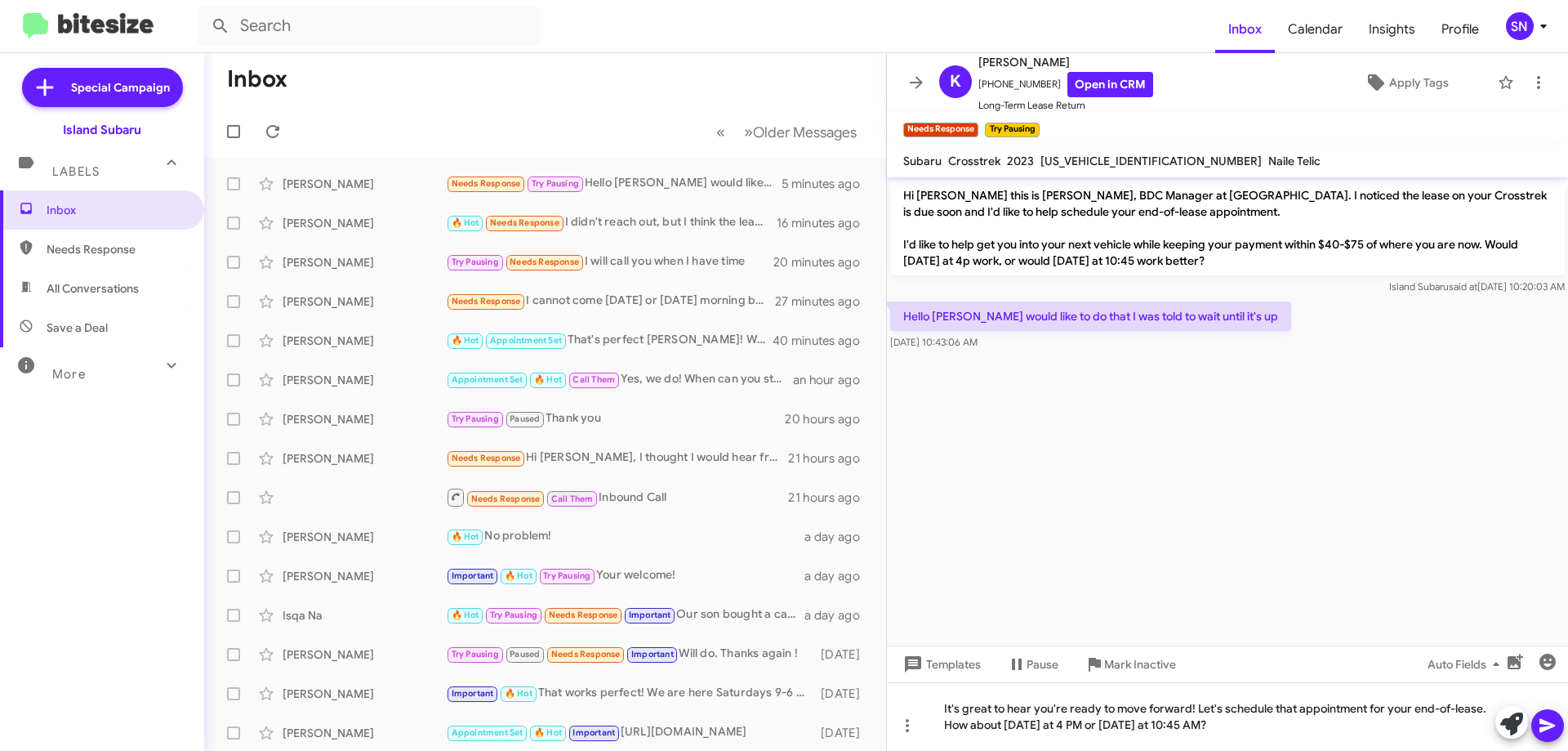
click at [1547, 736] on span at bounding box center [1548, 725] width 19 height 32
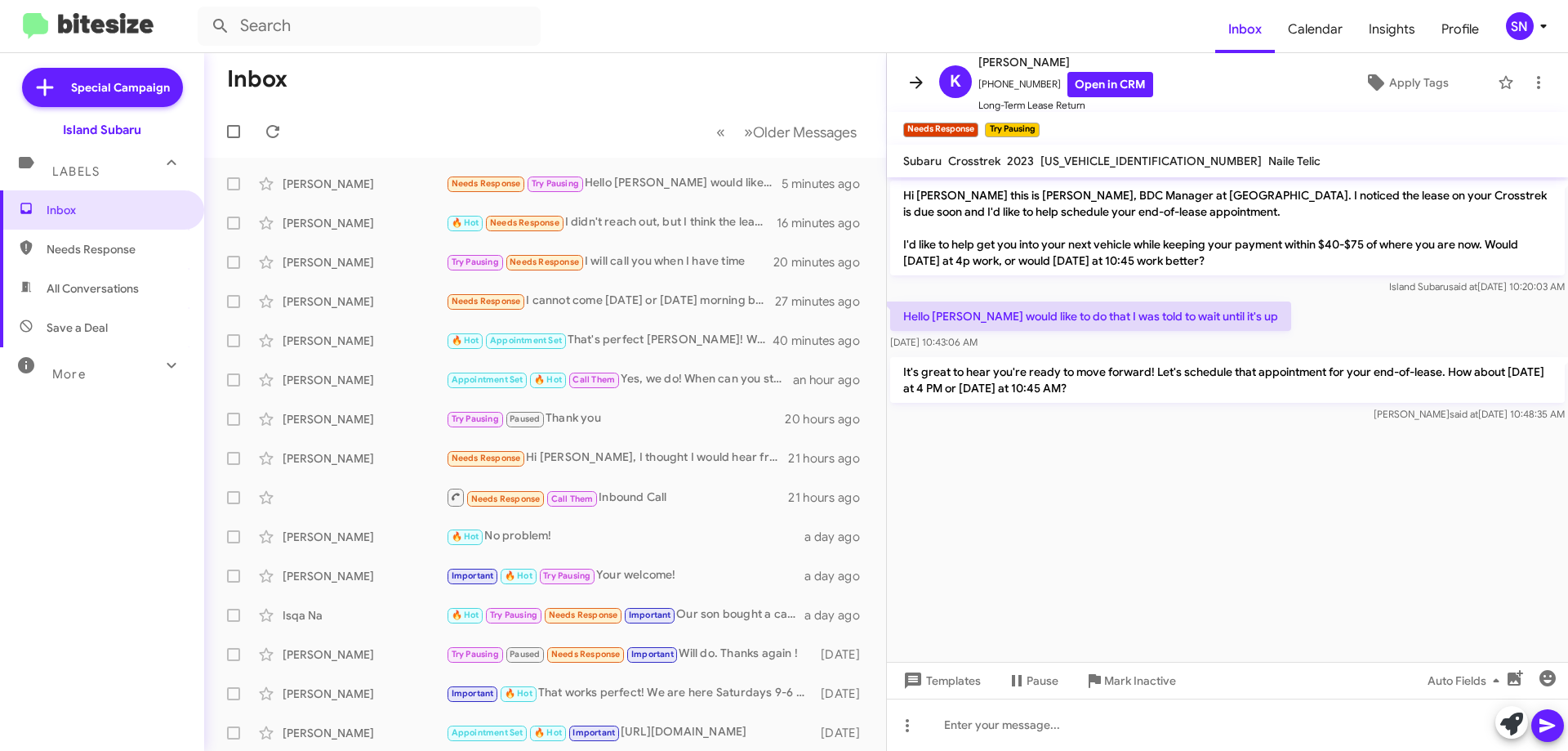
click at [910, 81] on icon at bounding box center [916, 82] width 19 height 19
